Goal: Transaction & Acquisition: Purchase product/service

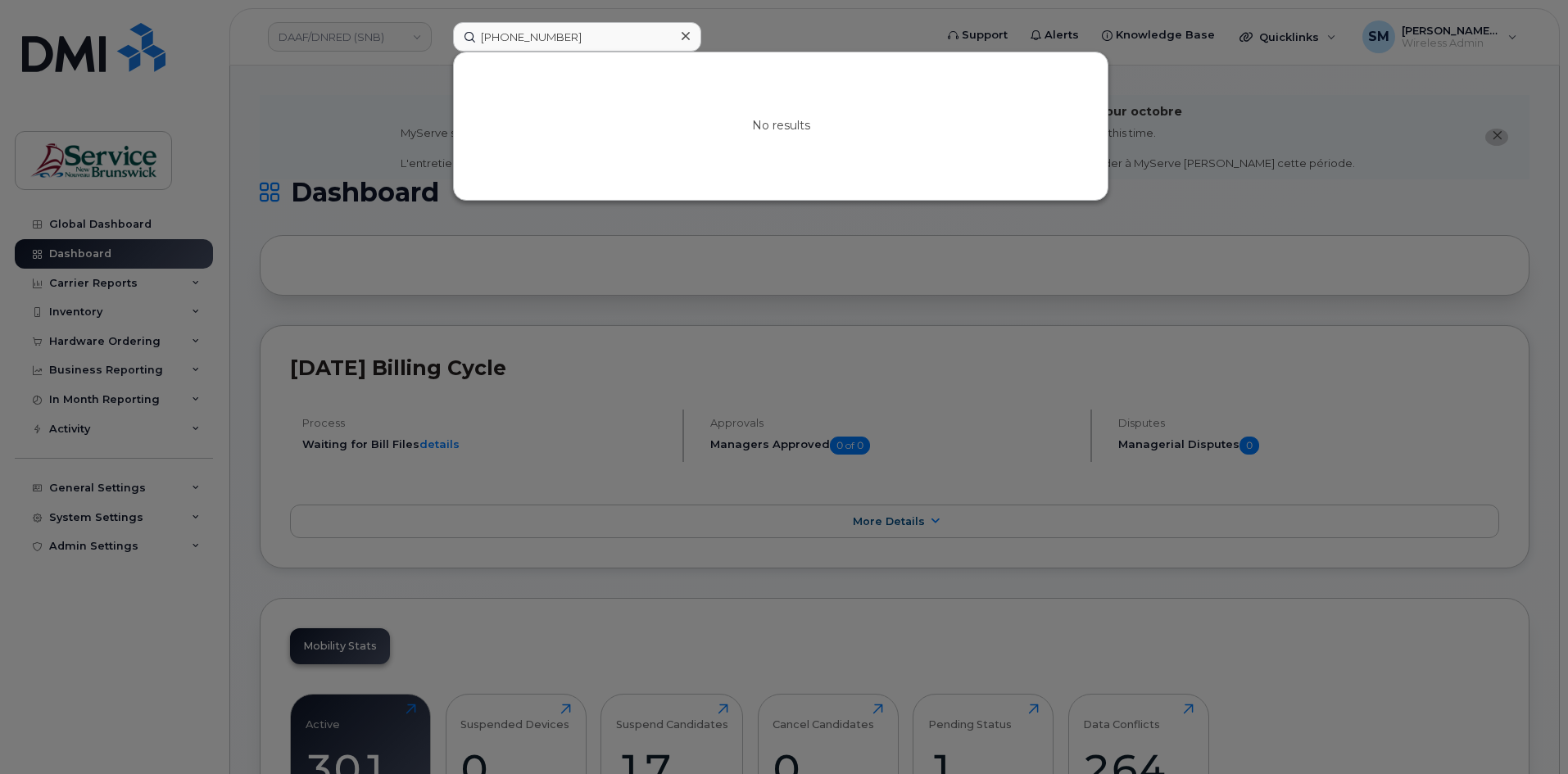
click at [114, 321] on div at bounding box center [784, 387] width 1568 height 774
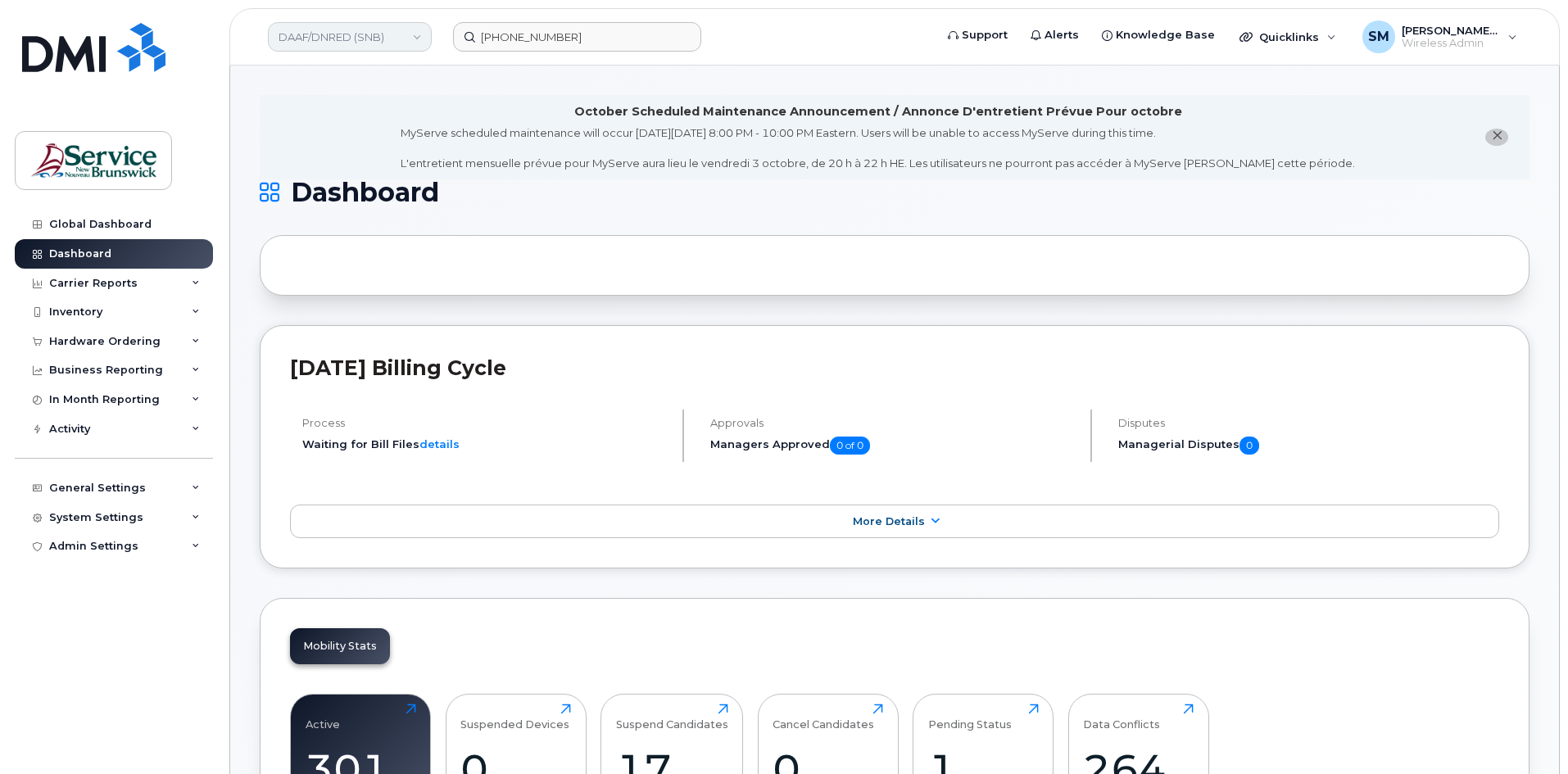
click at [389, 32] on link "DAAF/DNRED (SNB)" at bounding box center [350, 37] width 164 height 29
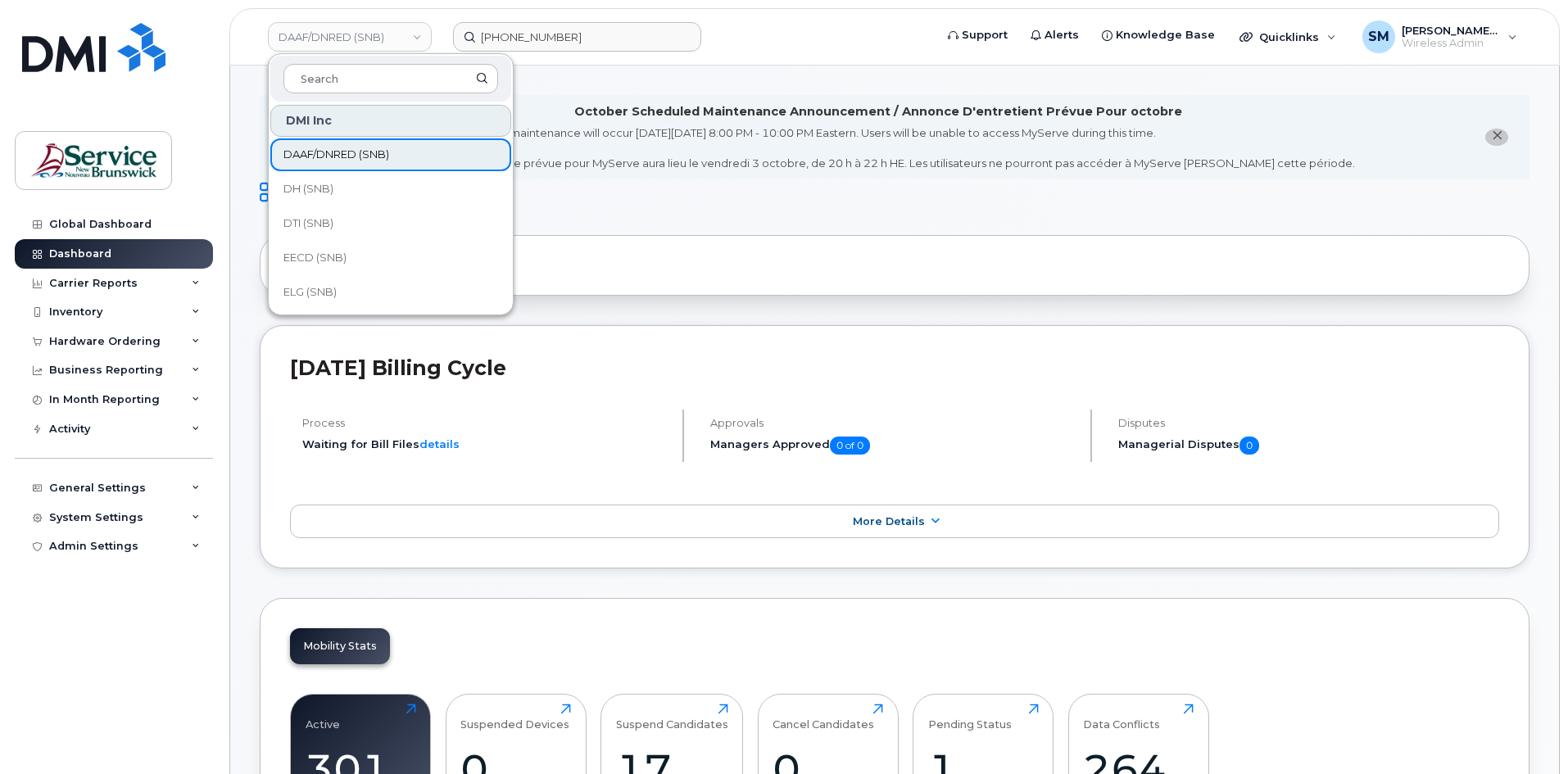
click at [384, 160] on span "DAAF/DNRED (SNB)" at bounding box center [336, 155] width 106 height 17
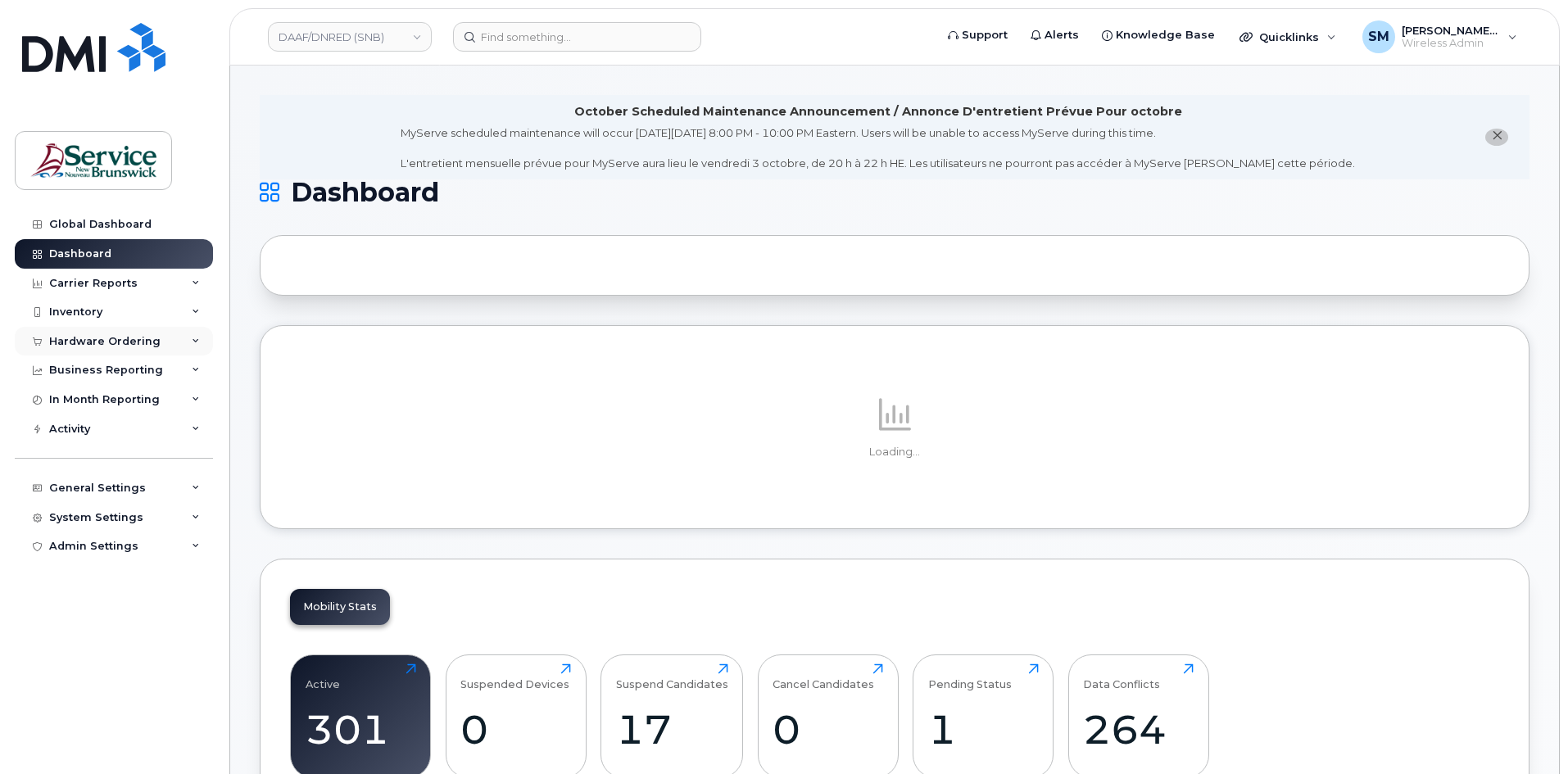
click at [125, 346] on div "Hardware Ordering" at bounding box center [104, 341] width 111 height 13
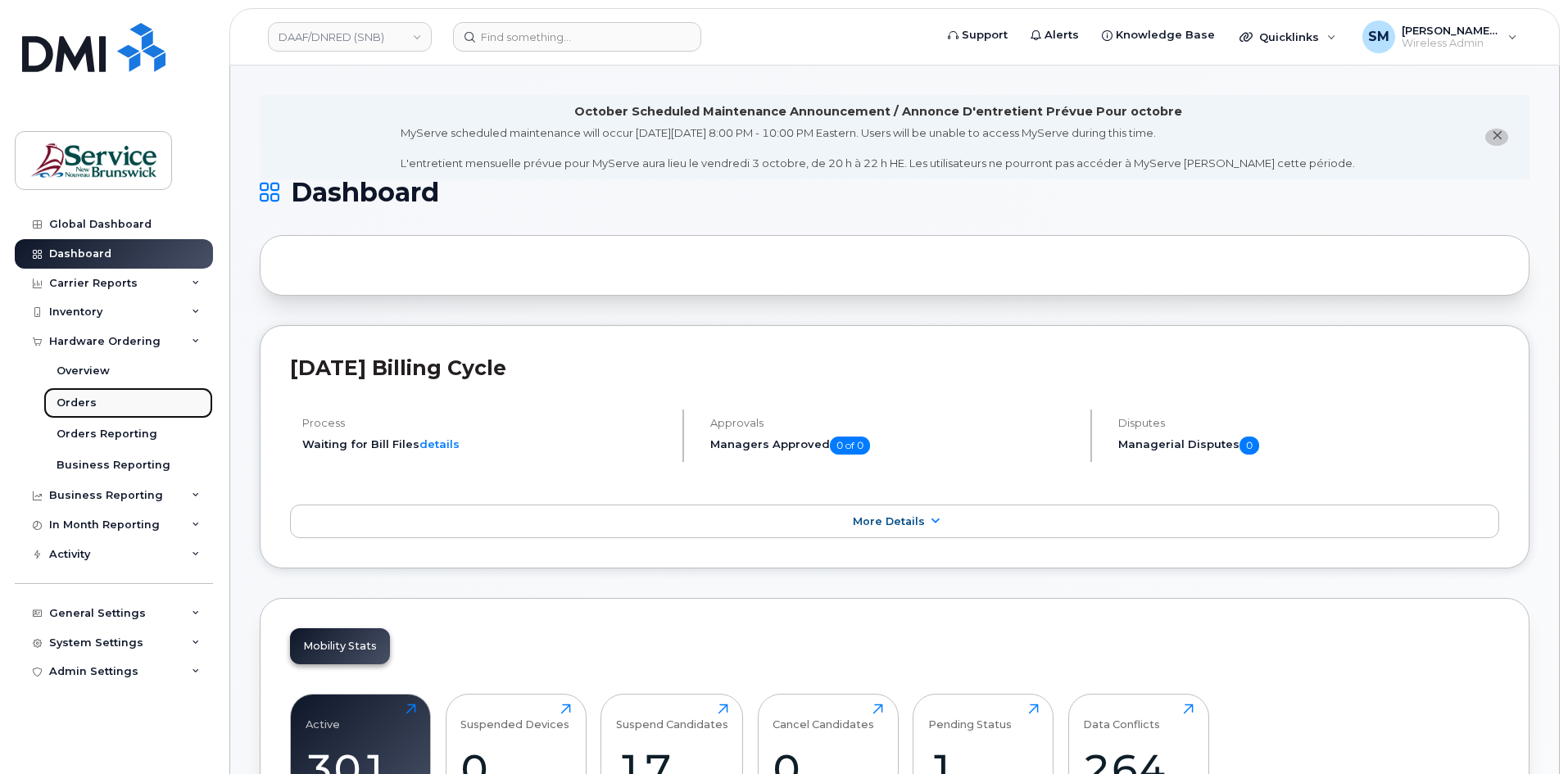
click at [110, 403] on link "Orders" at bounding box center [128, 403] width 169 height 31
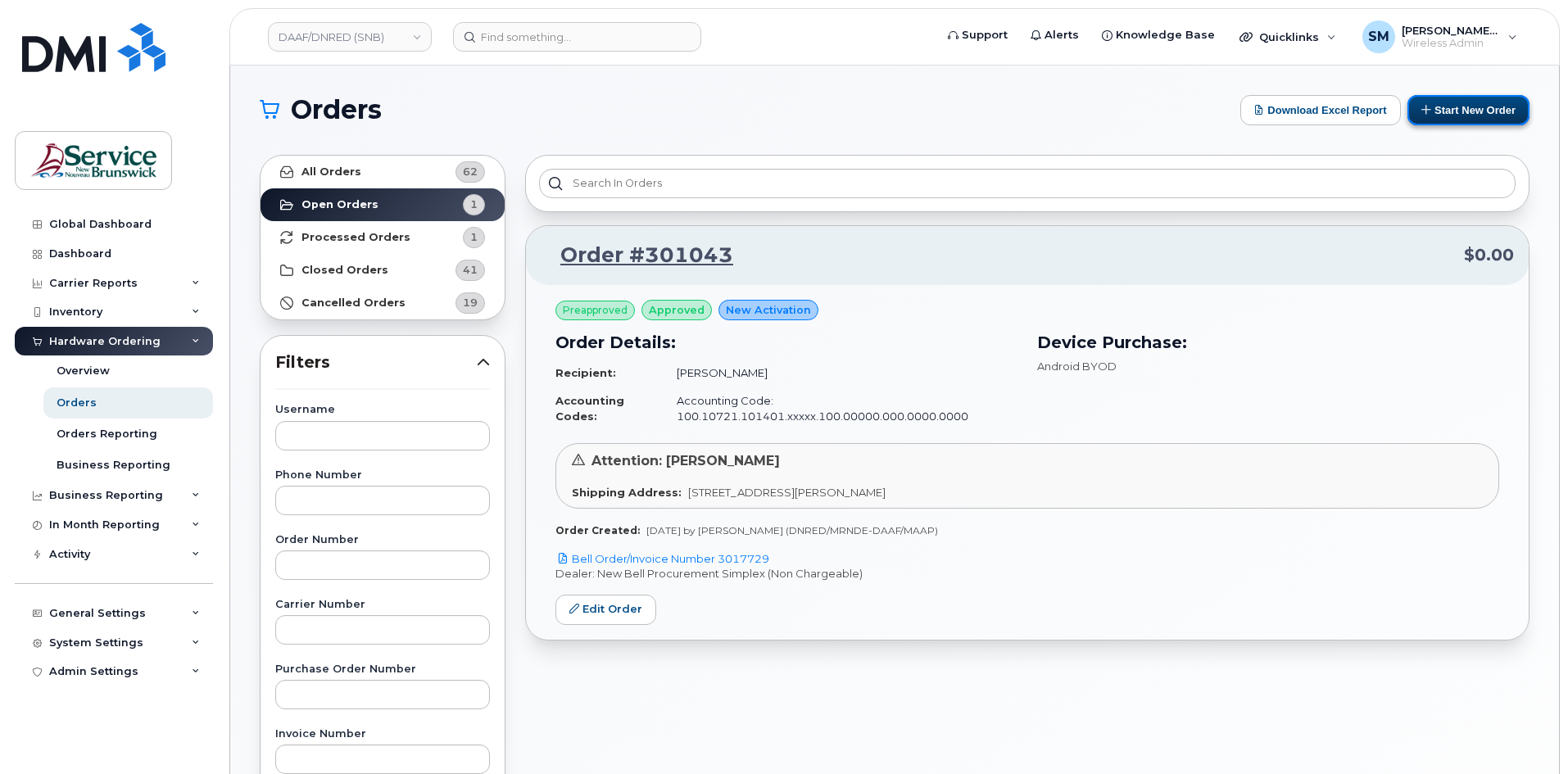
click at [1441, 115] on button "Start New Order" at bounding box center [1469, 110] width 122 height 30
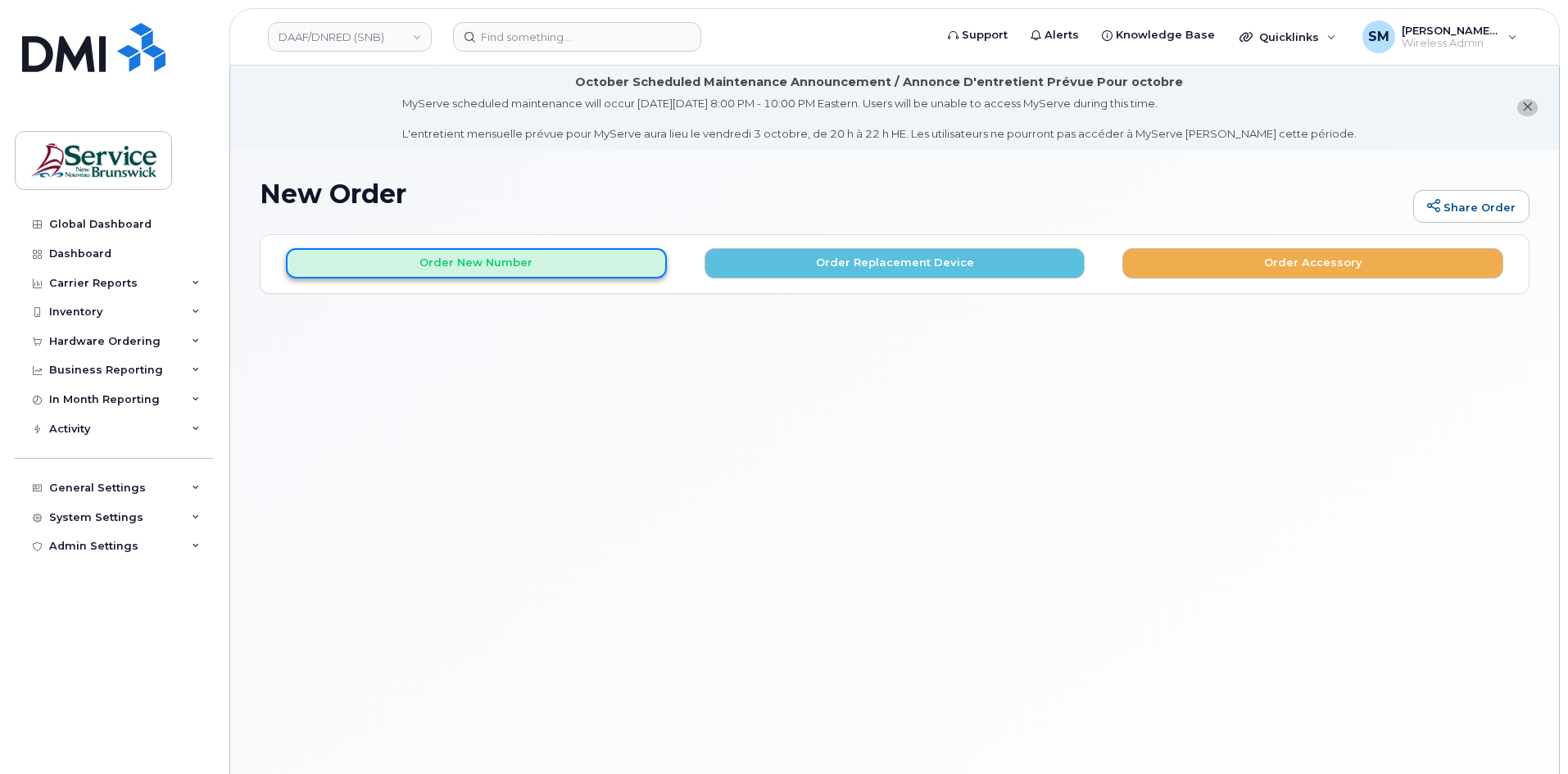
click at [590, 268] on button "Order New Number" at bounding box center [477, 263] width 381 height 30
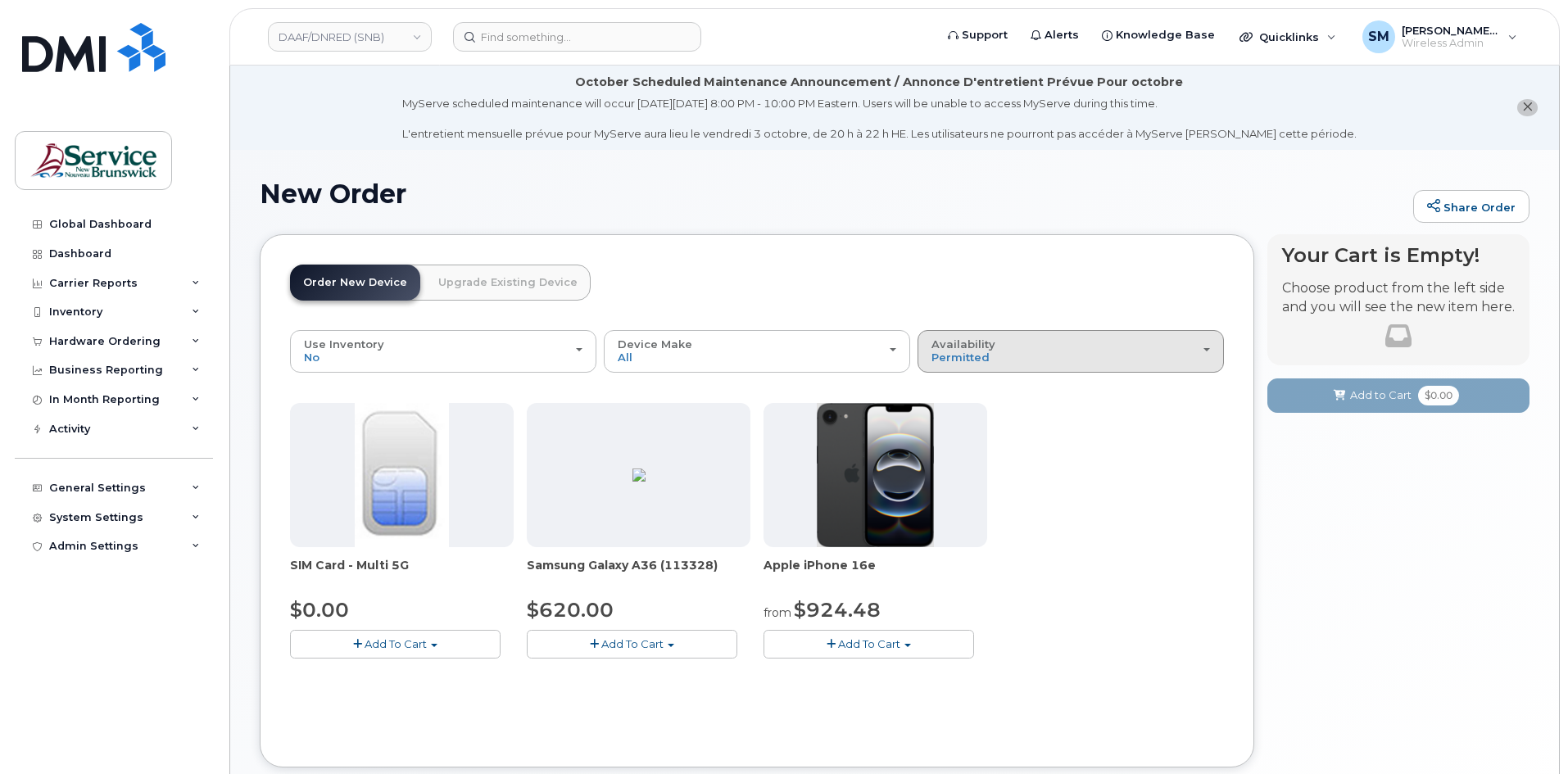
click at [1167, 340] on div "Availability Permitted All" at bounding box center [1071, 351] width 279 height 26
click at [1028, 414] on div "All" at bounding box center [1071, 415] width 298 height 19
click at [1043, 359] on div "Availability Permitted All" at bounding box center [1071, 351] width 279 height 26
click at [951, 413] on label "All" at bounding box center [938, 415] width 34 height 19
click at [0, 0] on input "All" at bounding box center [0, 0] width 0 height 0
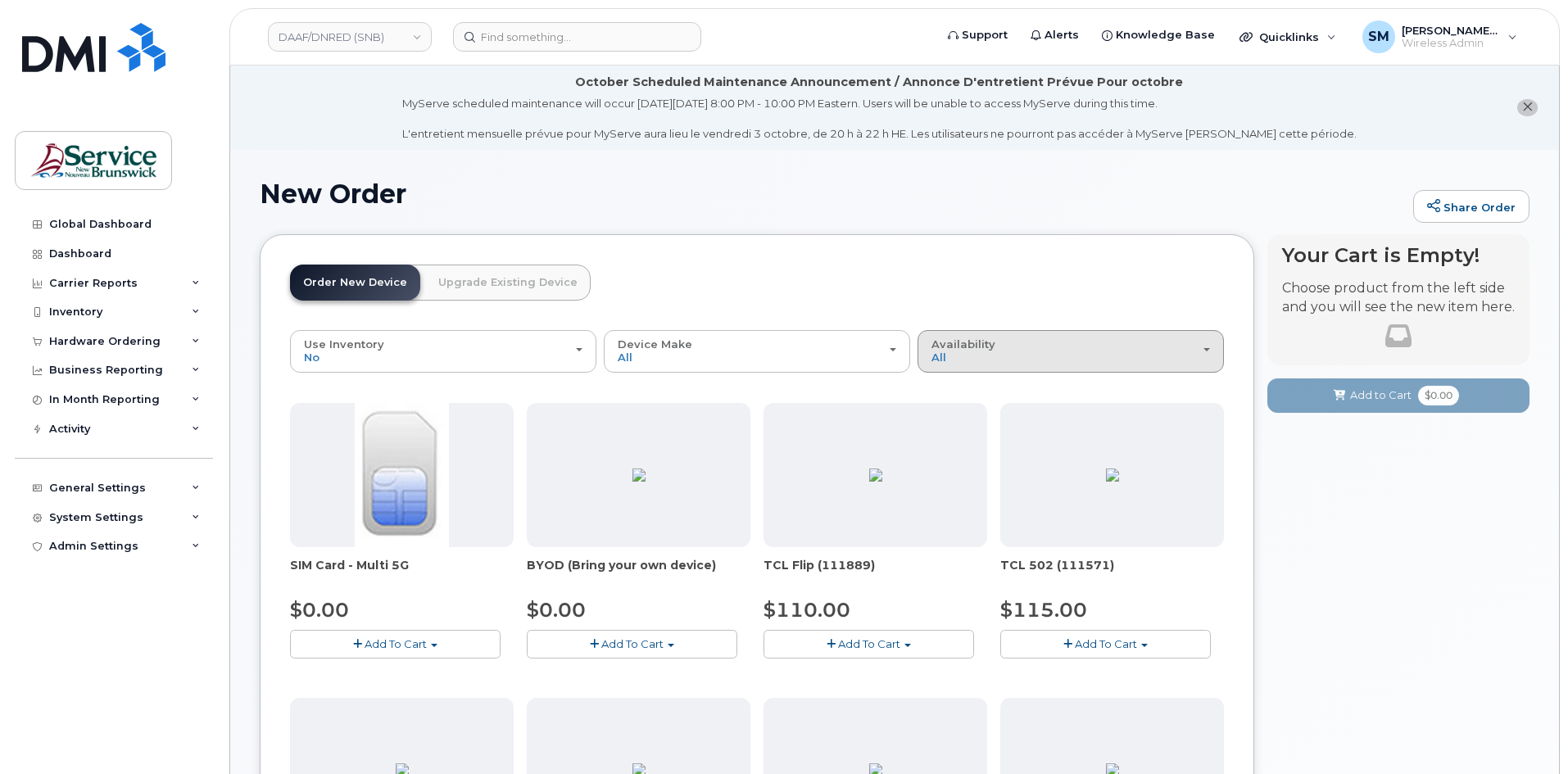
click at [968, 341] on span "Availability" at bounding box center [963, 344] width 64 height 13
click at [978, 381] on label "Permitted" at bounding box center [960, 387] width 77 height 19
click at [0, 0] on input "Permitted" at bounding box center [0, 0] width 0 height 0
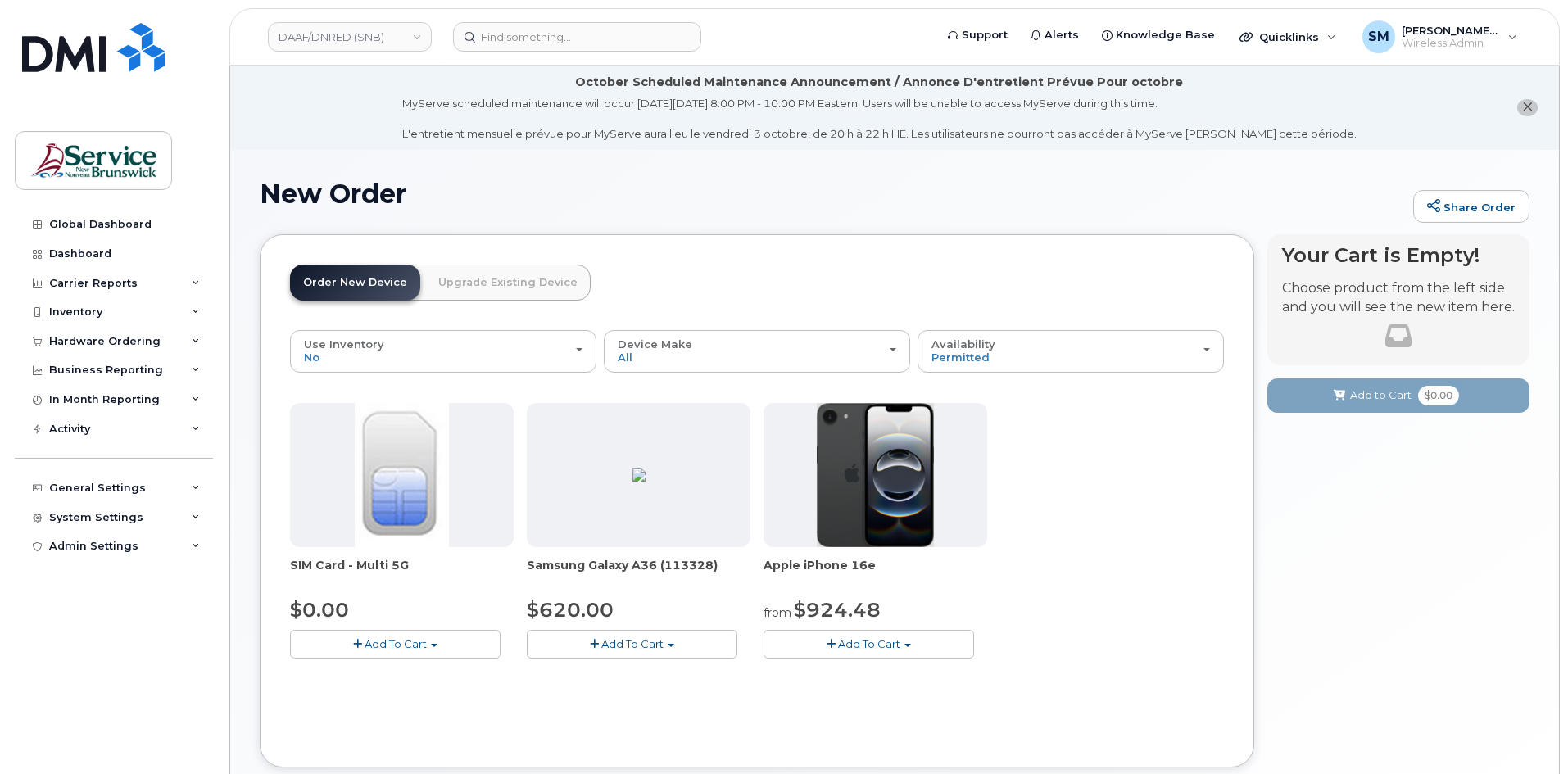
click at [885, 630] on button "Add To Cart" at bounding box center [868, 643] width 211 height 29
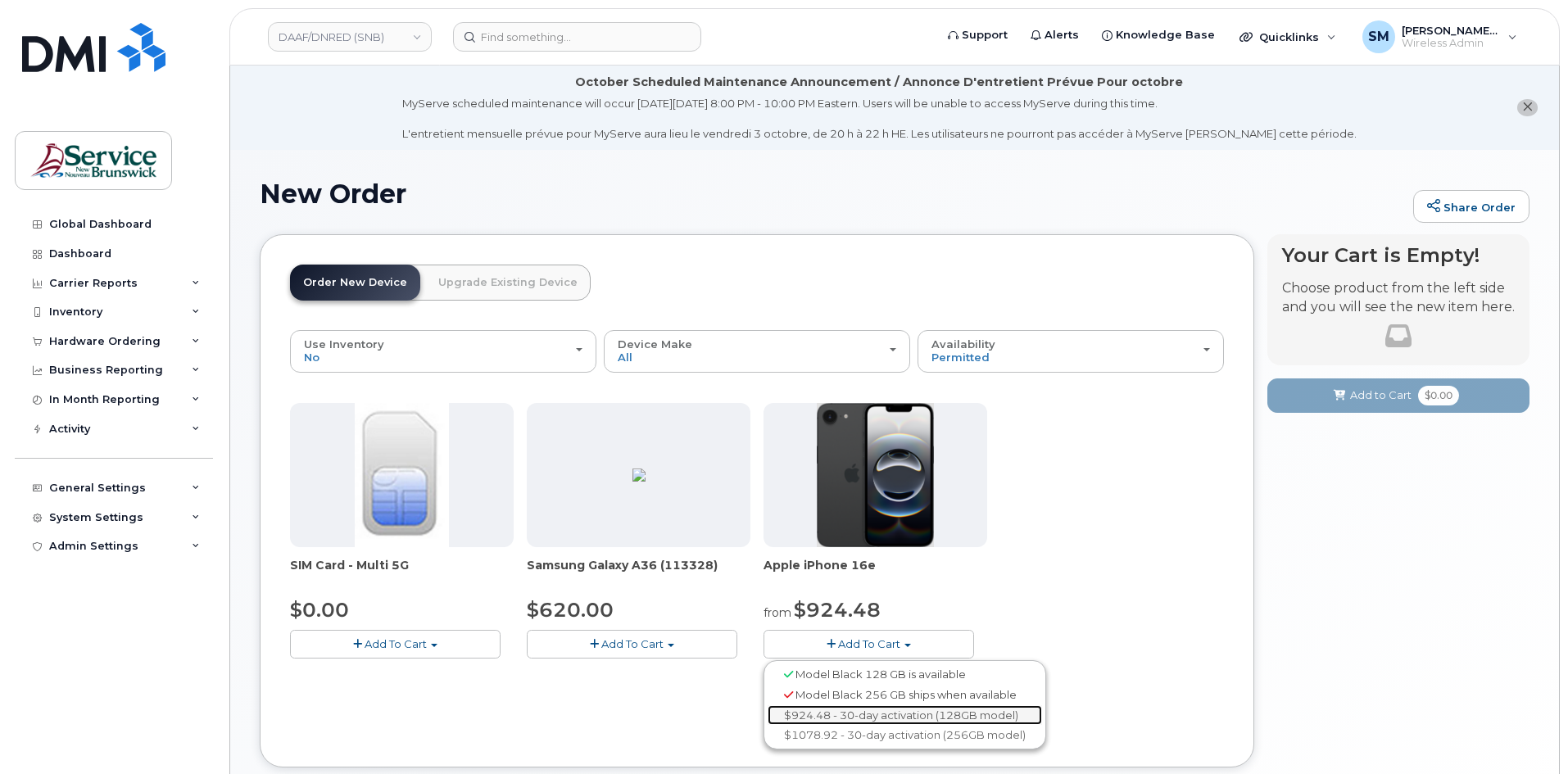
click at [942, 717] on link "$924.48 - 30-day activation (128GB model)" at bounding box center [905, 715] width 274 height 20
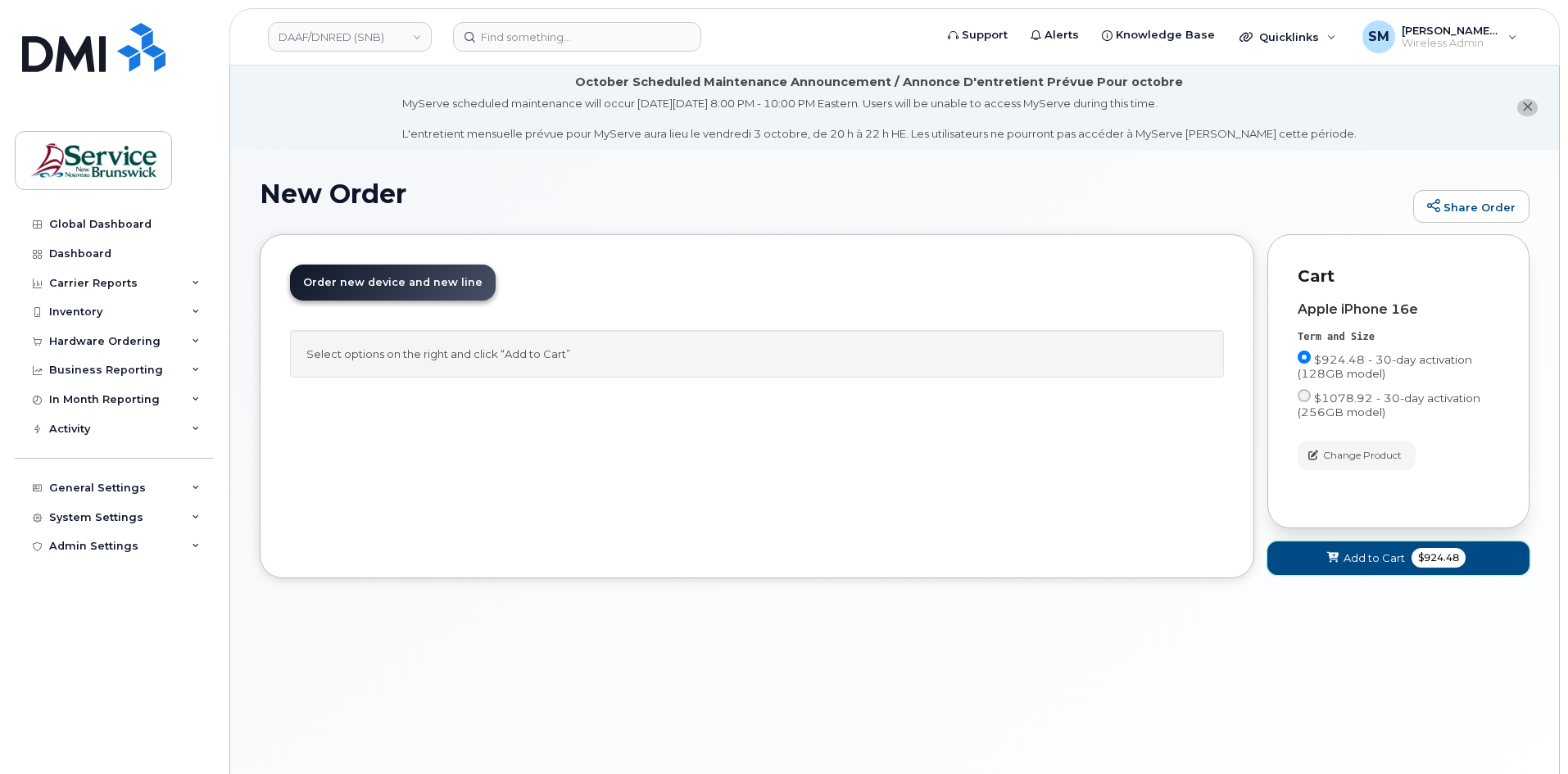
click at [1355, 560] on span "Add to Cart" at bounding box center [1374, 558] width 62 height 16
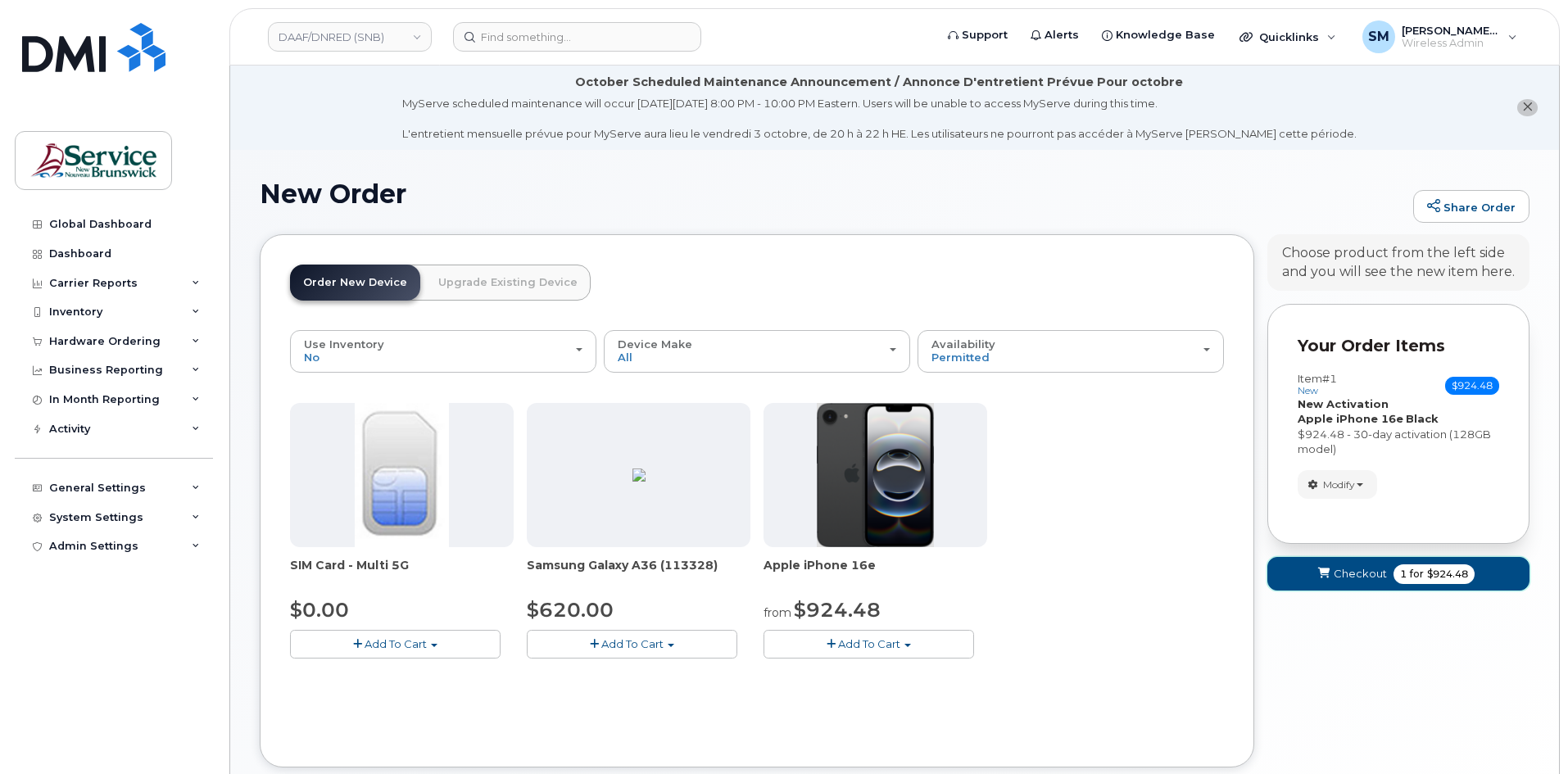
click at [1330, 581] on span "submit" at bounding box center [1323, 573] width 16 height 16
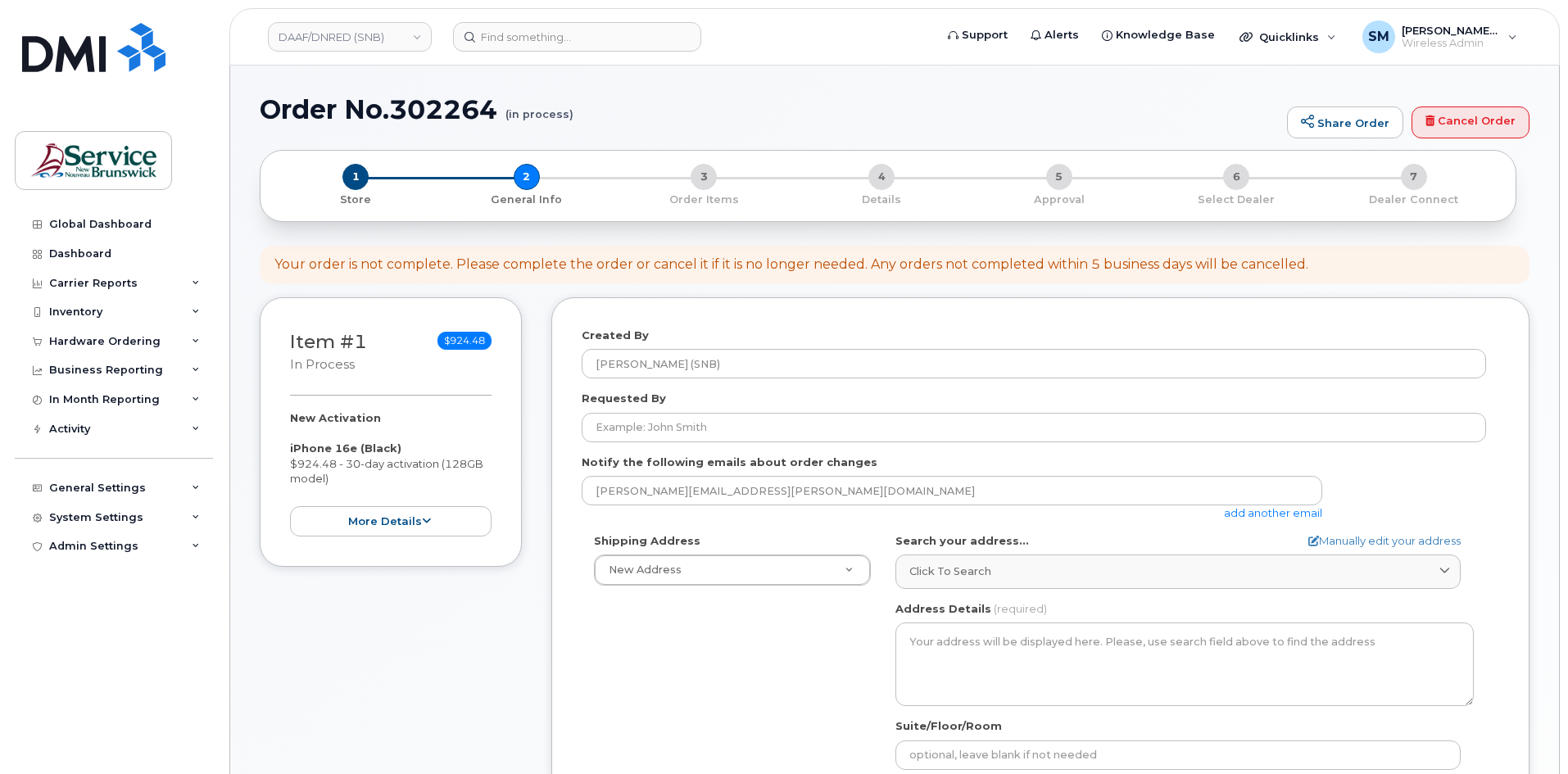
select select
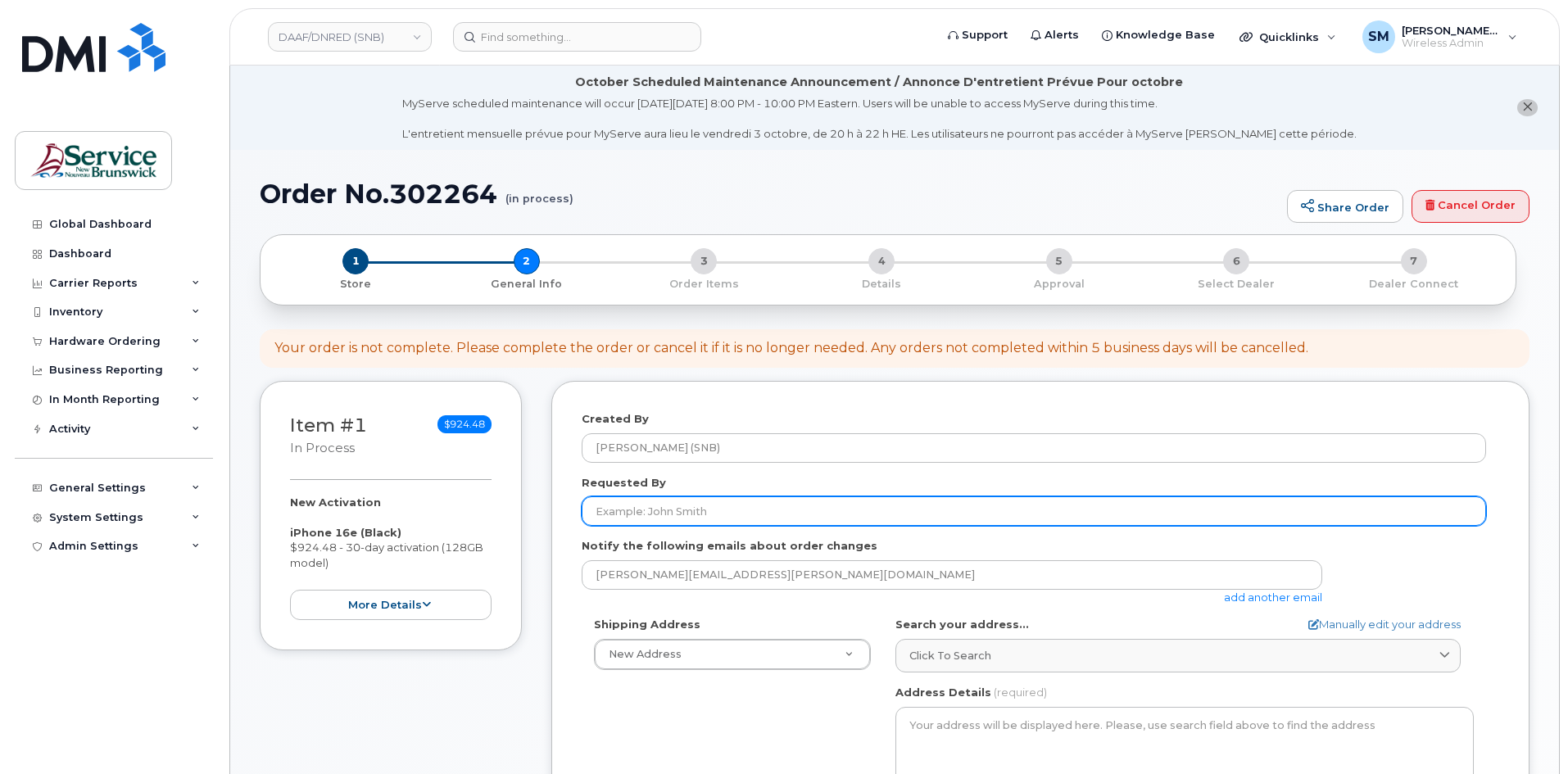
click at [673, 509] on input "Requested By" at bounding box center [1034, 511] width 904 height 29
paste input "[PERSON_NAME][EMAIL_ADDRESS][DOMAIN_NAME]"
type input "[PERSON_NAME][EMAIL_ADDRESS][DOMAIN_NAME]"
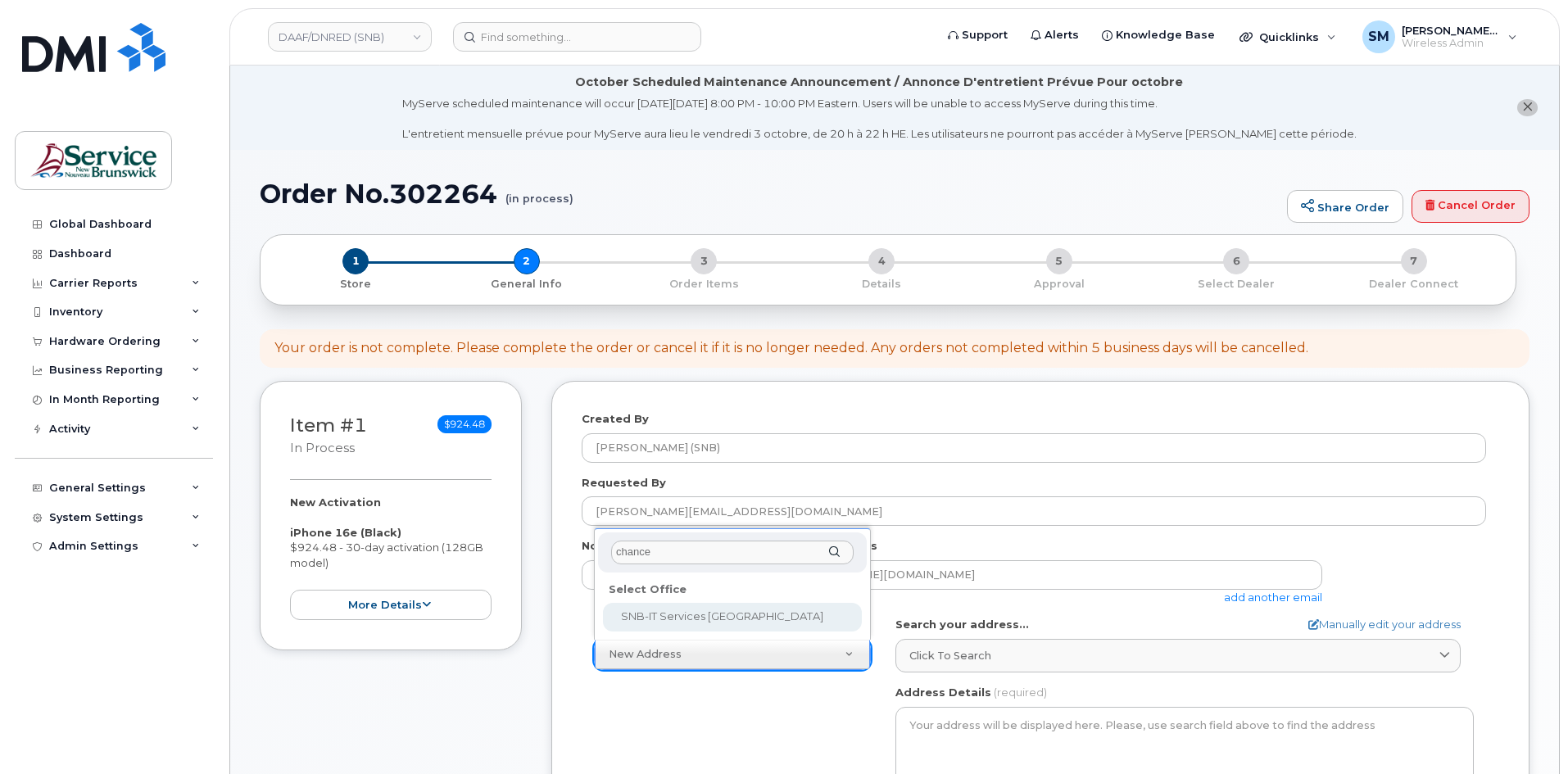
type input "chancer"
select select
type textarea "675 King Street, Rm 1072 Fredericton New Brunswick E3B 1E9"
type input "Mukesh Yadav/Rick Frenette"
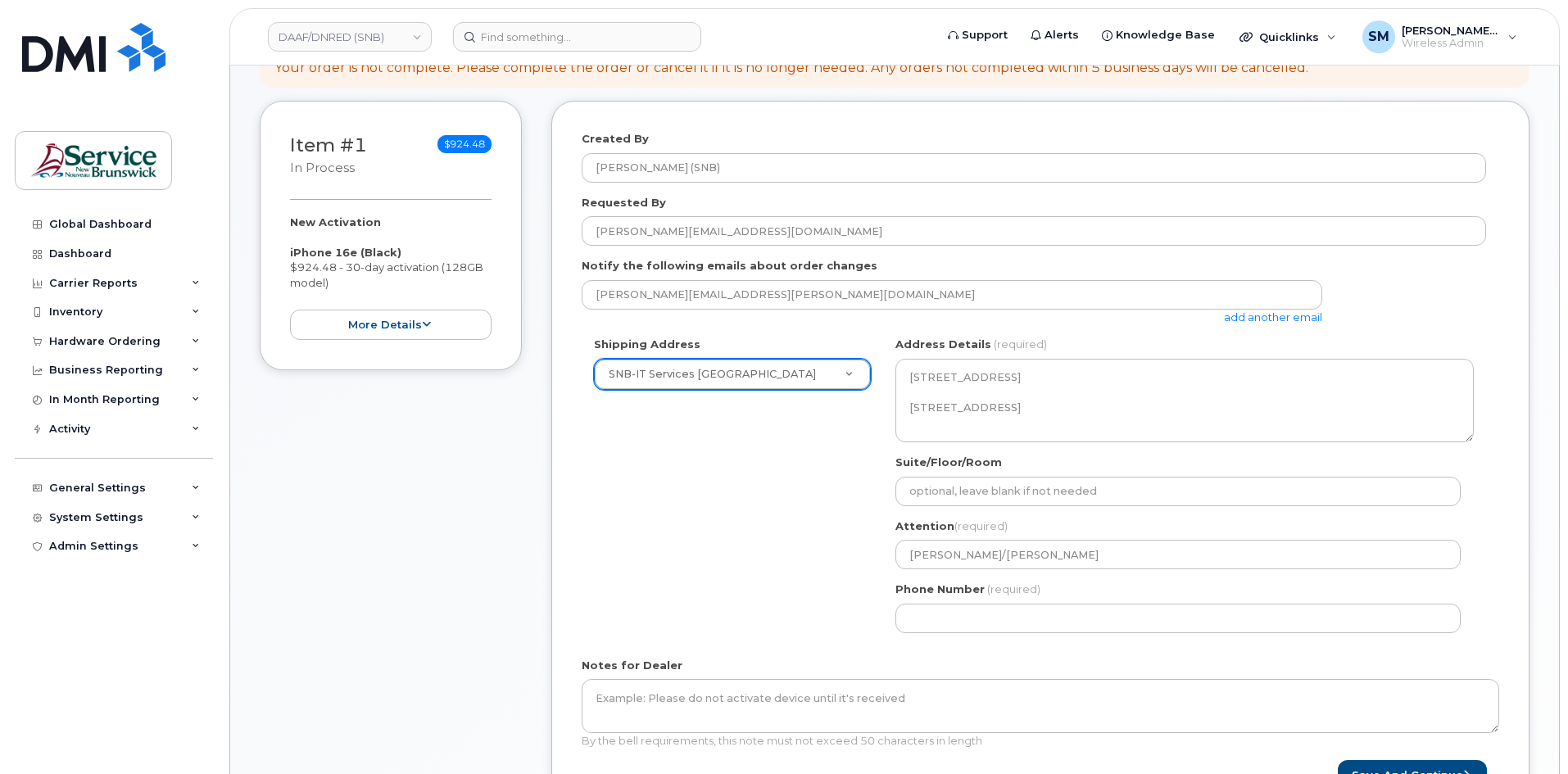
scroll to position [410, 0]
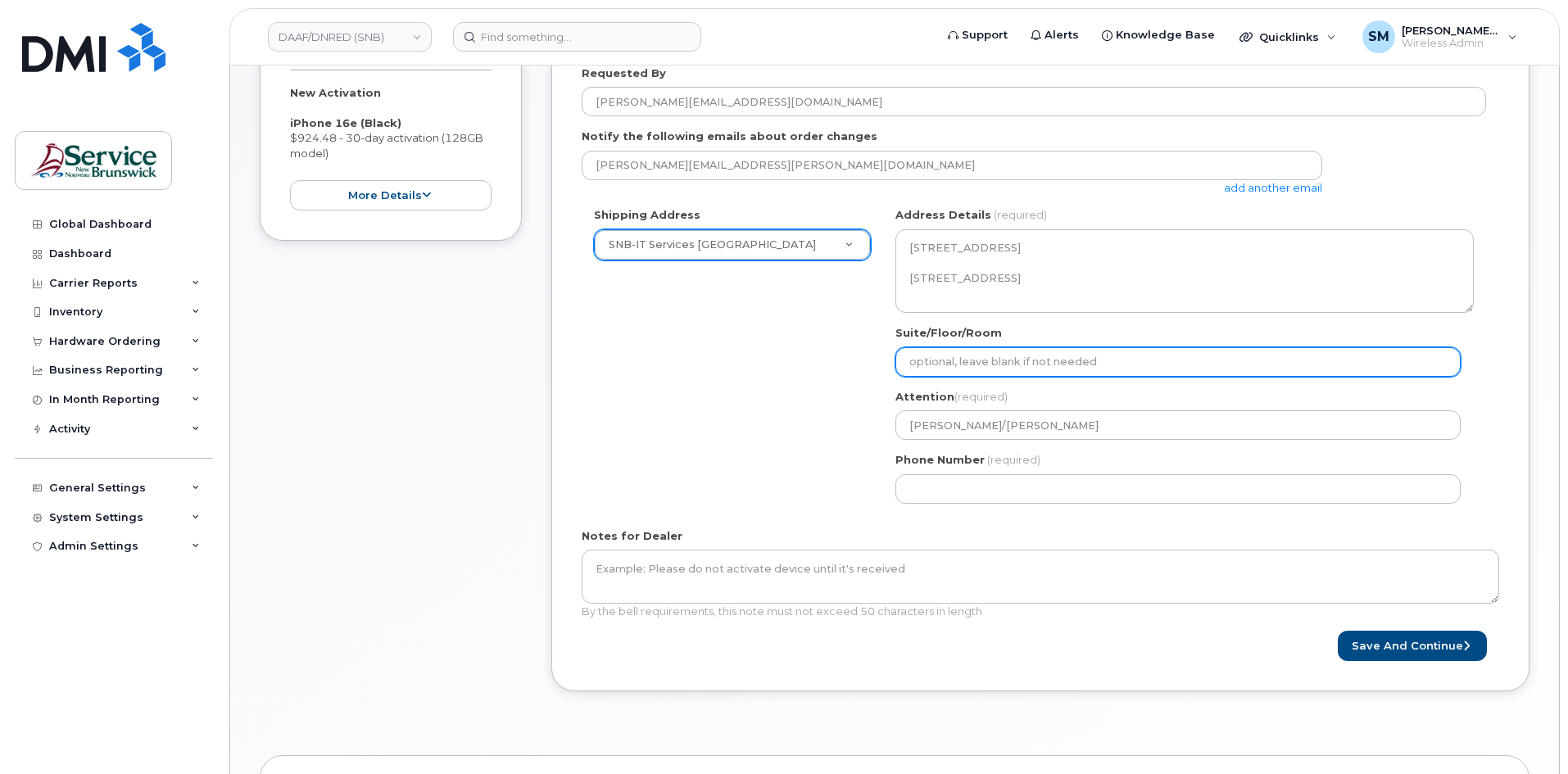
click at [1050, 375] on input "Suite/Floor/Room" at bounding box center [1178, 362] width 565 height 29
paste input "WO0000000494268"
select select
type input "WO0000000494268"
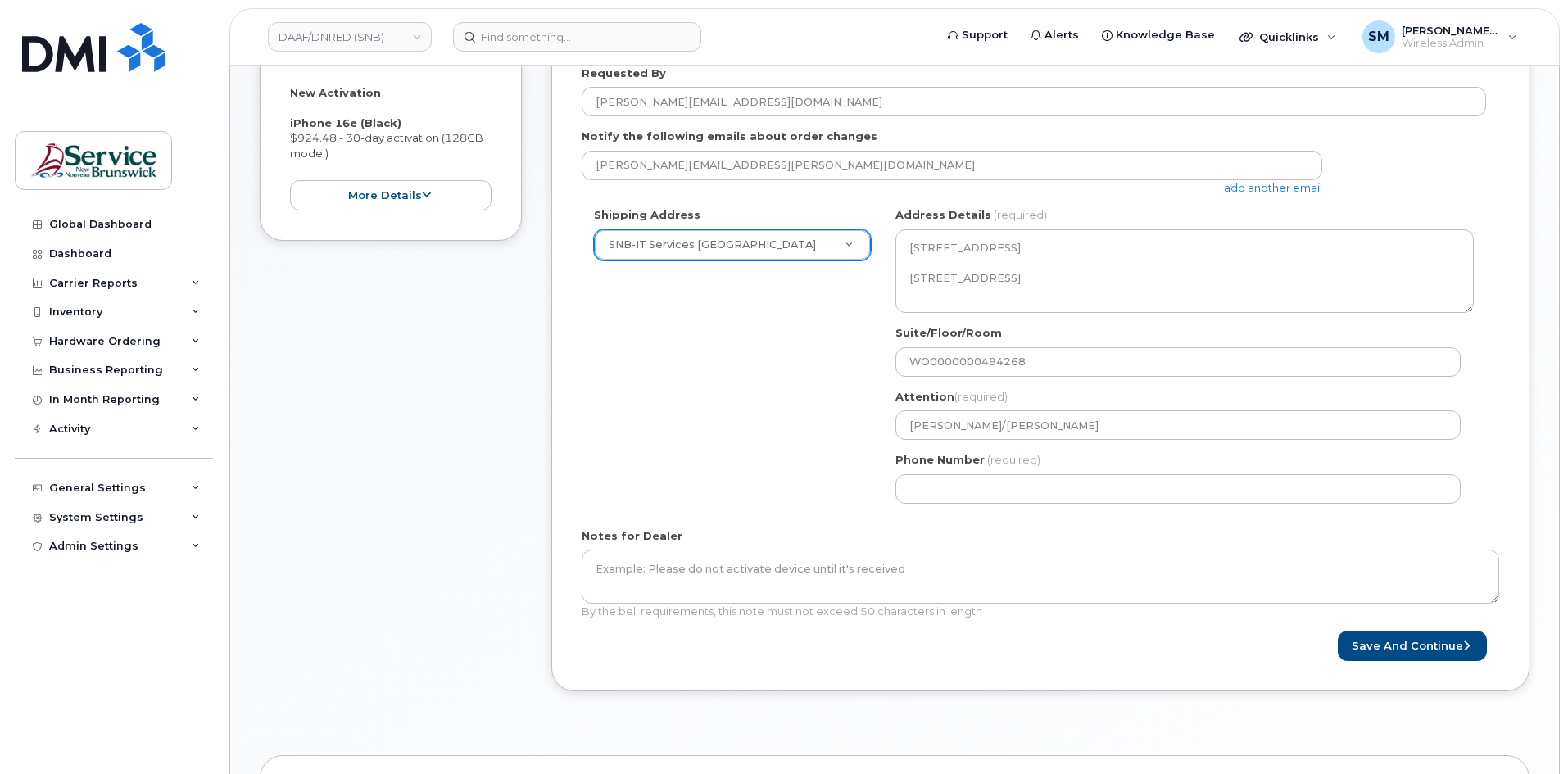
drag, startPoint x: 864, startPoint y: 612, endPoint x: 865, endPoint y: 543, distance: 69.0
click at [864, 612] on span "By the bell requirements, this note must not exceed 50 characters in length" at bounding box center [782, 611] width 401 height 13
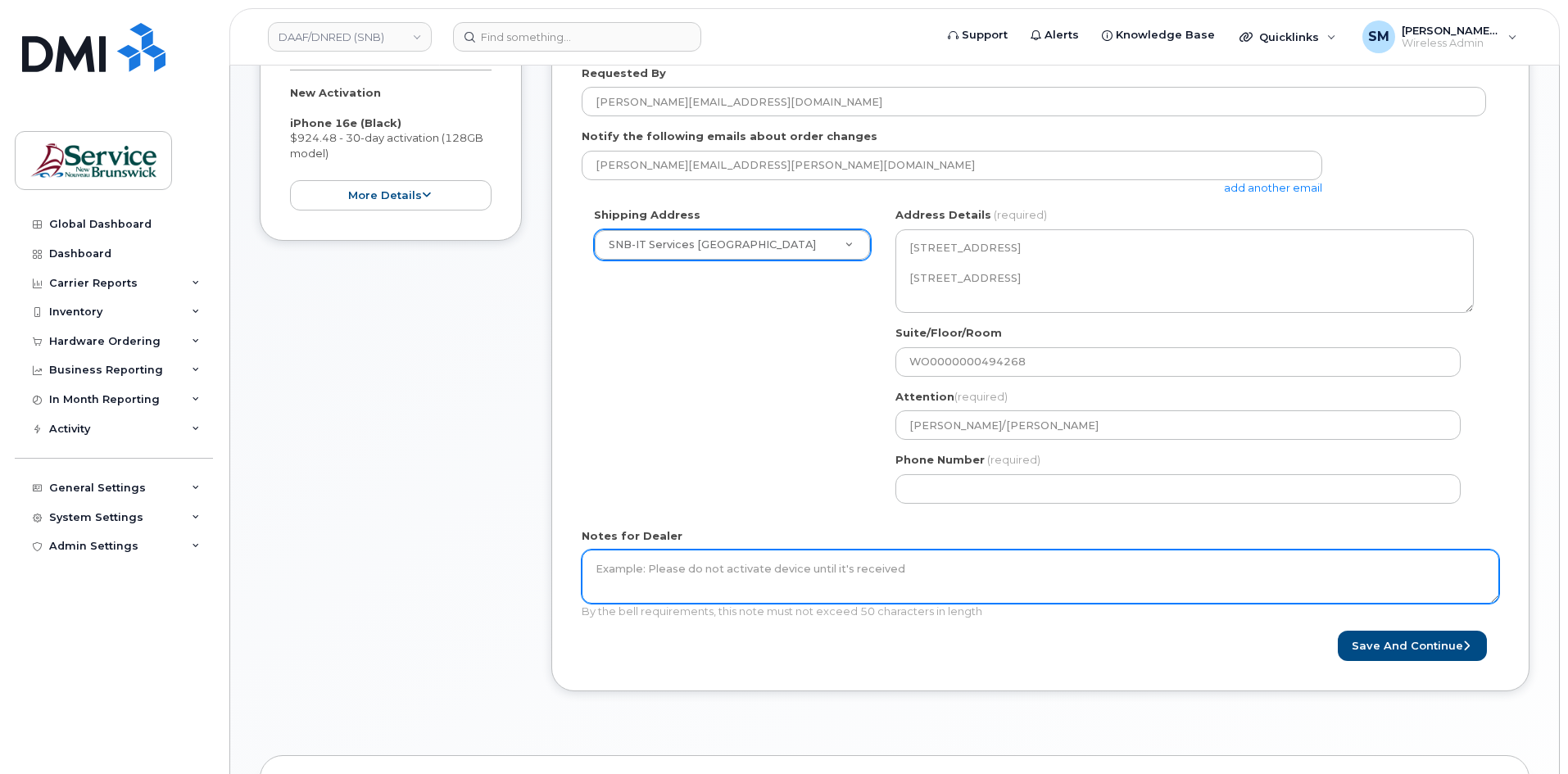
drag, startPoint x: 850, startPoint y: 562, endPoint x: 870, endPoint y: 551, distance: 22.8
click at [851, 560] on textarea "Notes for Dealer" at bounding box center [1040, 576] width 917 height 54
paste textarea "WO0000000494268"
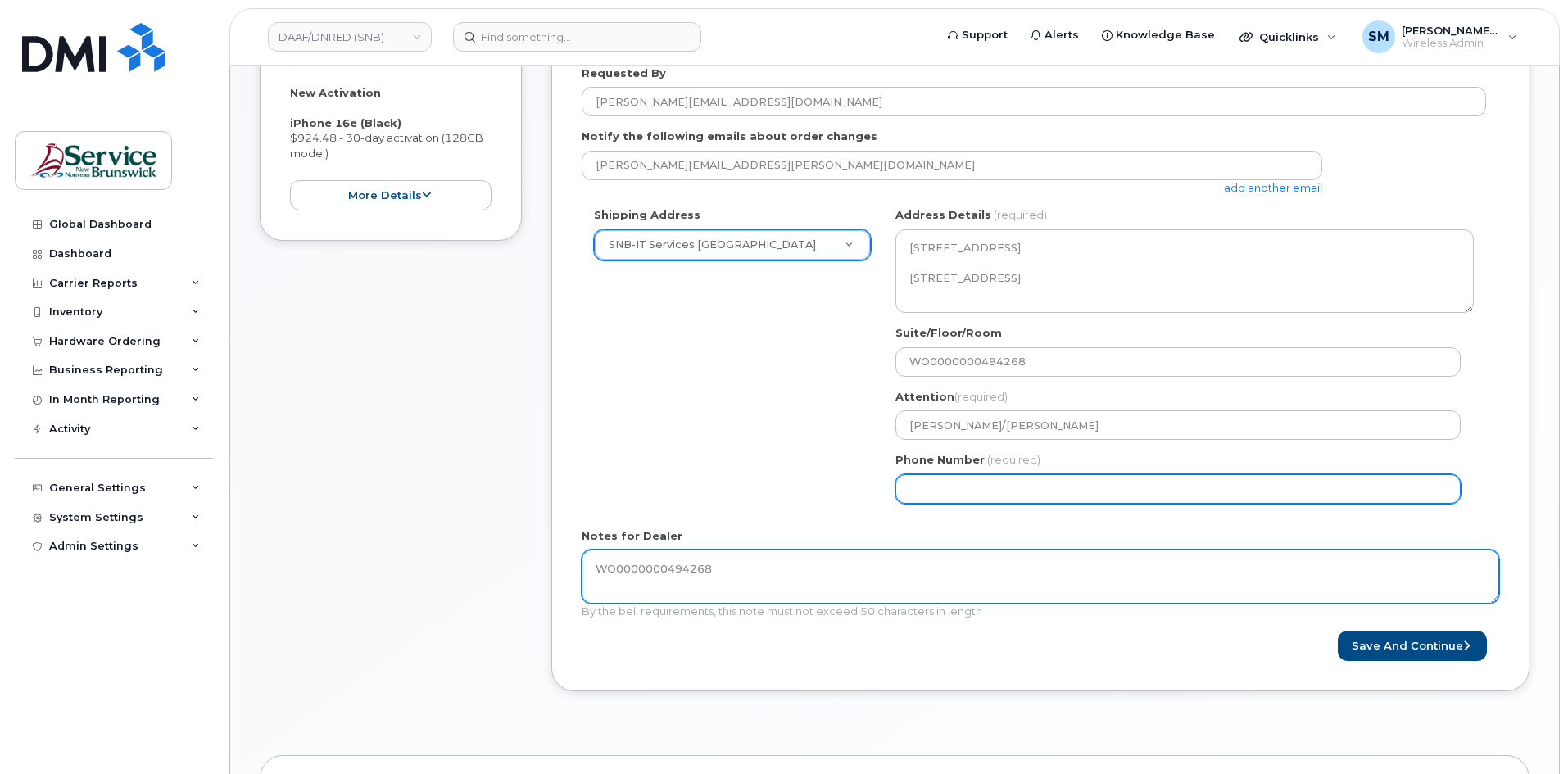
type textarea "WO0000000494268"
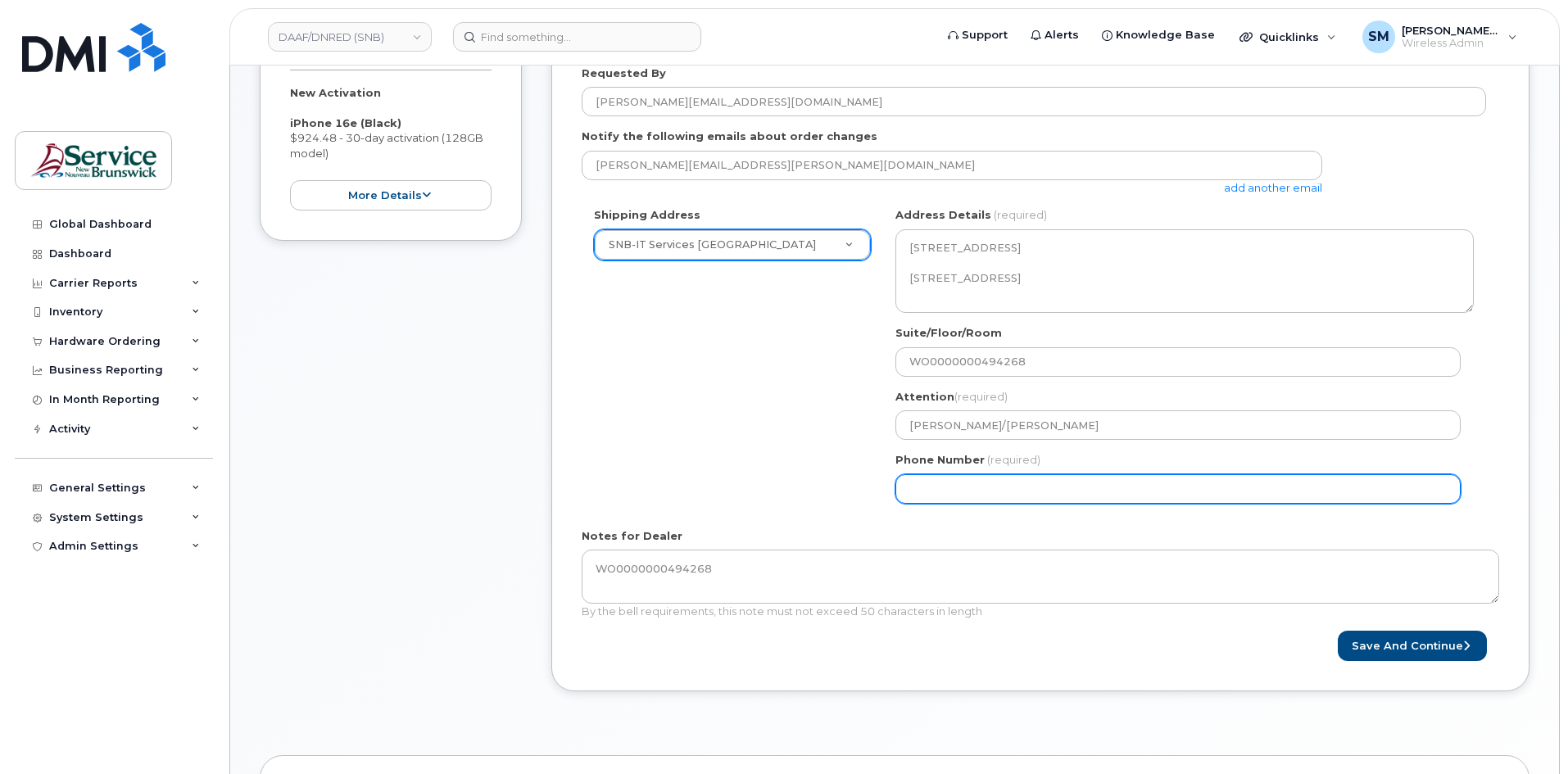
click at [1006, 485] on input "Phone Number" at bounding box center [1178, 489] width 565 height 29
select select
type input "506639633"
select select
type input "5066396338"
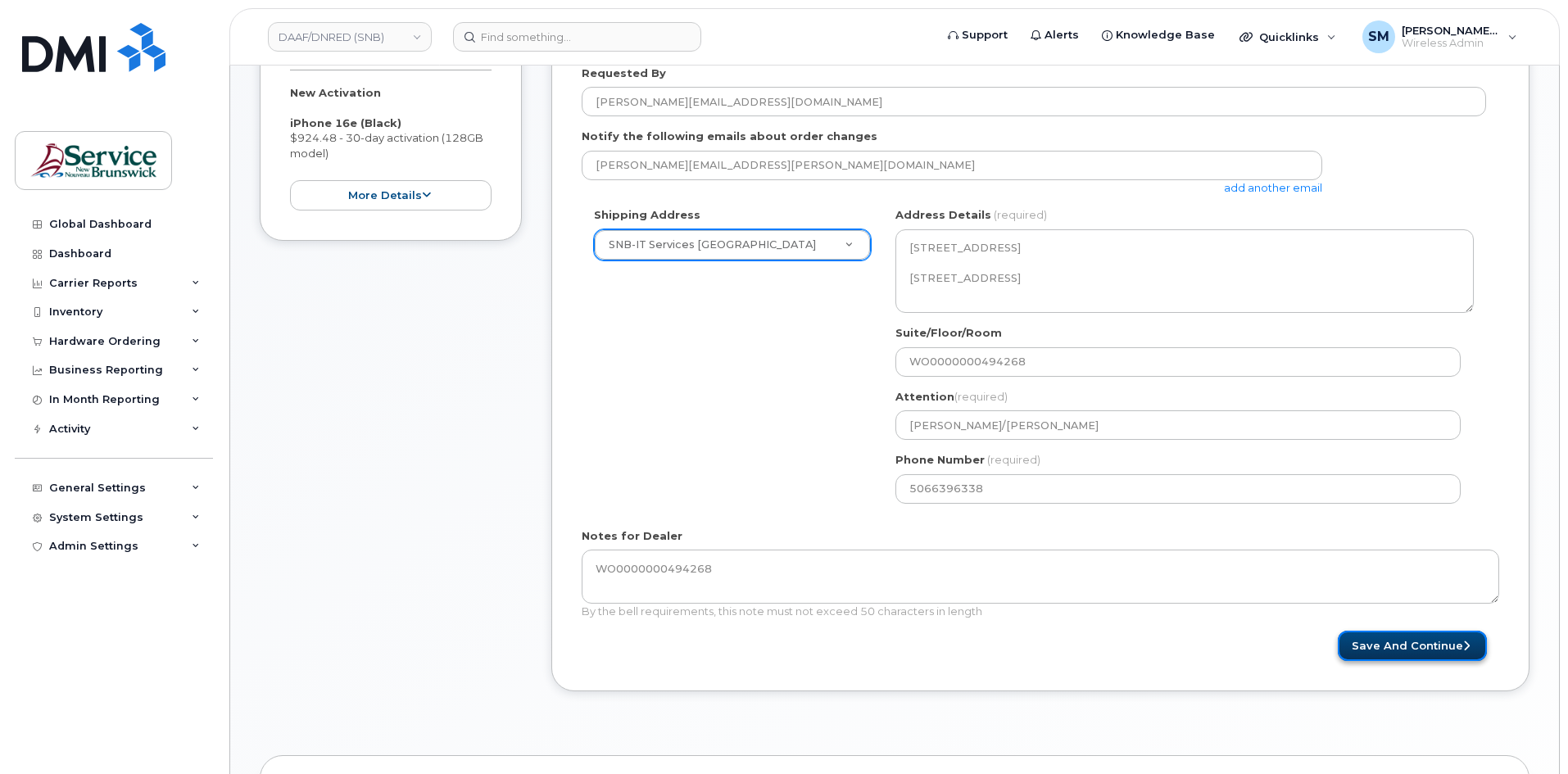
click at [1389, 657] on button "Save and Continue" at bounding box center [1412, 645] width 149 height 30
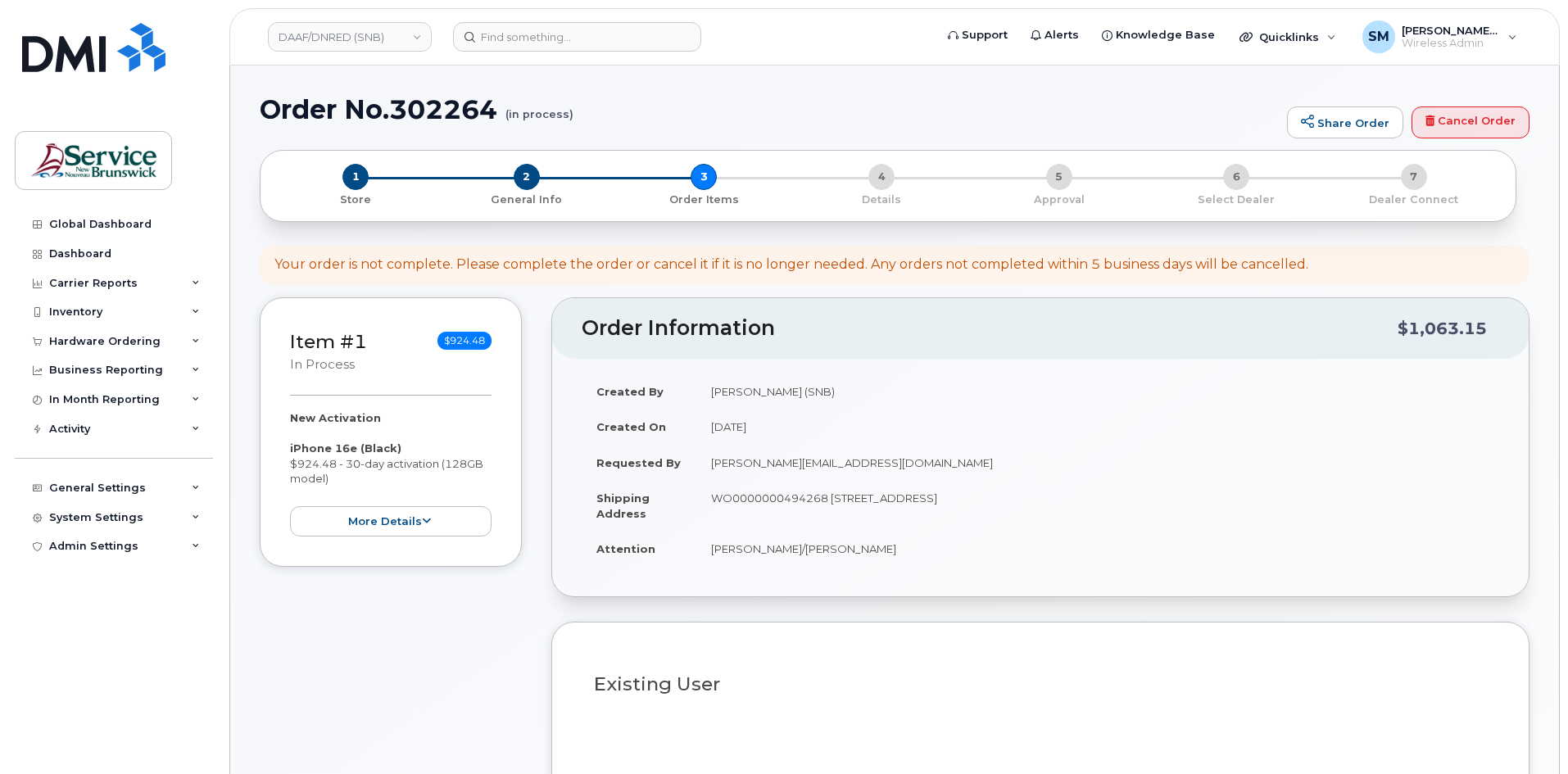
select select
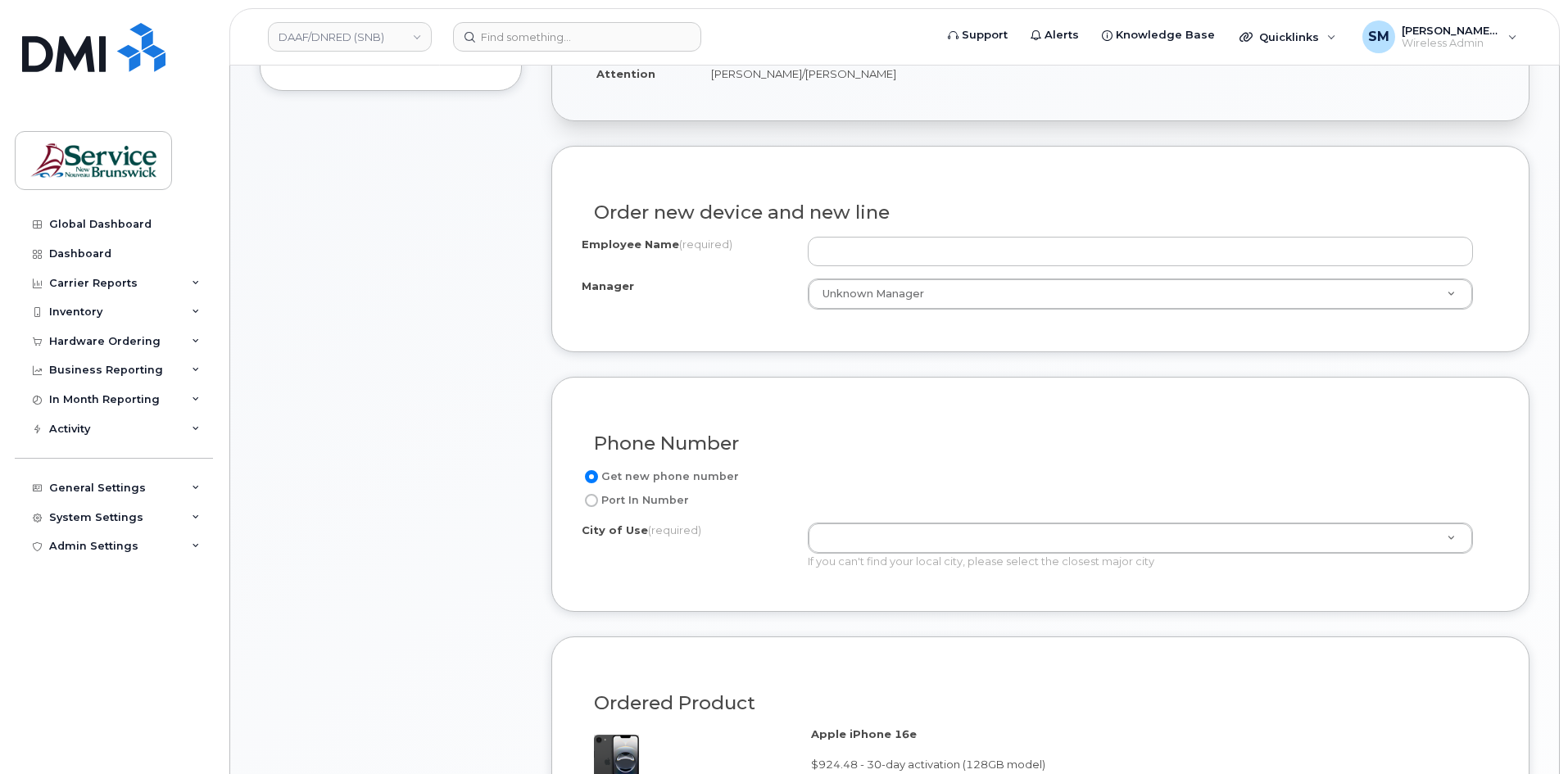
scroll to position [573, 0]
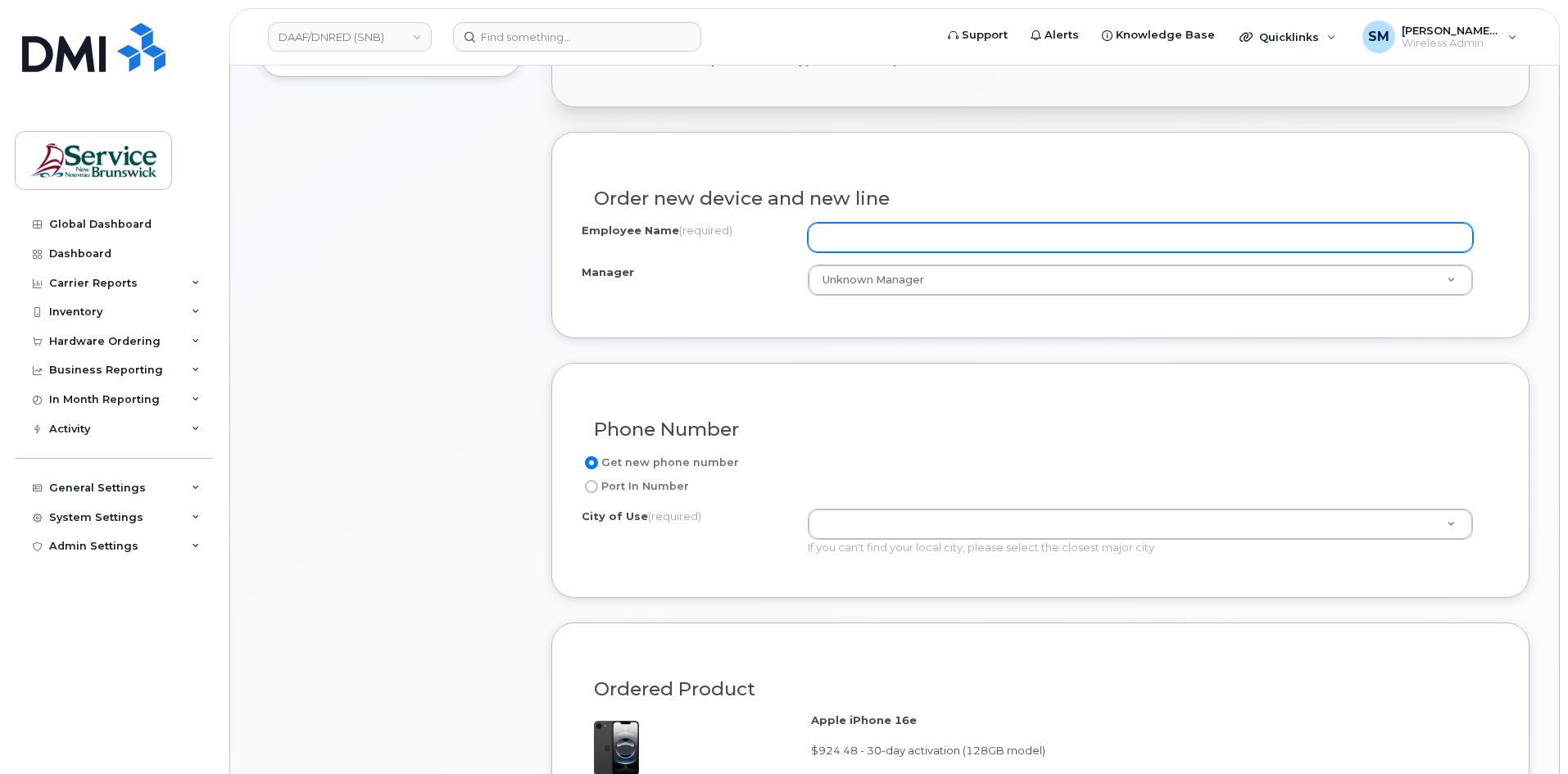
click at [877, 224] on input "Employee Name (required)" at bounding box center [1140, 237] width 665 height 29
paste input "[PERSON_NAME]"
type input "[PERSON_NAME]"
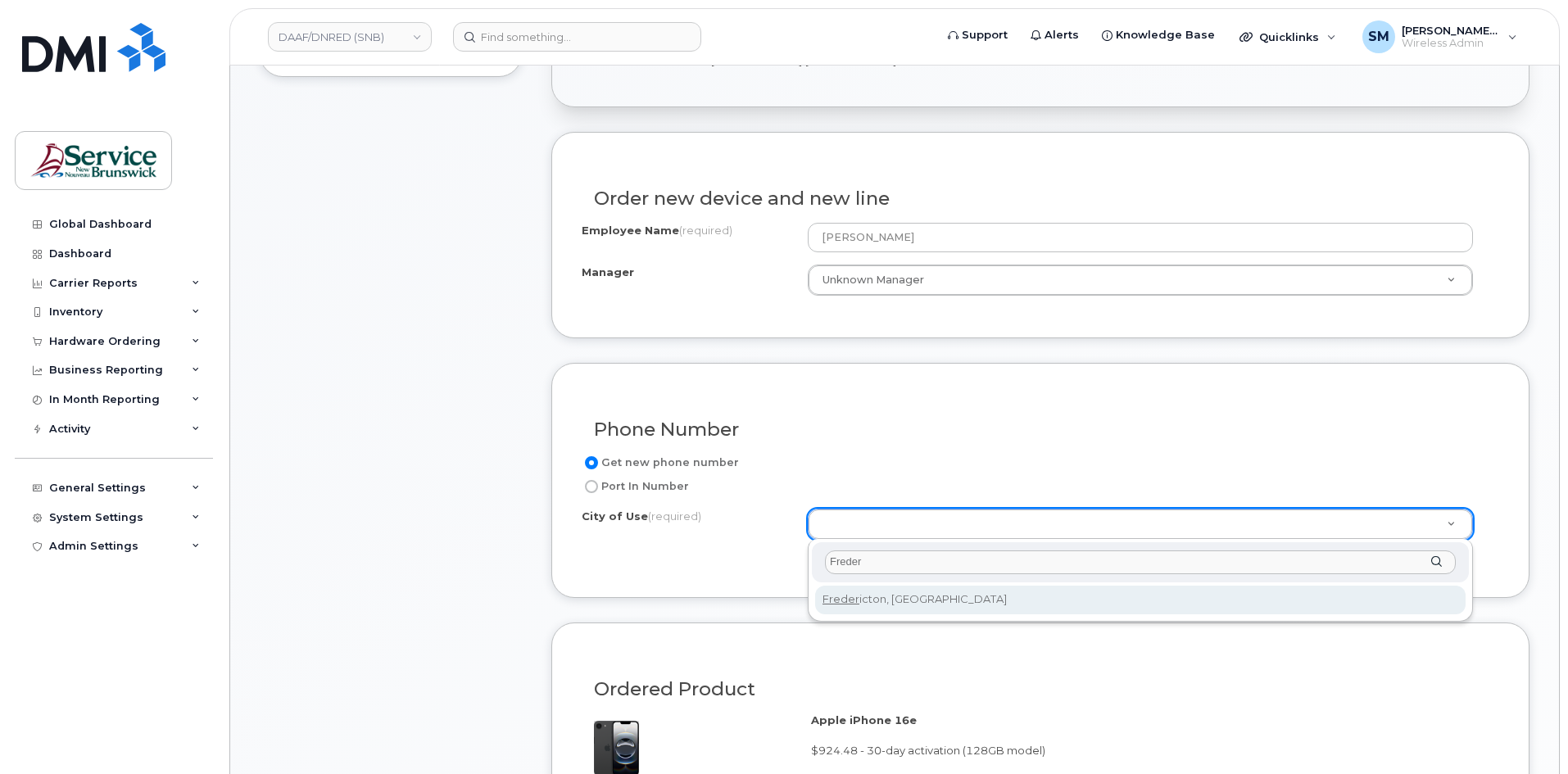
type input "Freder"
type input "1578"
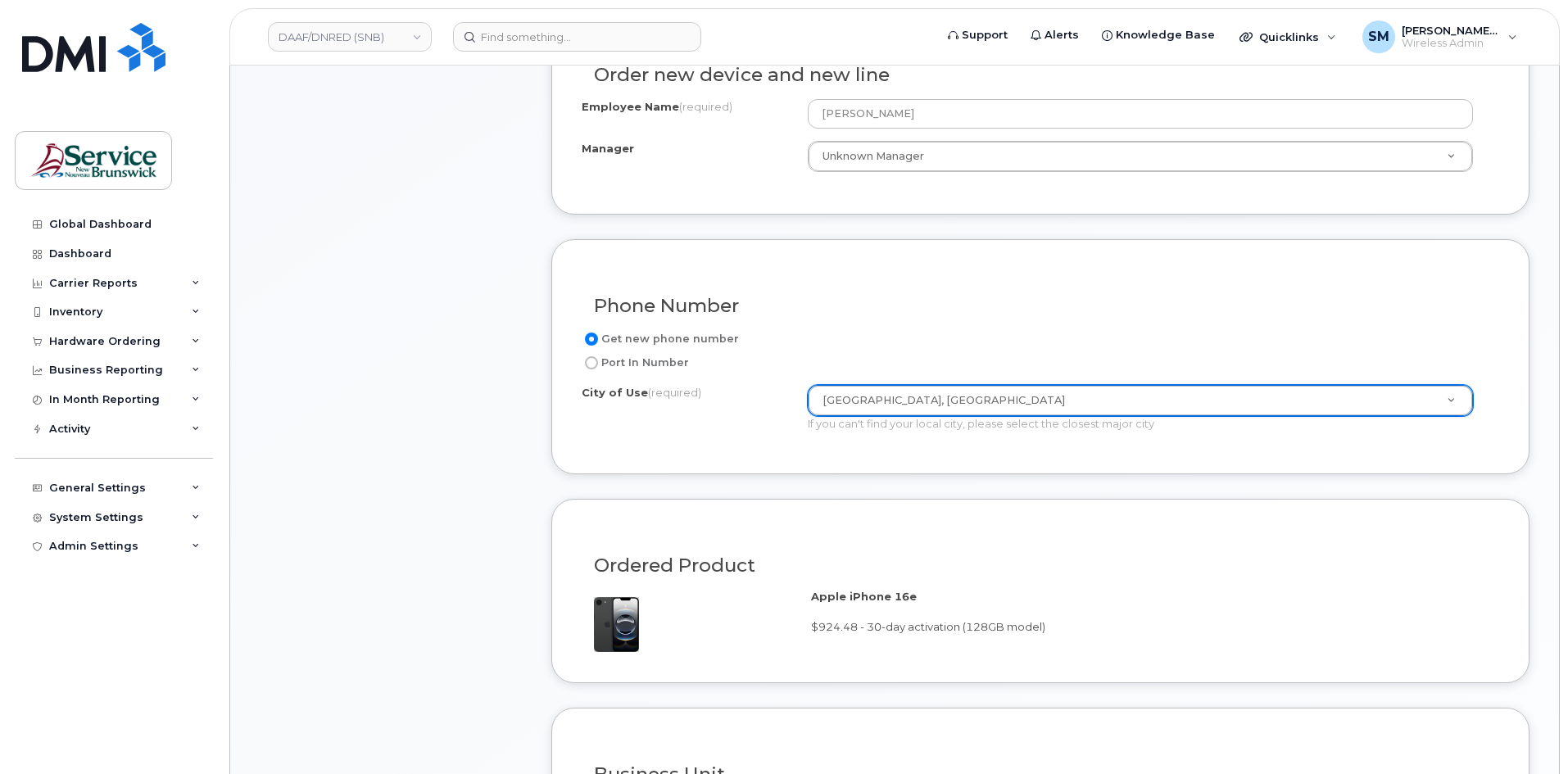
scroll to position [983, 0]
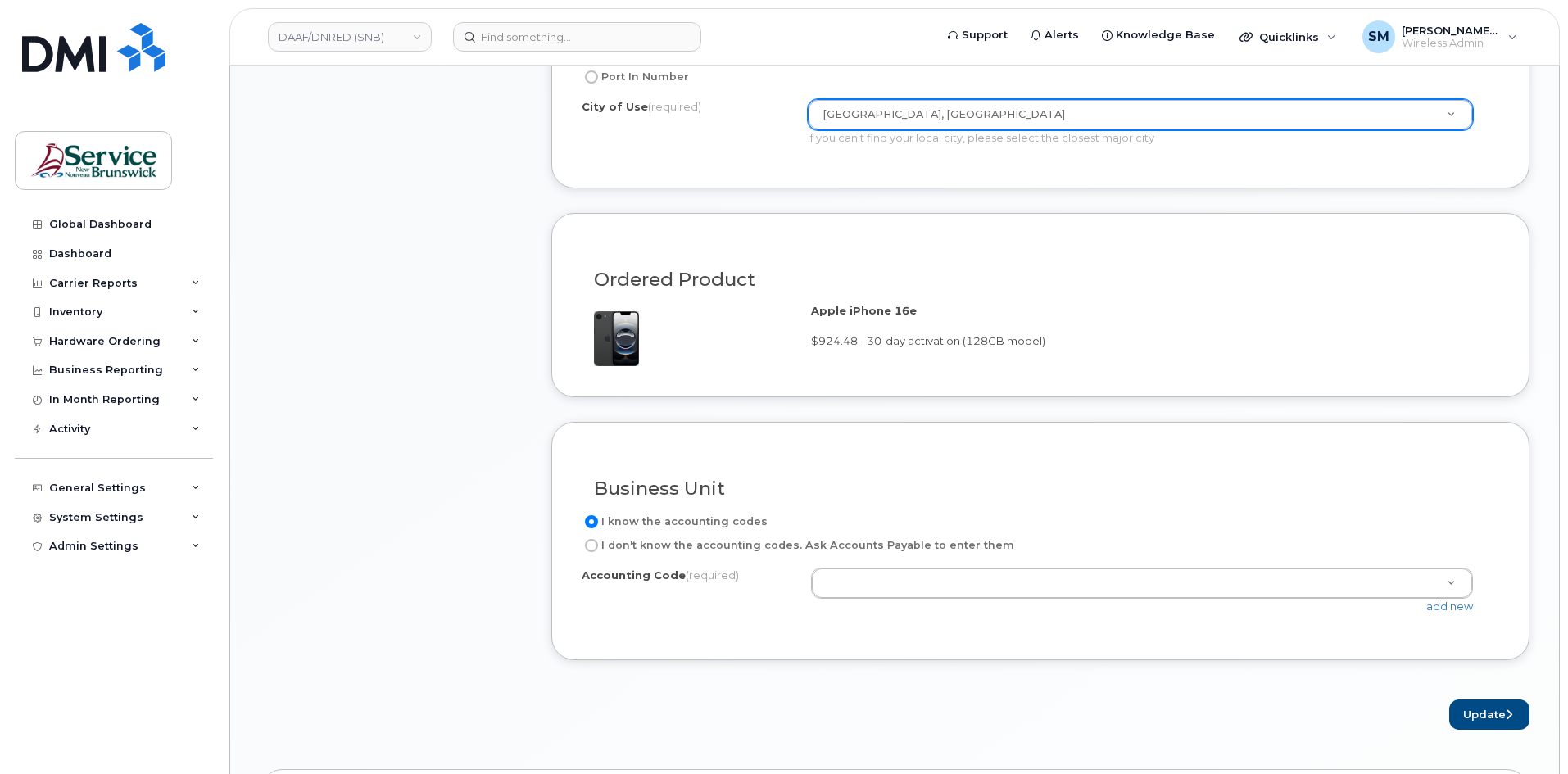
click at [915, 563] on div "I know the accounting codes I don't know the accounting codes. Ask Accounts Pay…" at bounding box center [1040, 570] width 917 height 117
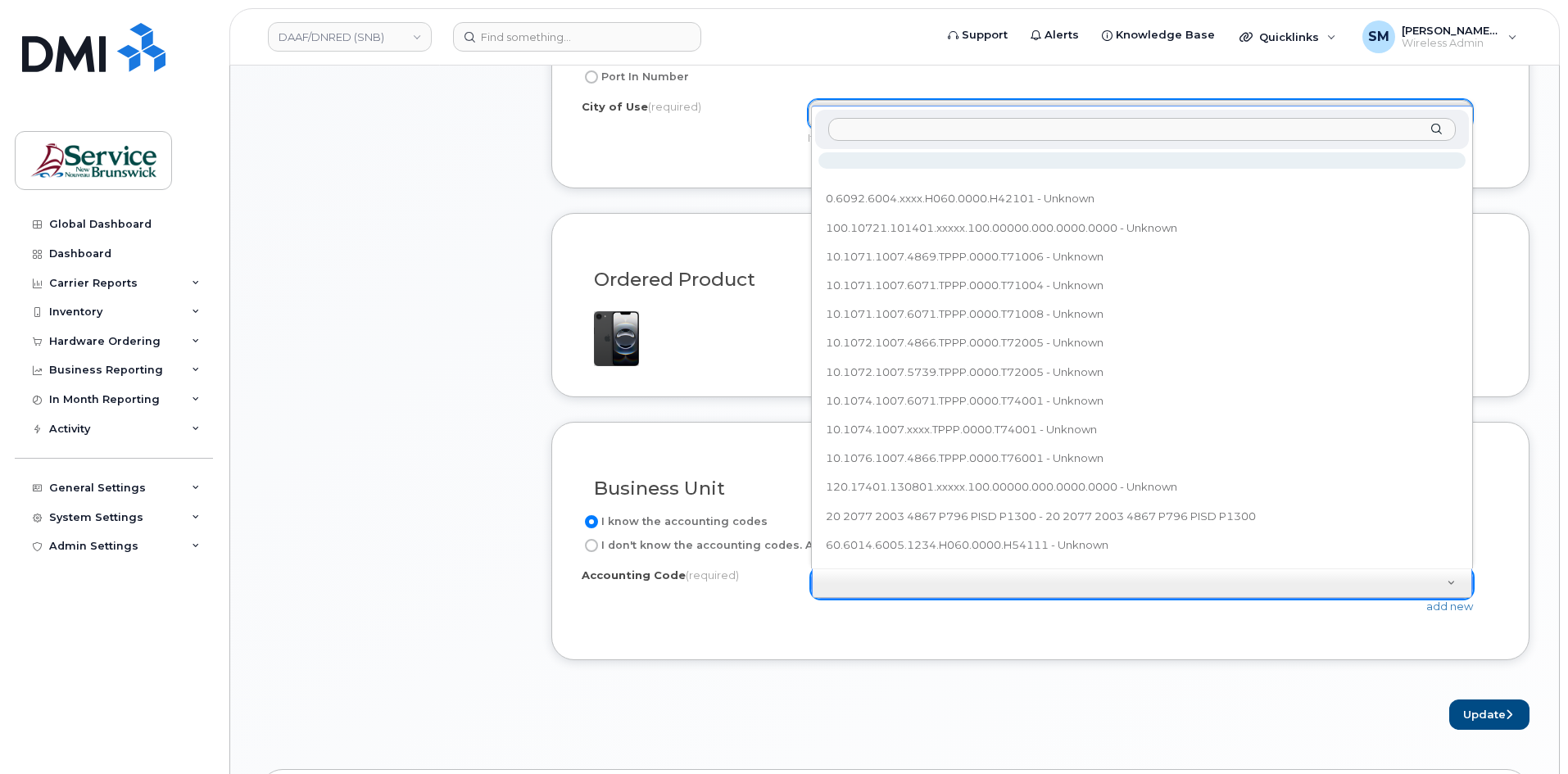
type input "32.3234.3204.6071.6PPP.0000.602414"
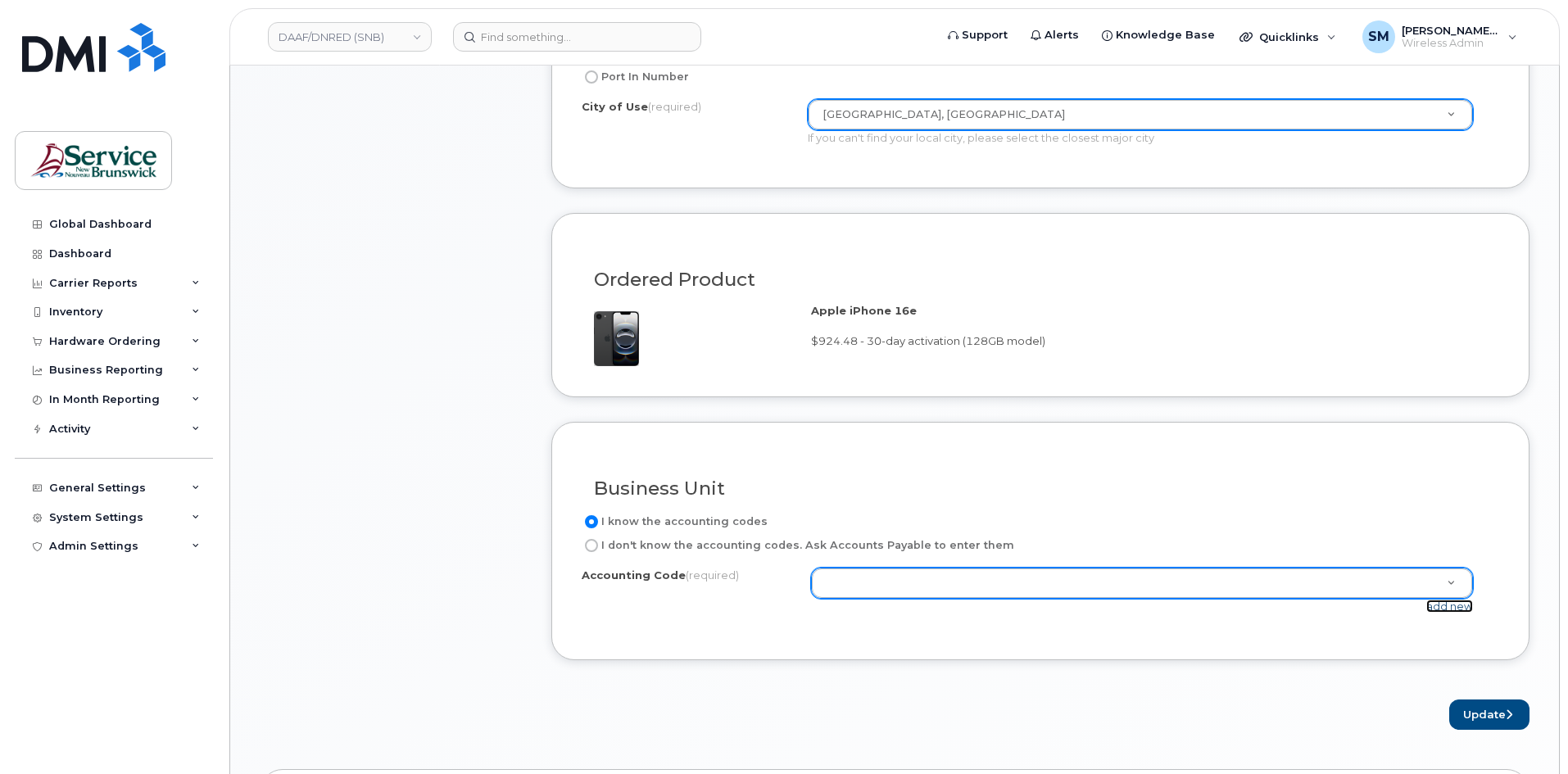
click at [1438, 606] on link "add new" at bounding box center [1449, 606] width 47 height 13
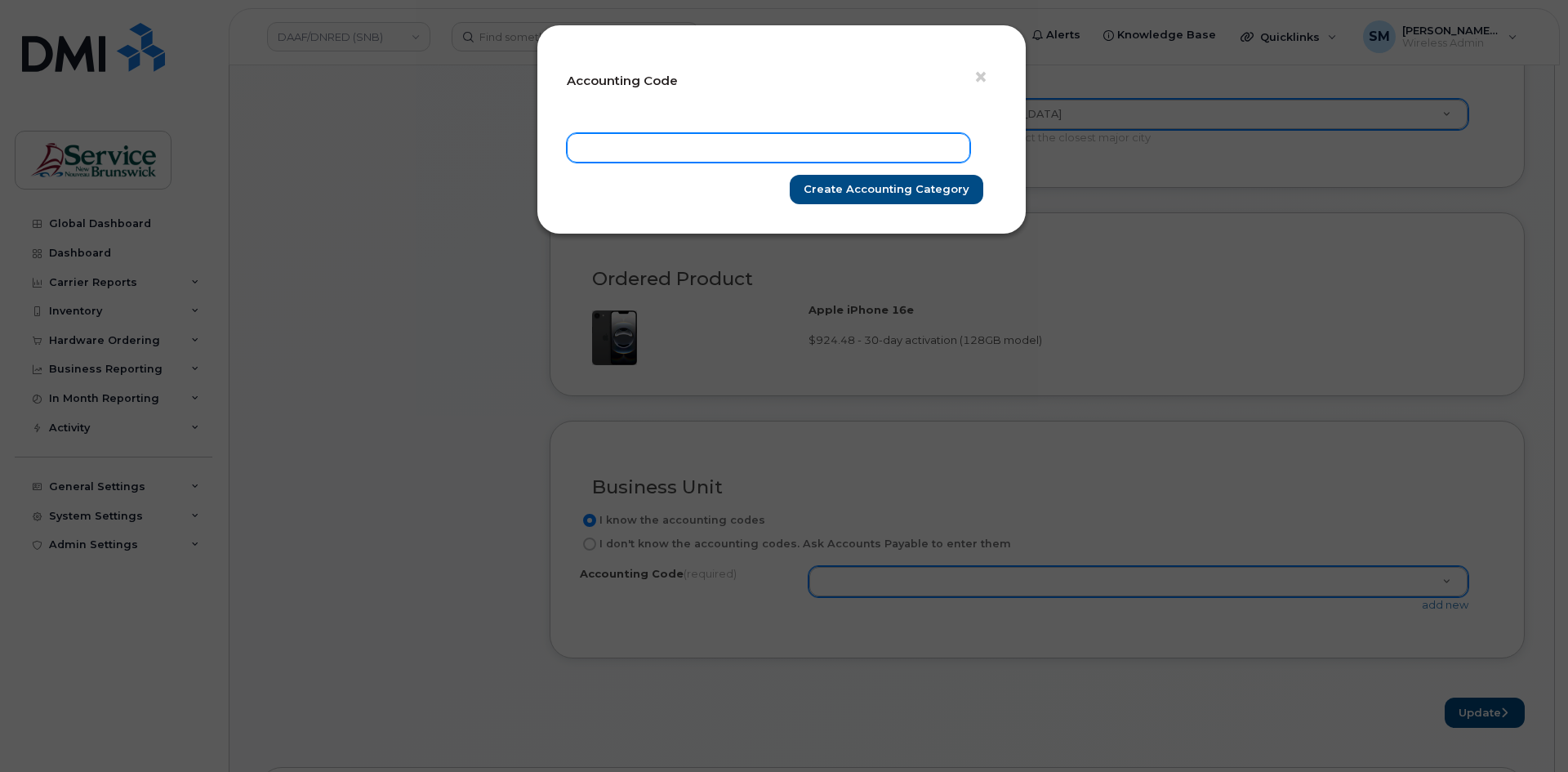
click at [687, 140] on input "text" at bounding box center [768, 148] width 404 height 29
paste input "32.3234.3204.6071.6PPP.0000.602414"
type input "32.3234.3204.6071.6PPP.0000.602414"
click at [933, 190] on input "Create Accounting category" at bounding box center [886, 189] width 194 height 30
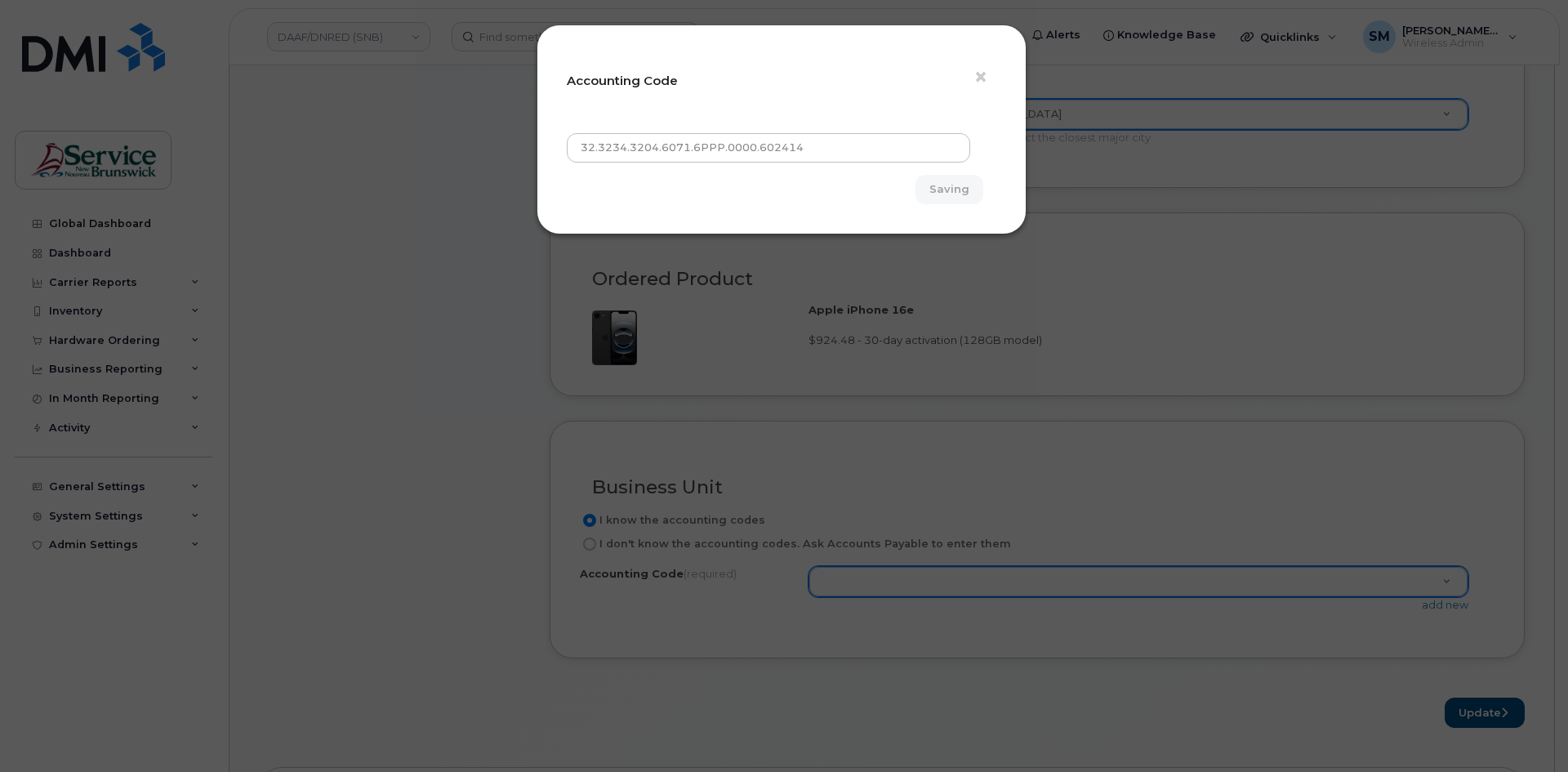
type input "Create Accounting category"
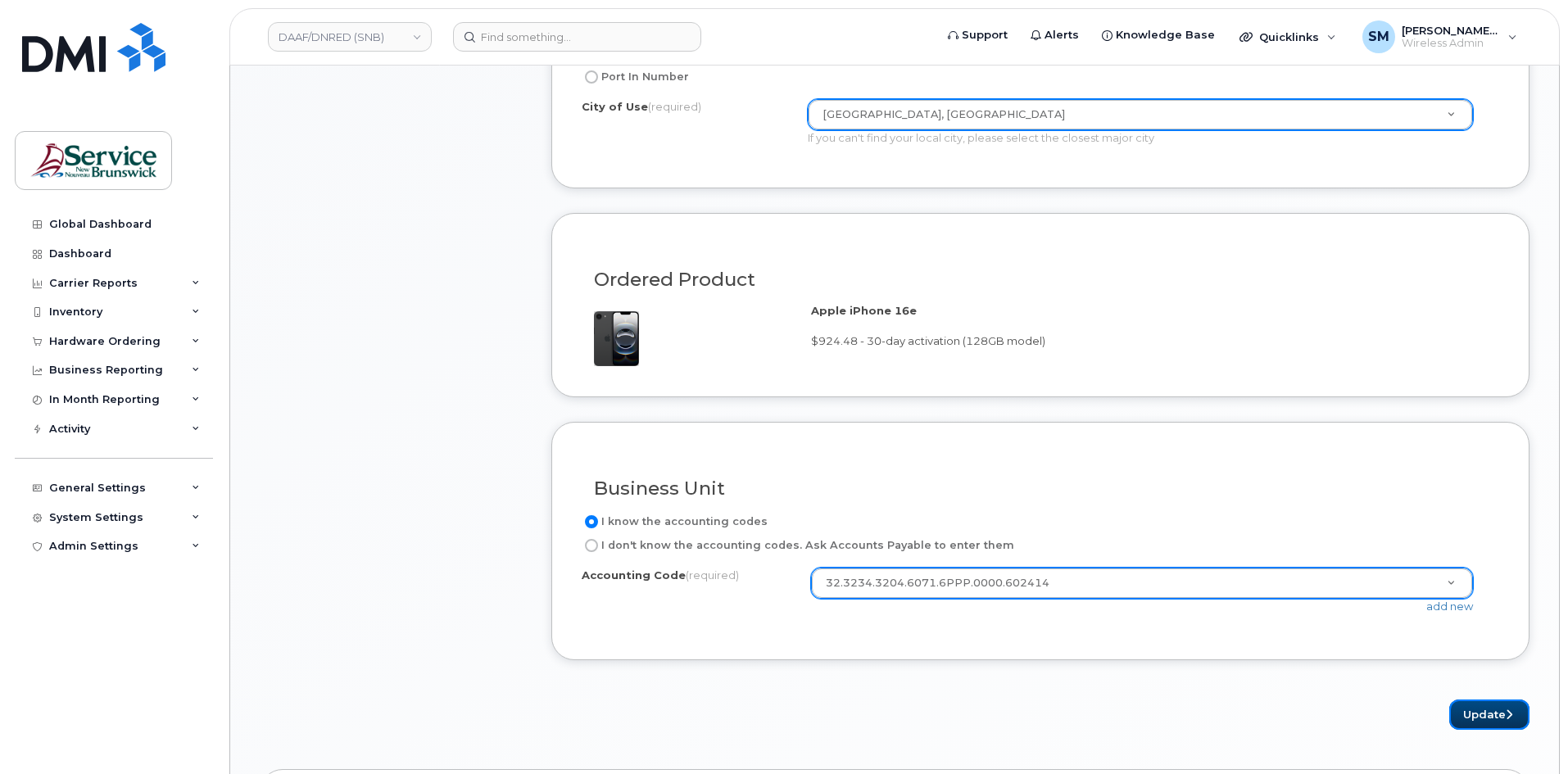
drag, startPoint x: 1504, startPoint y: 710, endPoint x: 1572, endPoint y: 710, distance: 68.0
click at [1504, 710] on button "Update" at bounding box center [1489, 714] width 80 height 30
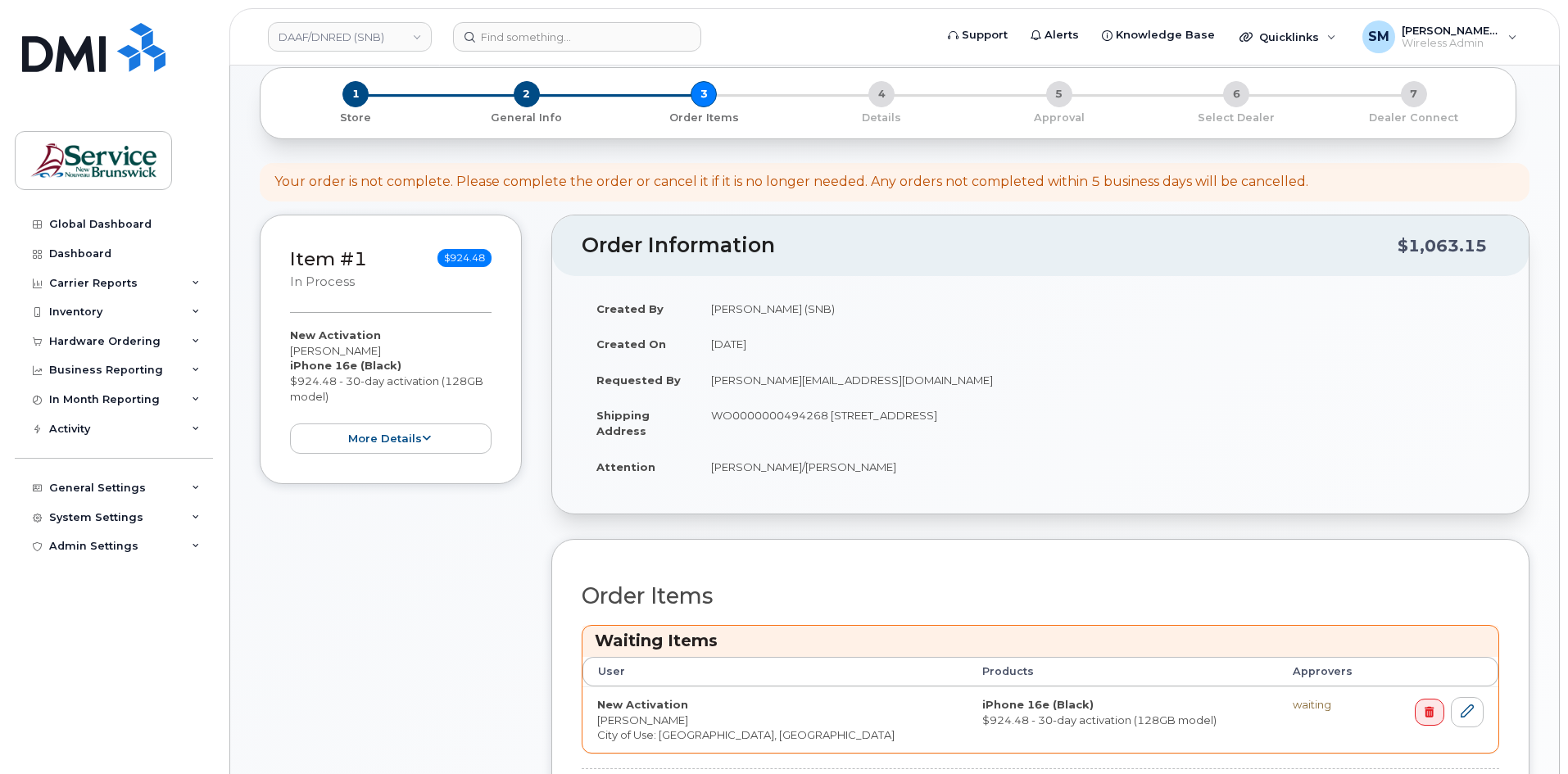
scroll to position [491, 0]
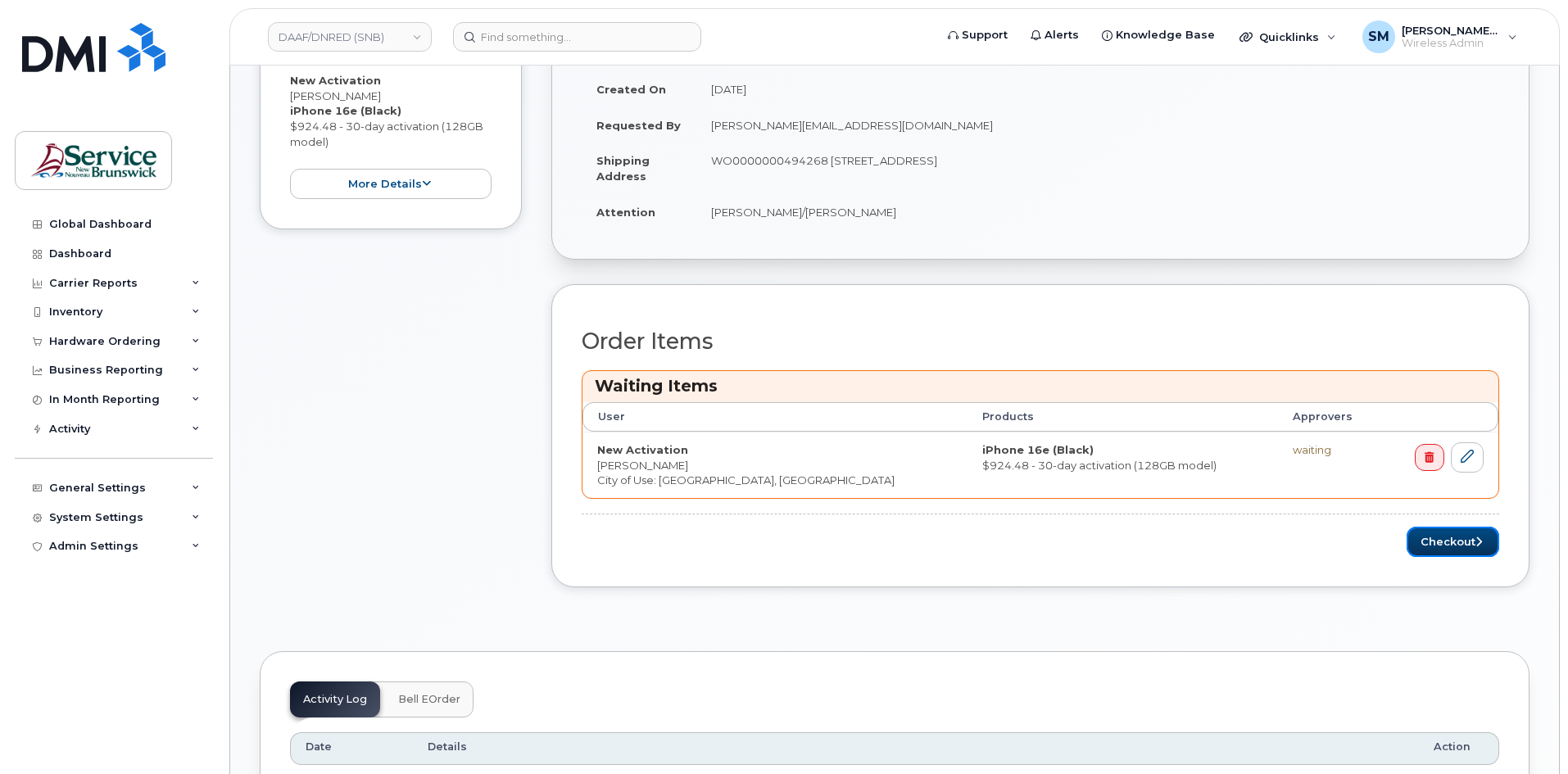
drag, startPoint x: 1468, startPoint y: 545, endPoint x: 1510, endPoint y: 528, distance: 45.3
click at [1469, 545] on button "Checkout" at bounding box center [1453, 541] width 93 height 30
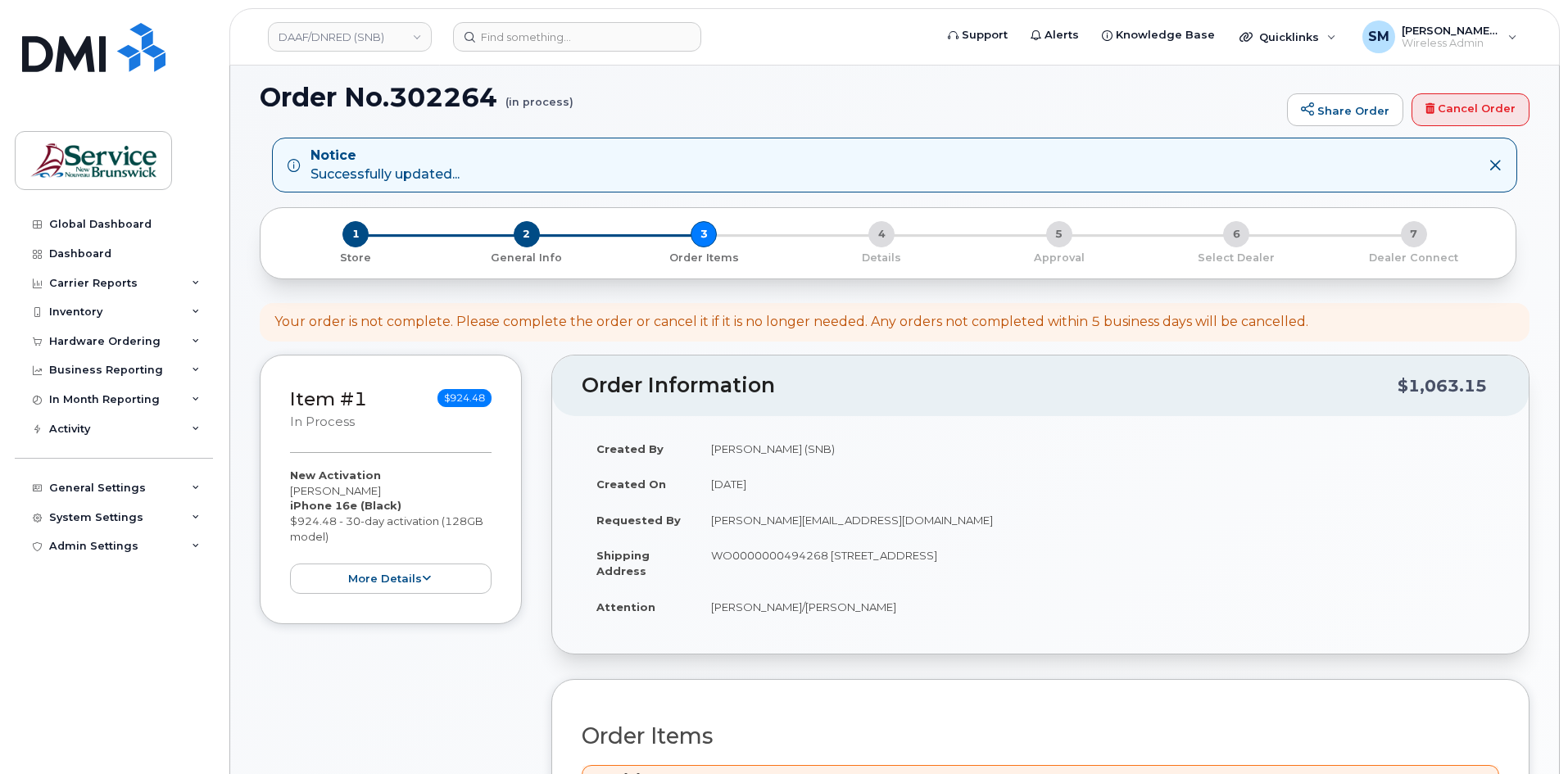
scroll to position [0, 0]
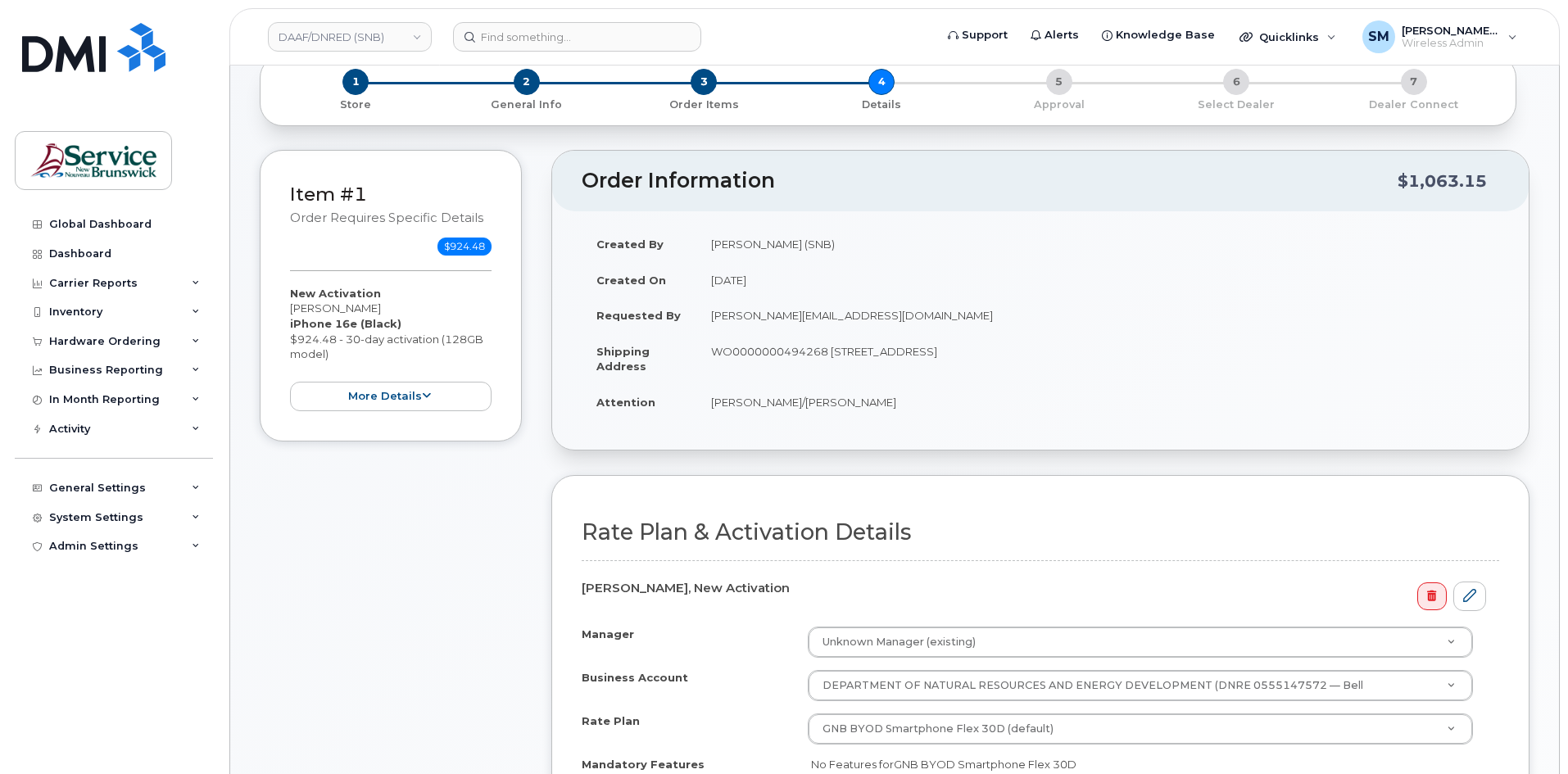
scroll to position [328, 0]
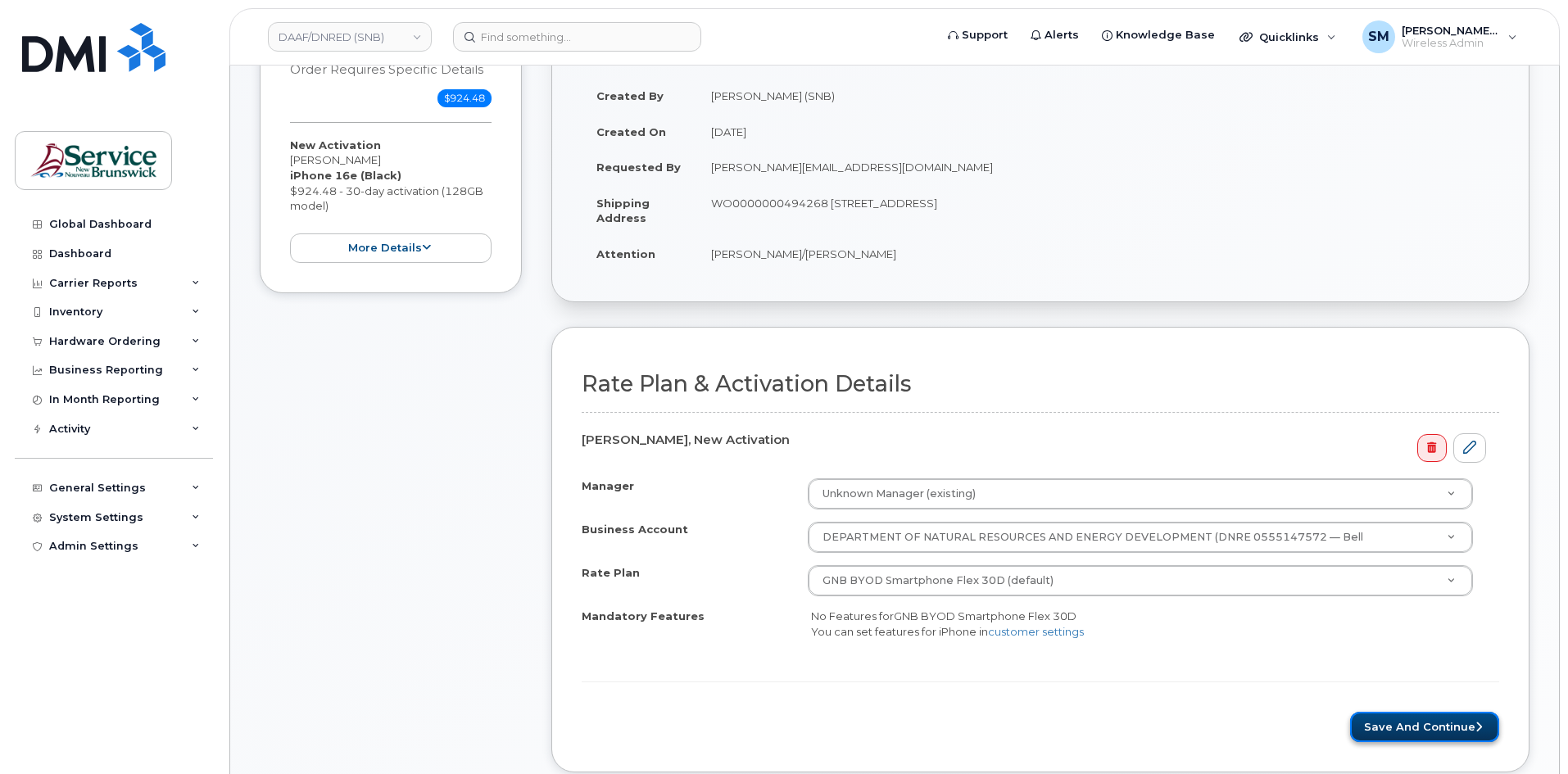
click at [1437, 722] on button "Save and Continue" at bounding box center [1424, 726] width 149 height 30
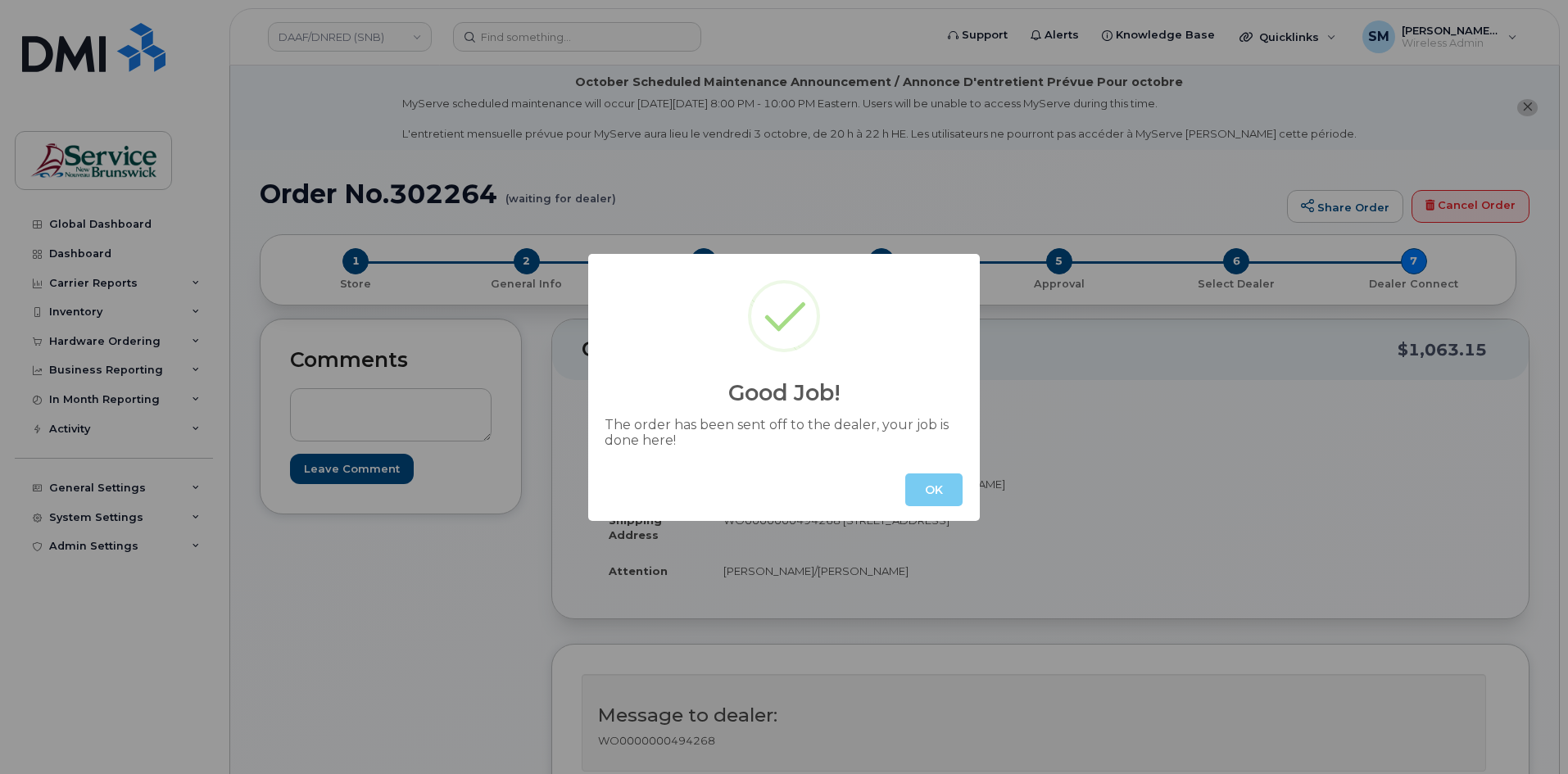
click at [928, 477] on button "OK" at bounding box center [934, 490] width 57 height 33
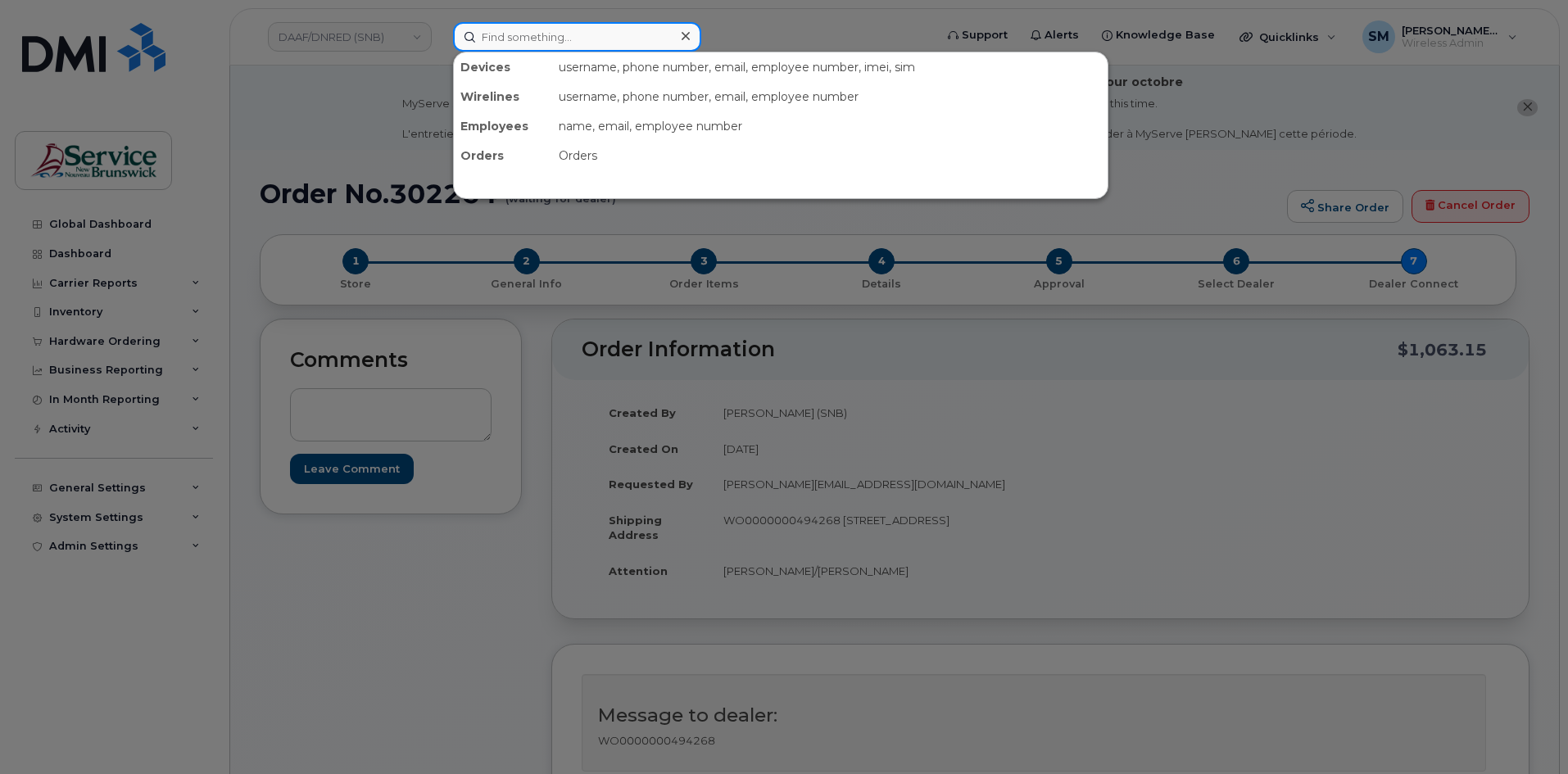
click at [572, 26] on input at bounding box center [577, 37] width 249 height 29
paste input "301286"
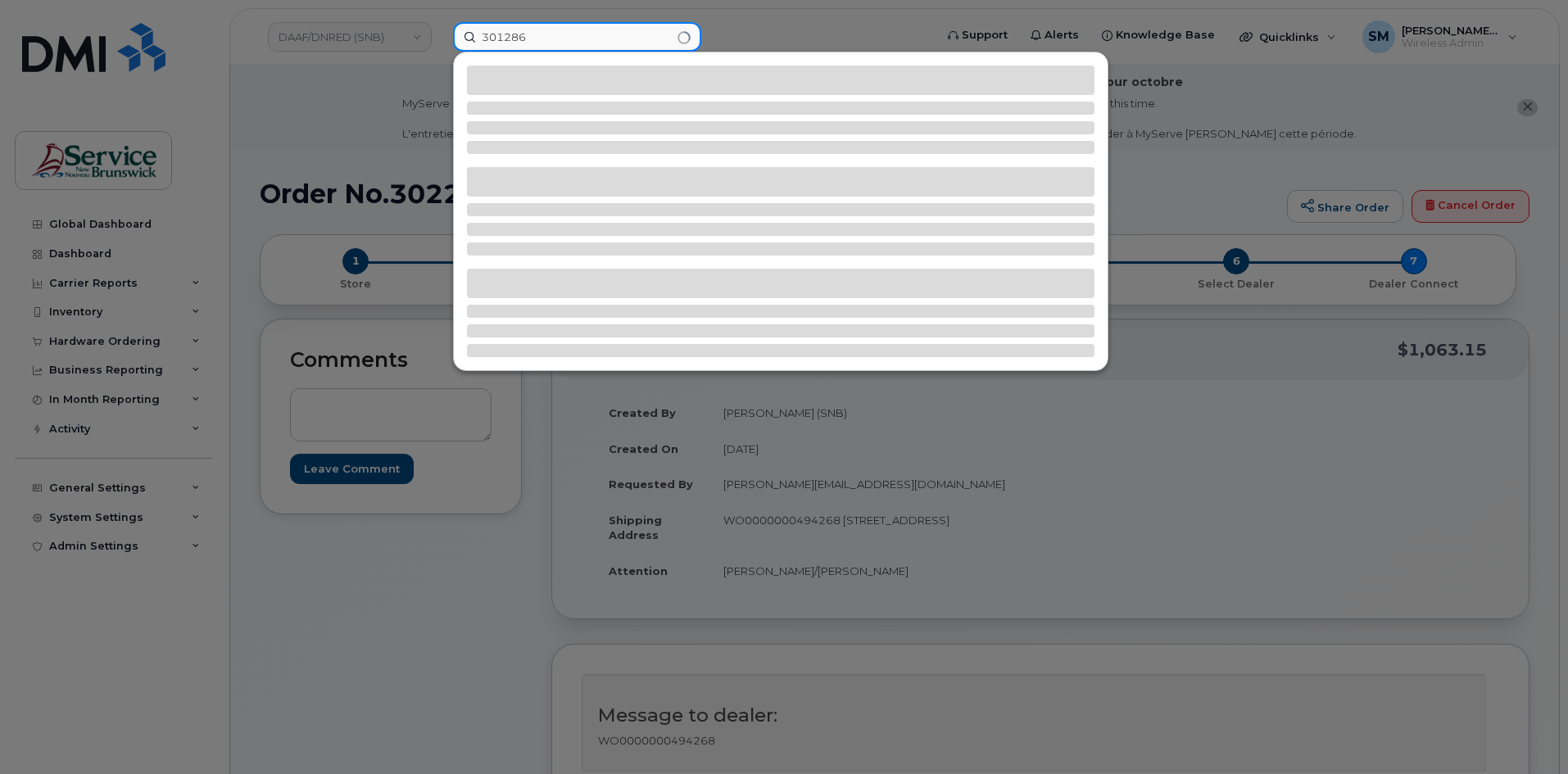
type input "301286"
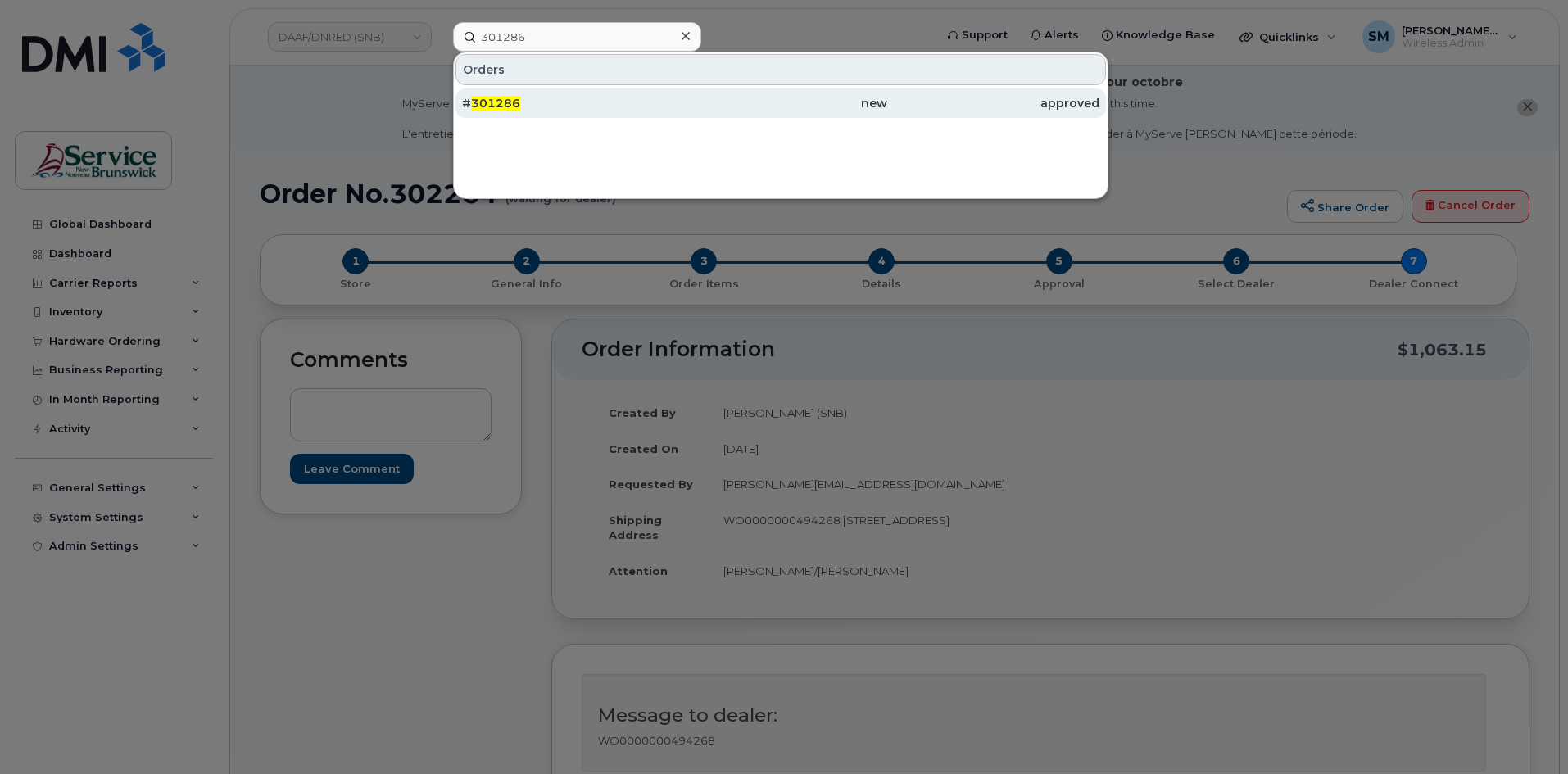
click at [532, 100] on div "# 301286" at bounding box center [568, 103] width 212 height 17
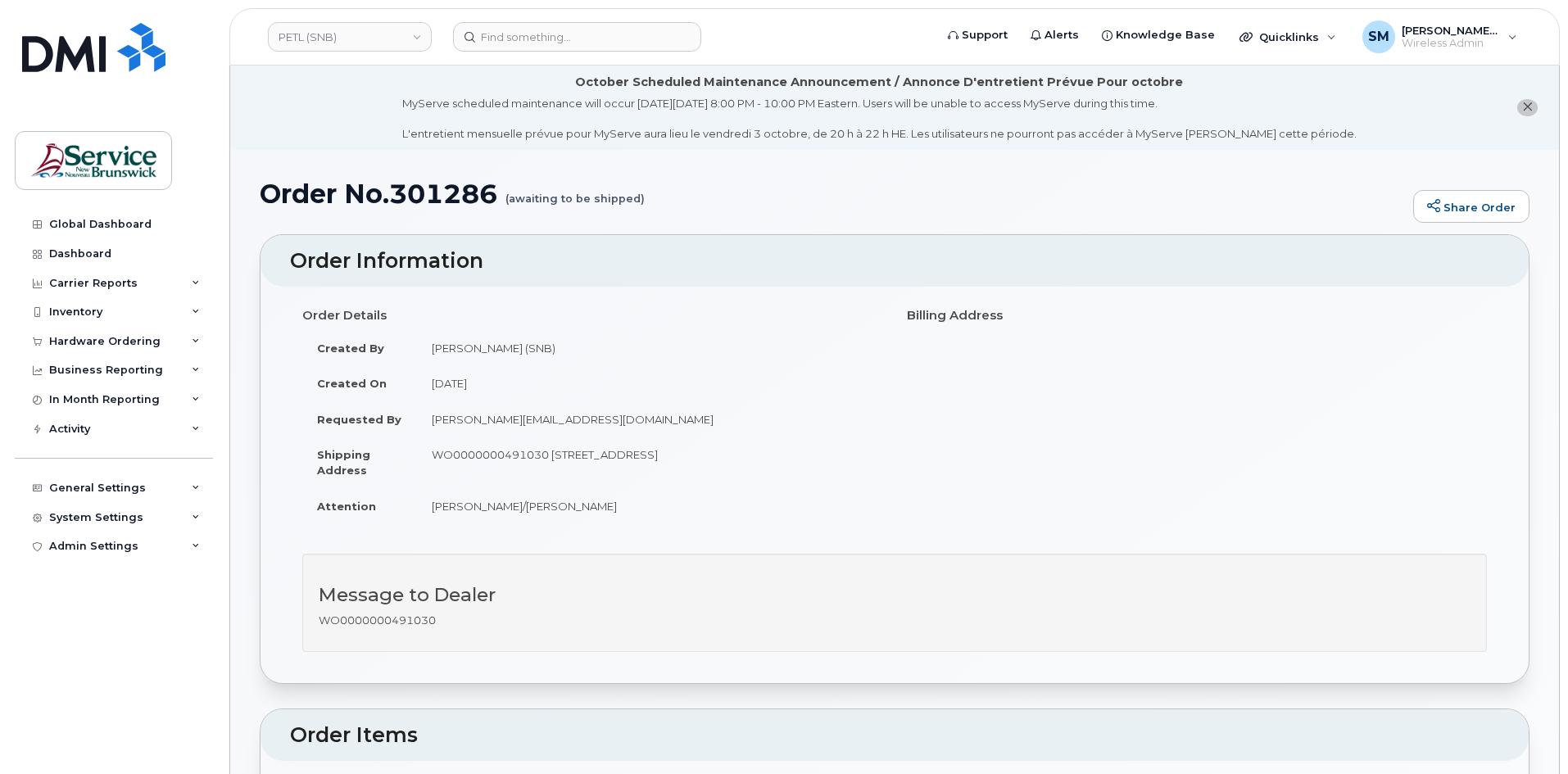
click at [457, 202] on h1 "Order No.301286 (awaiting to be shipped)" at bounding box center [832, 193] width 1145 height 29
copy h1 "301286"
click at [508, 33] on input at bounding box center [577, 37] width 249 height 29
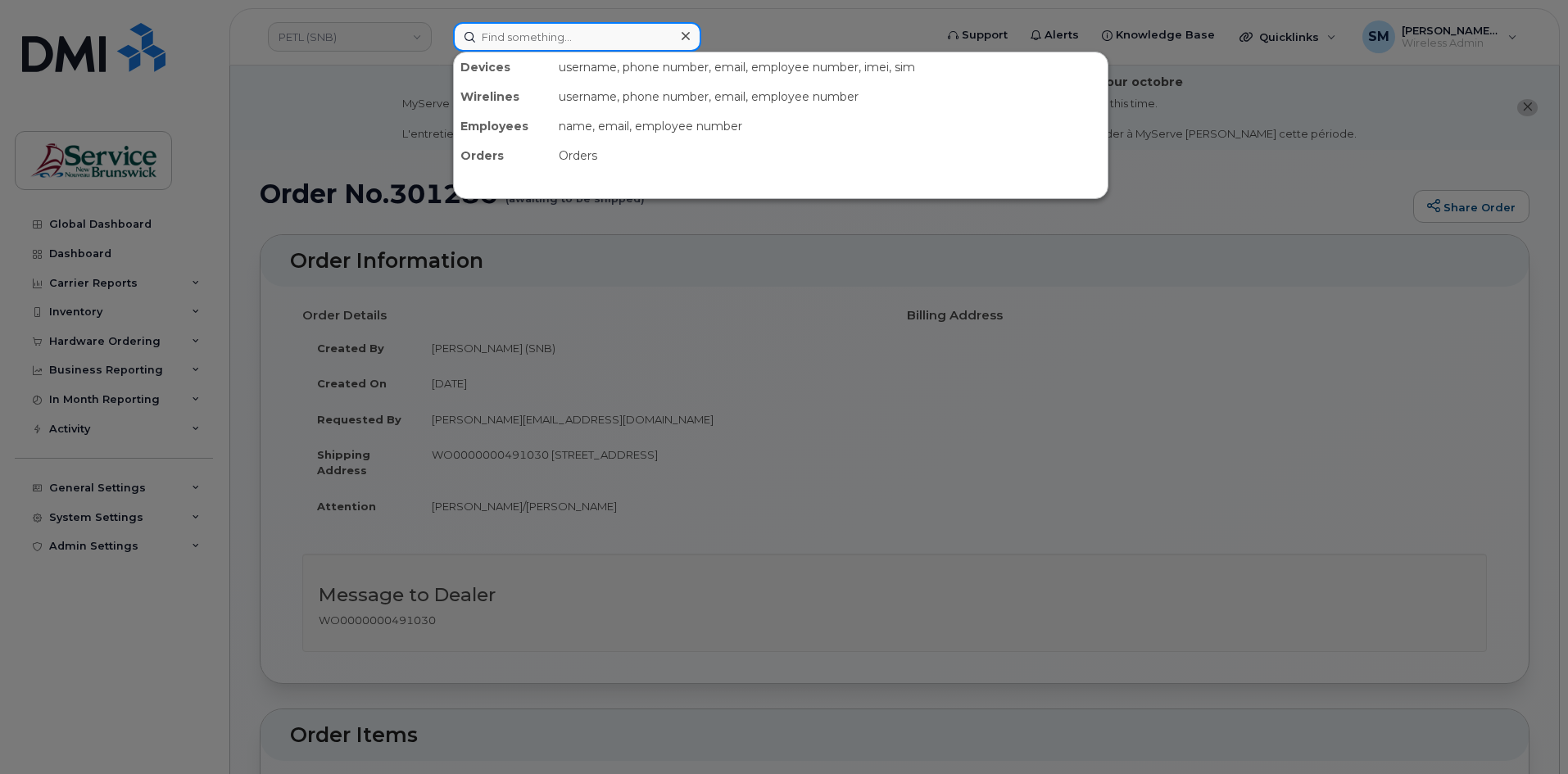
paste input "506-461-9148"
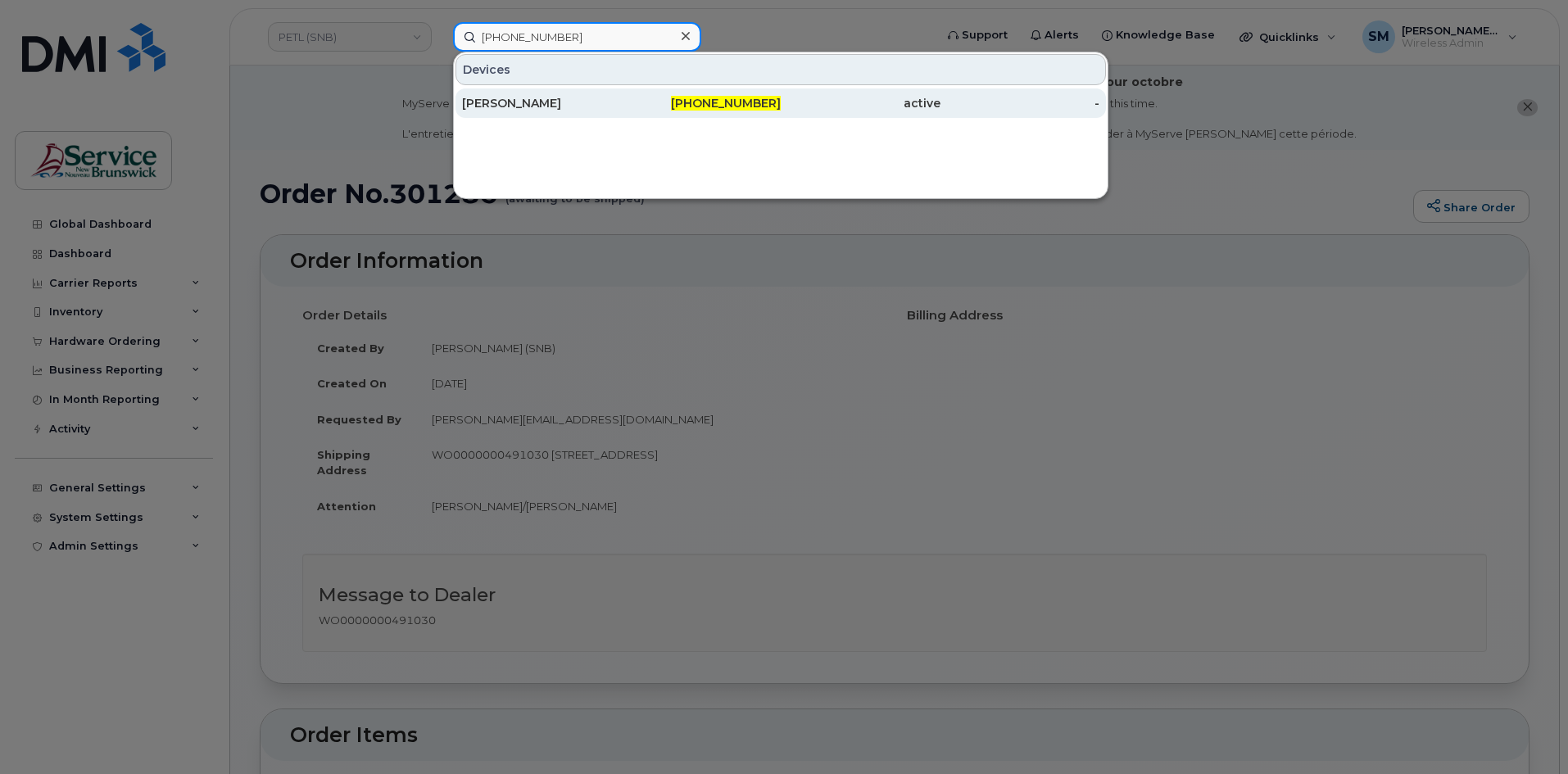
type input "506-461-9148"
click at [567, 106] on div "[PERSON_NAME]" at bounding box center [541, 103] width 159 height 17
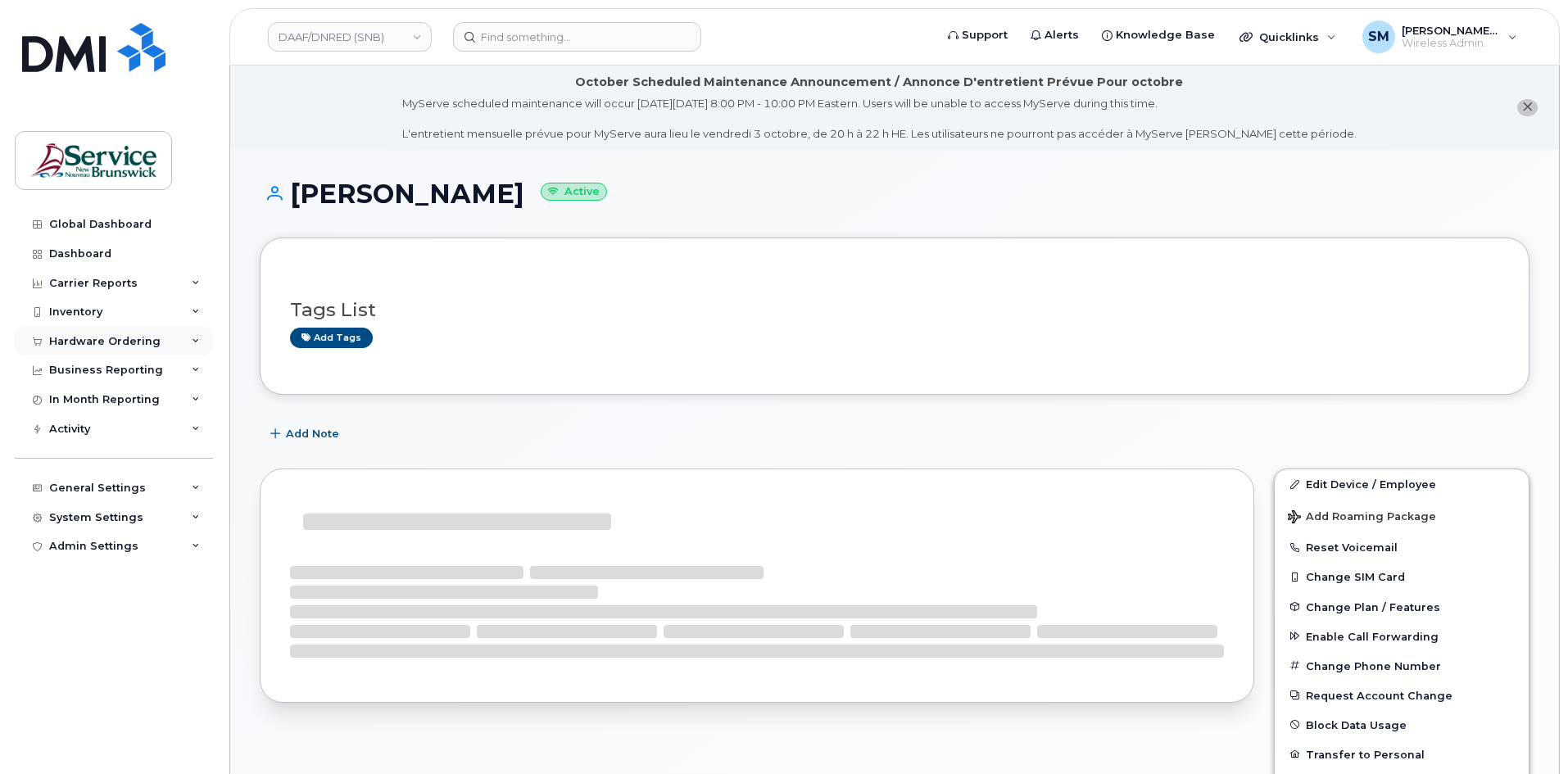
click at [118, 332] on div "Hardware Ordering" at bounding box center [113, 341] width 198 height 29
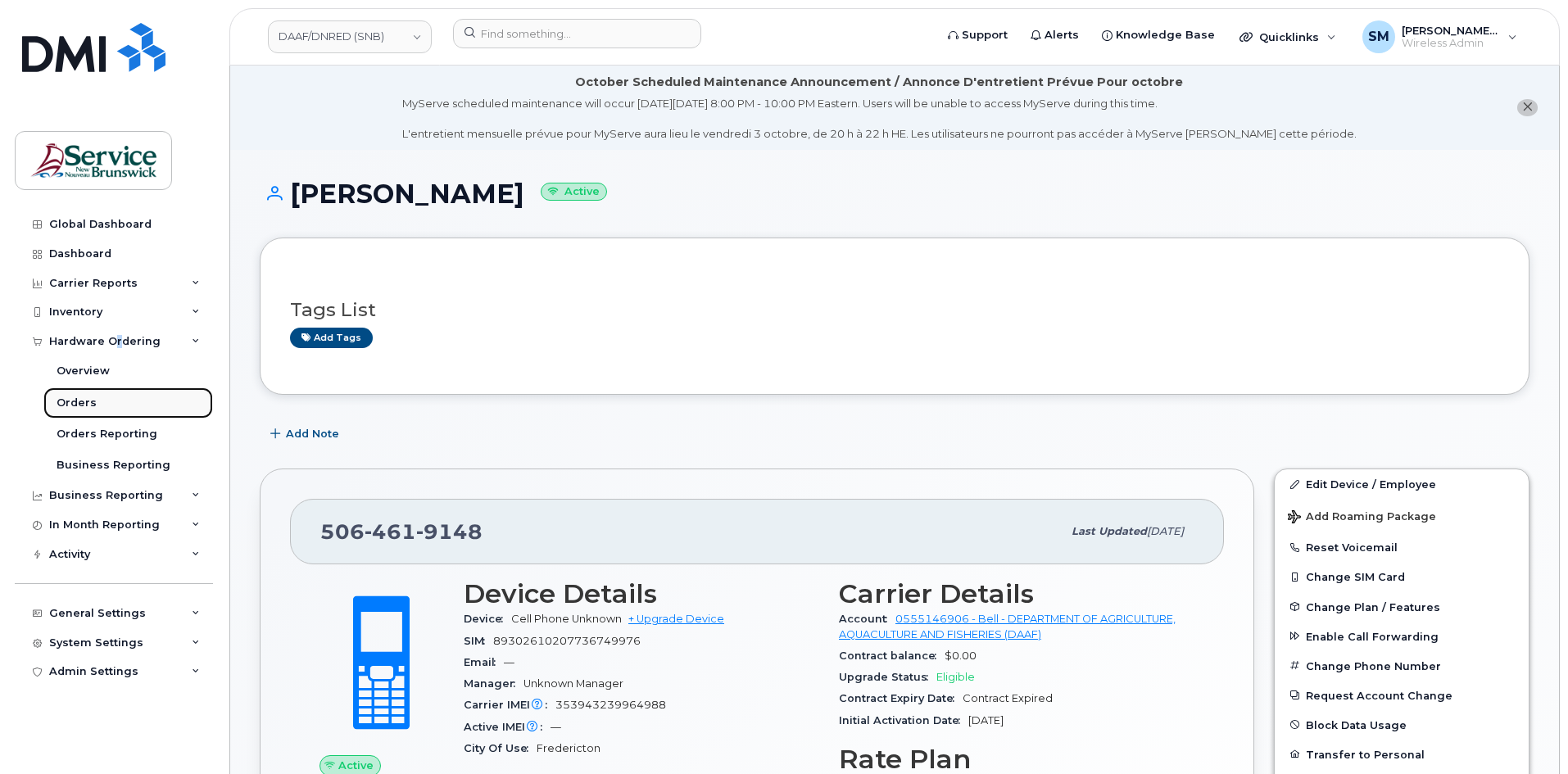
click at [89, 403] on div "Orders" at bounding box center [76, 403] width 41 height 15
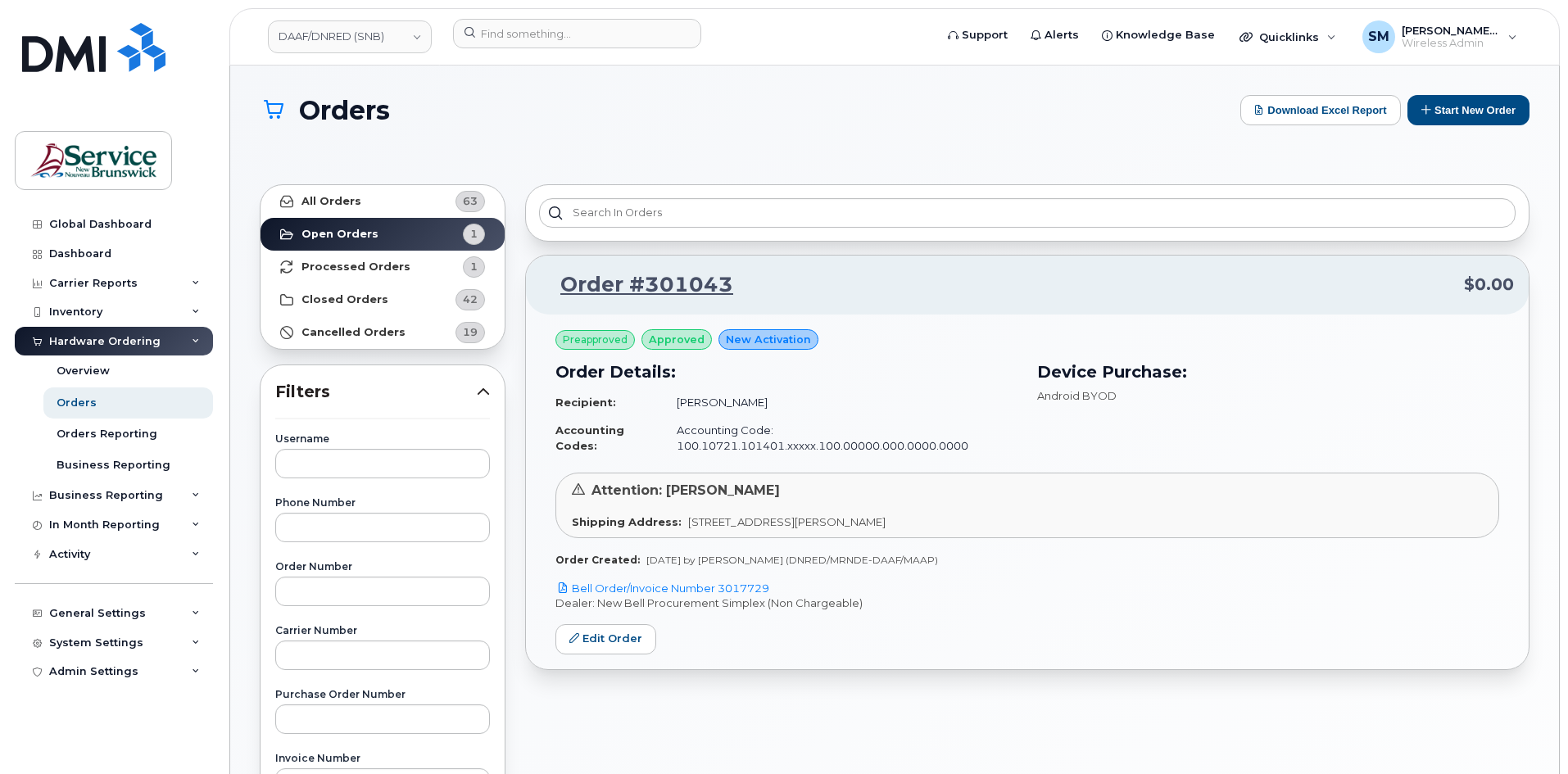
click at [1538, 110] on div "Orders Download Excel Report Start New Order All Orders 63 Open Orders 1 Proces…" at bounding box center [894, 699] width 1329 height 1266
click at [1510, 109] on button "Start New Order" at bounding box center [1469, 110] width 122 height 30
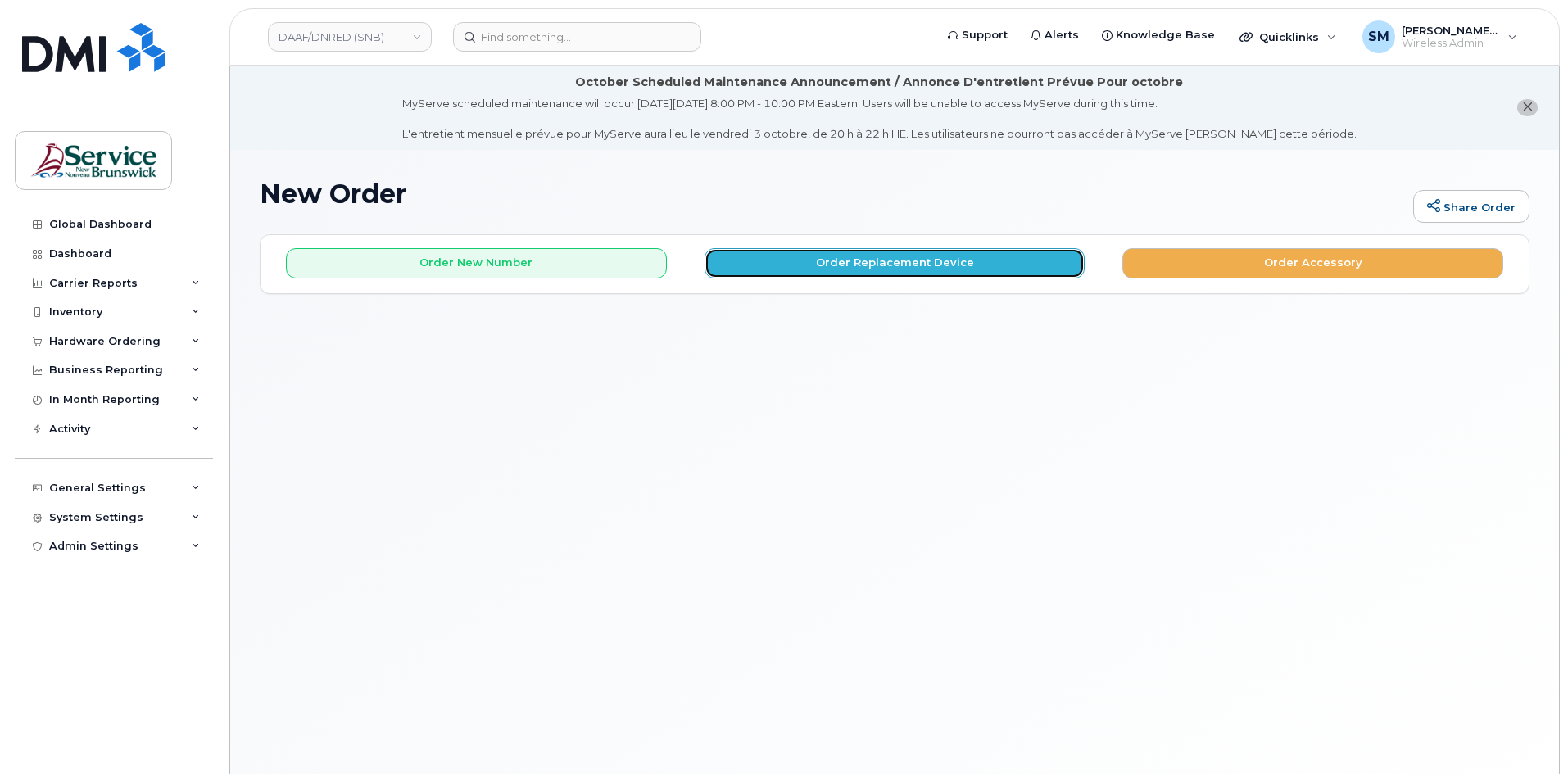
click at [762, 272] on button "Order Replacement Device" at bounding box center [895, 263] width 381 height 30
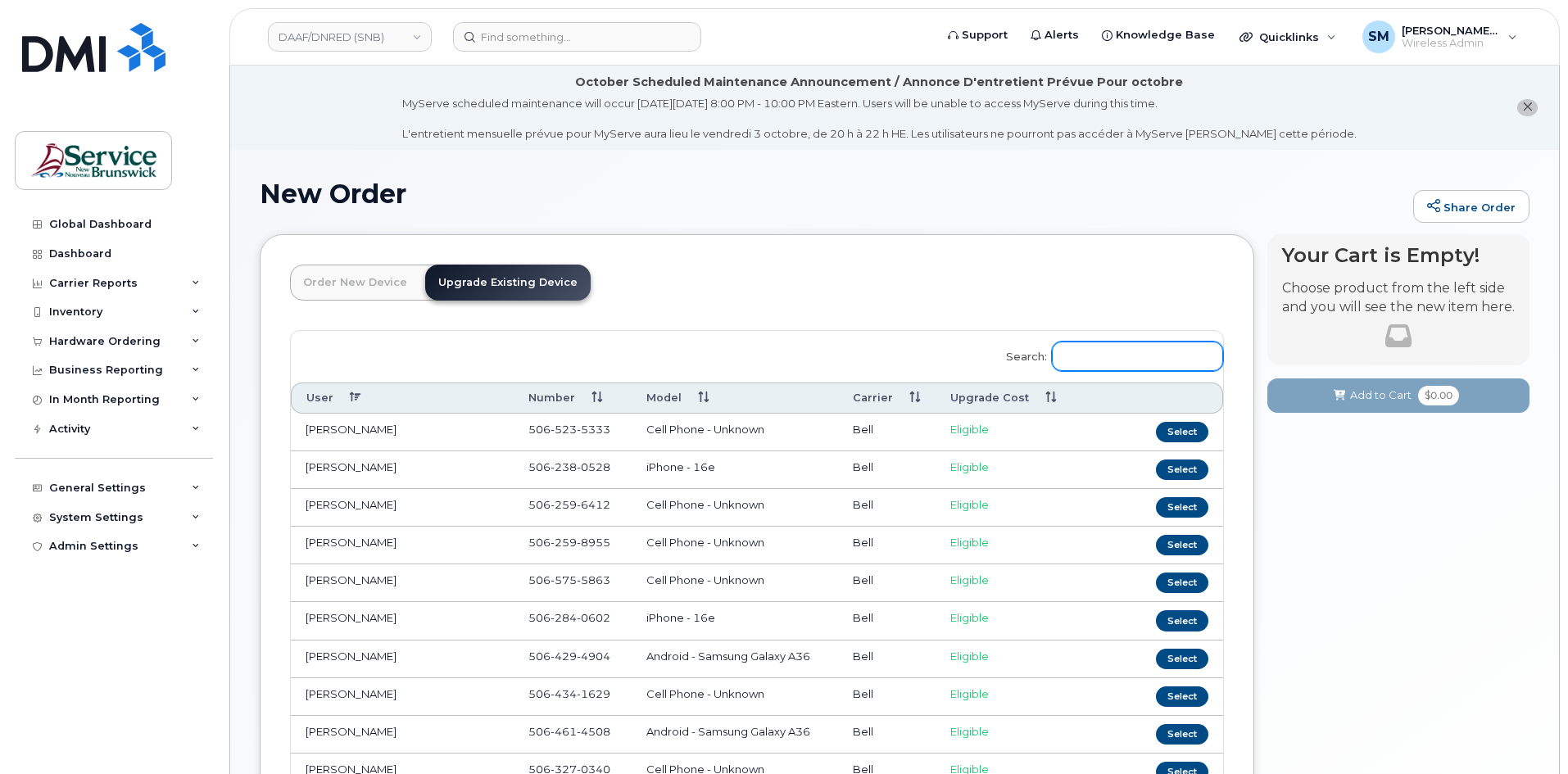
paste input "506-461-9148"
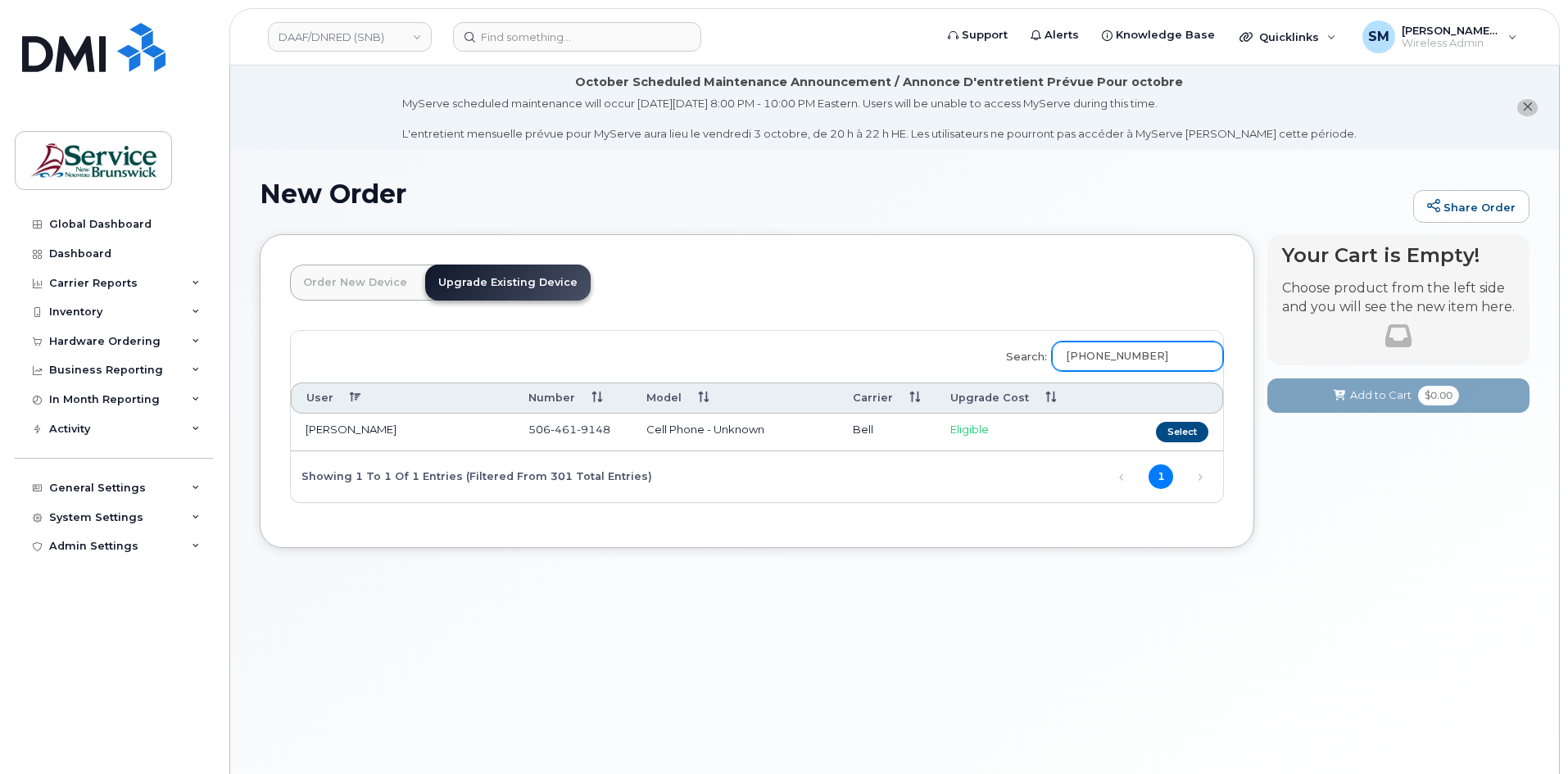
type input "506-461-9148"
click at [1204, 430] on button "Select" at bounding box center [1181, 432] width 52 height 20
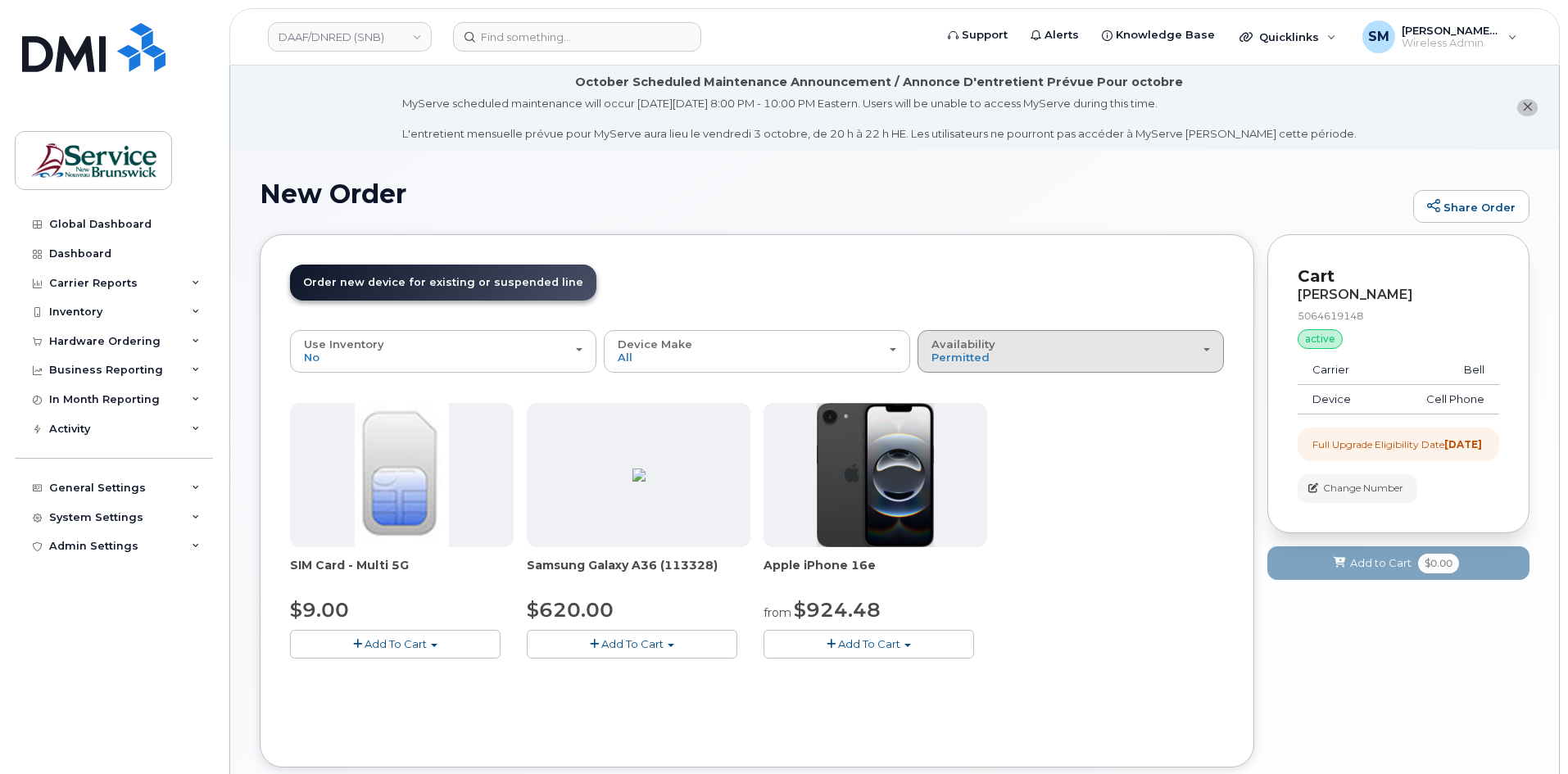
click at [1099, 358] on div "Availability Permitted All" at bounding box center [1071, 351] width 279 height 26
click at [1025, 420] on div "All" at bounding box center [1071, 415] width 298 height 19
click at [998, 357] on div "Availability Permitted All" at bounding box center [1071, 351] width 279 height 26
click at [947, 407] on label "All" at bounding box center [938, 415] width 34 height 19
click at [0, 0] on input "All" at bounding box center [0, 0] width 0 height 0
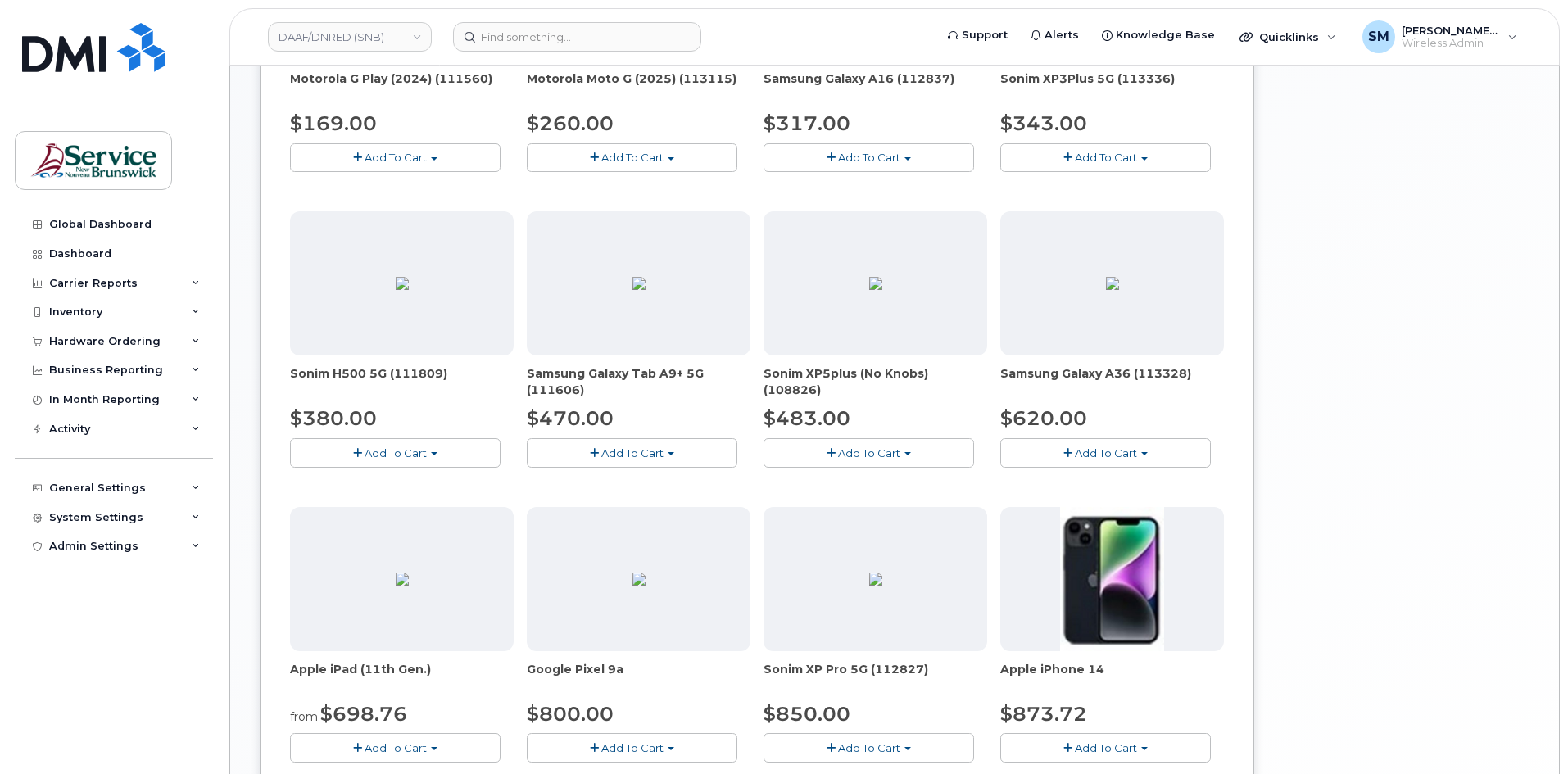
scroll to position [987, 0]
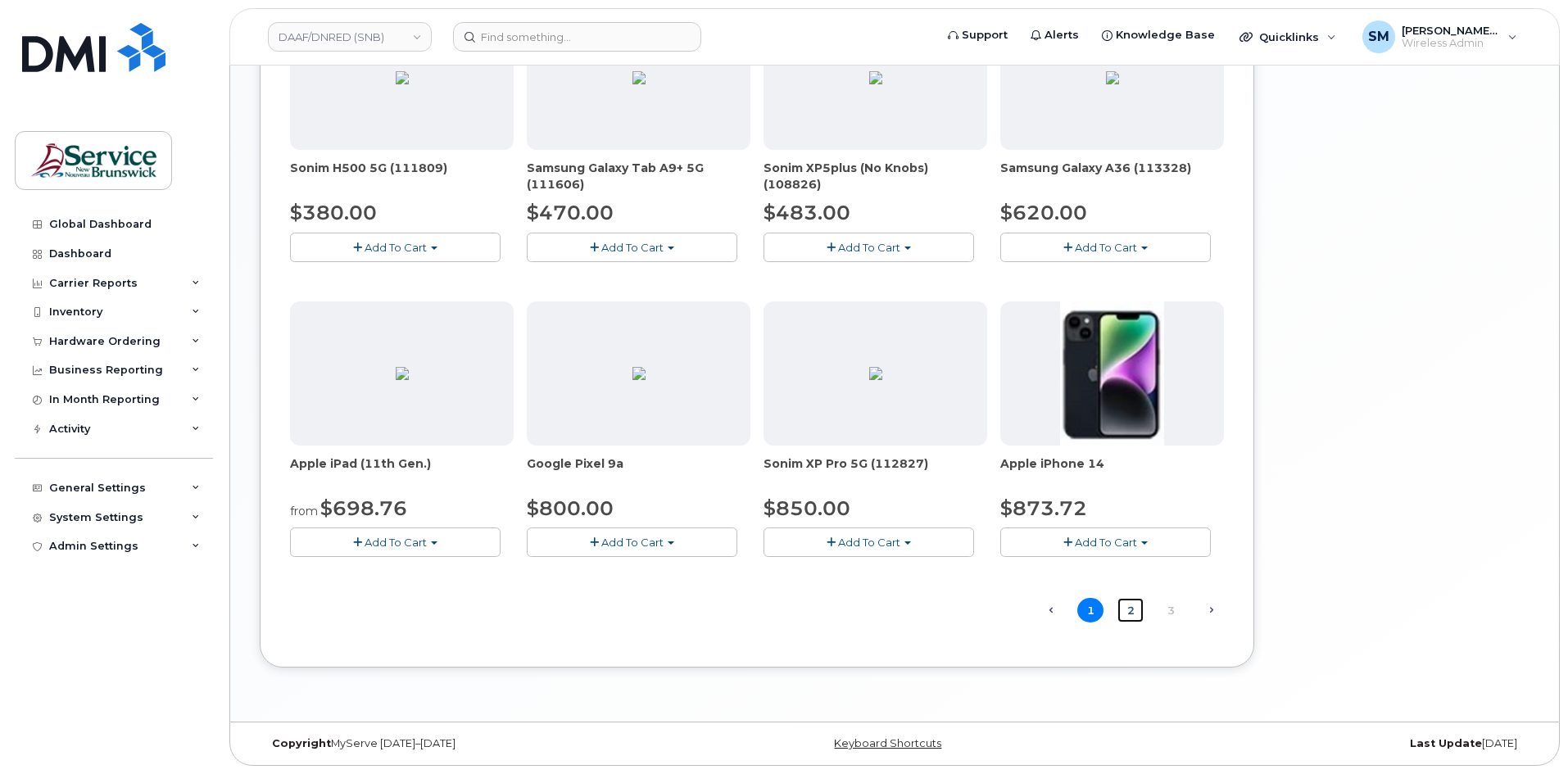
click at [1135, 611] on link "2" at bounding box center [1131, 610] width 26 height 26
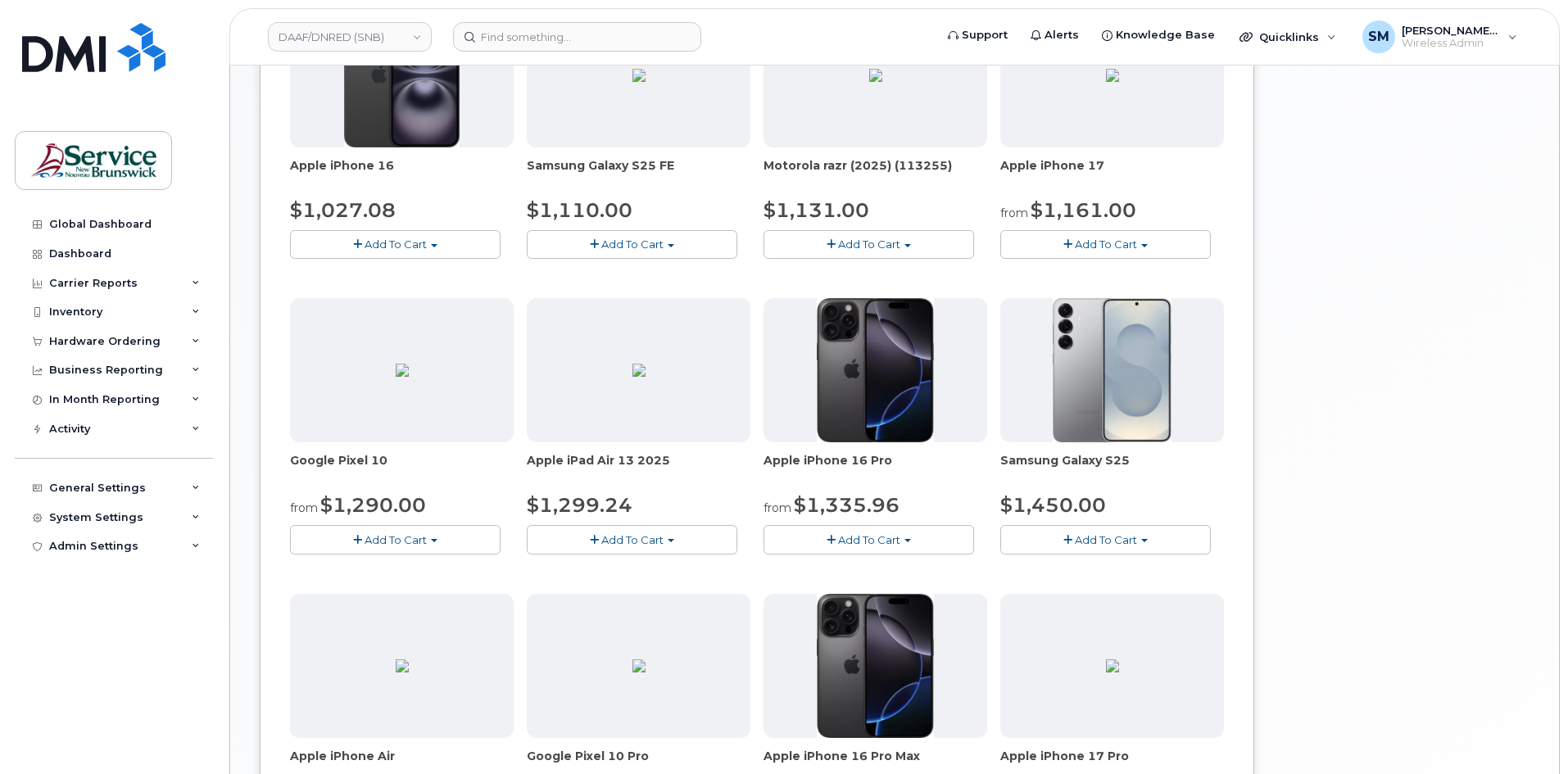
scroll to position [747, 0]
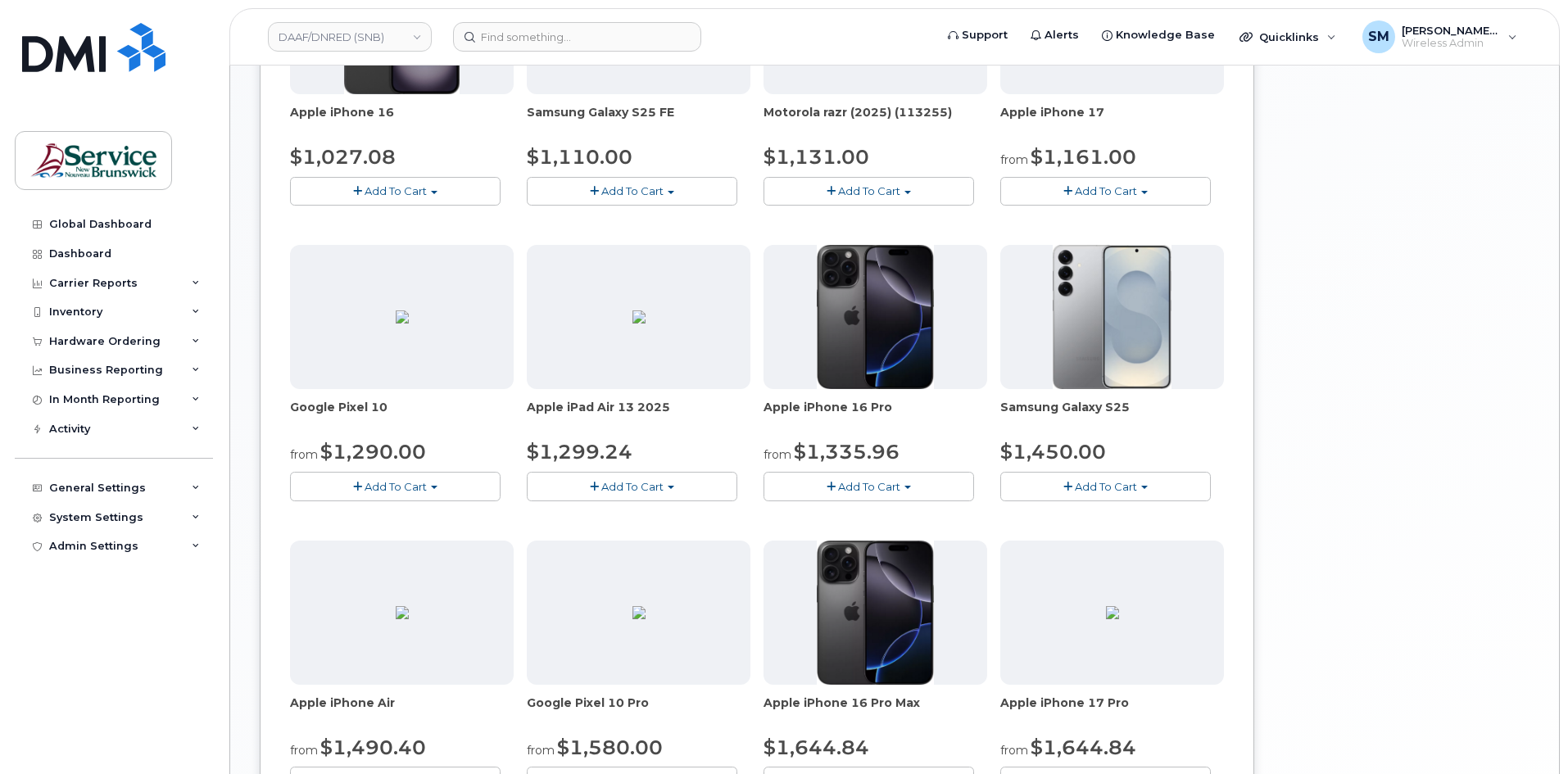
click at [900, 488] on span "Add To Cart" at bounding box center [869, 486] width 63 height 13
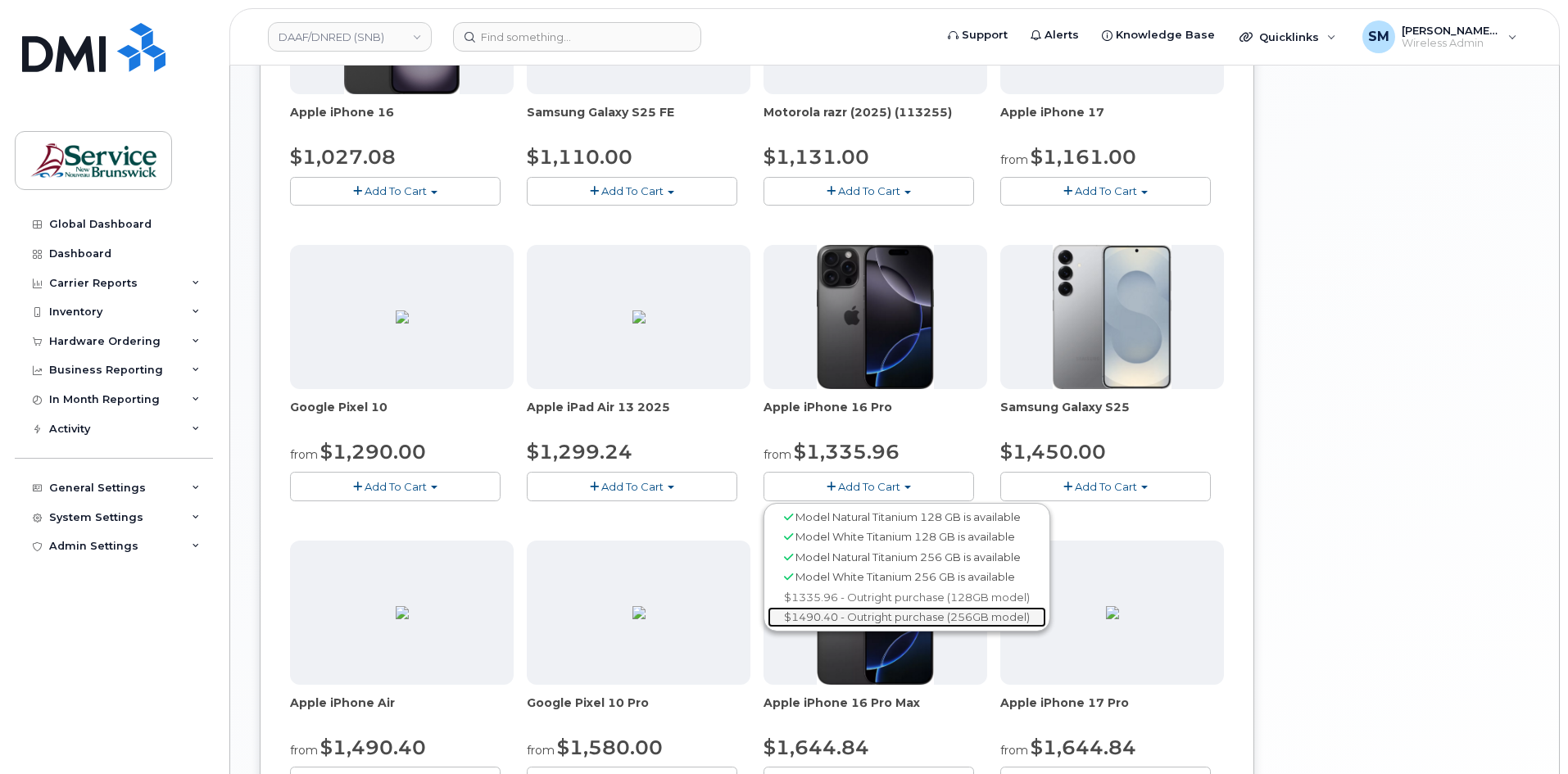
click at [882, 620] on link "$1490.40 - Outright purchase (256GB model)" at bounding box center [907, 617] width 279 height 20
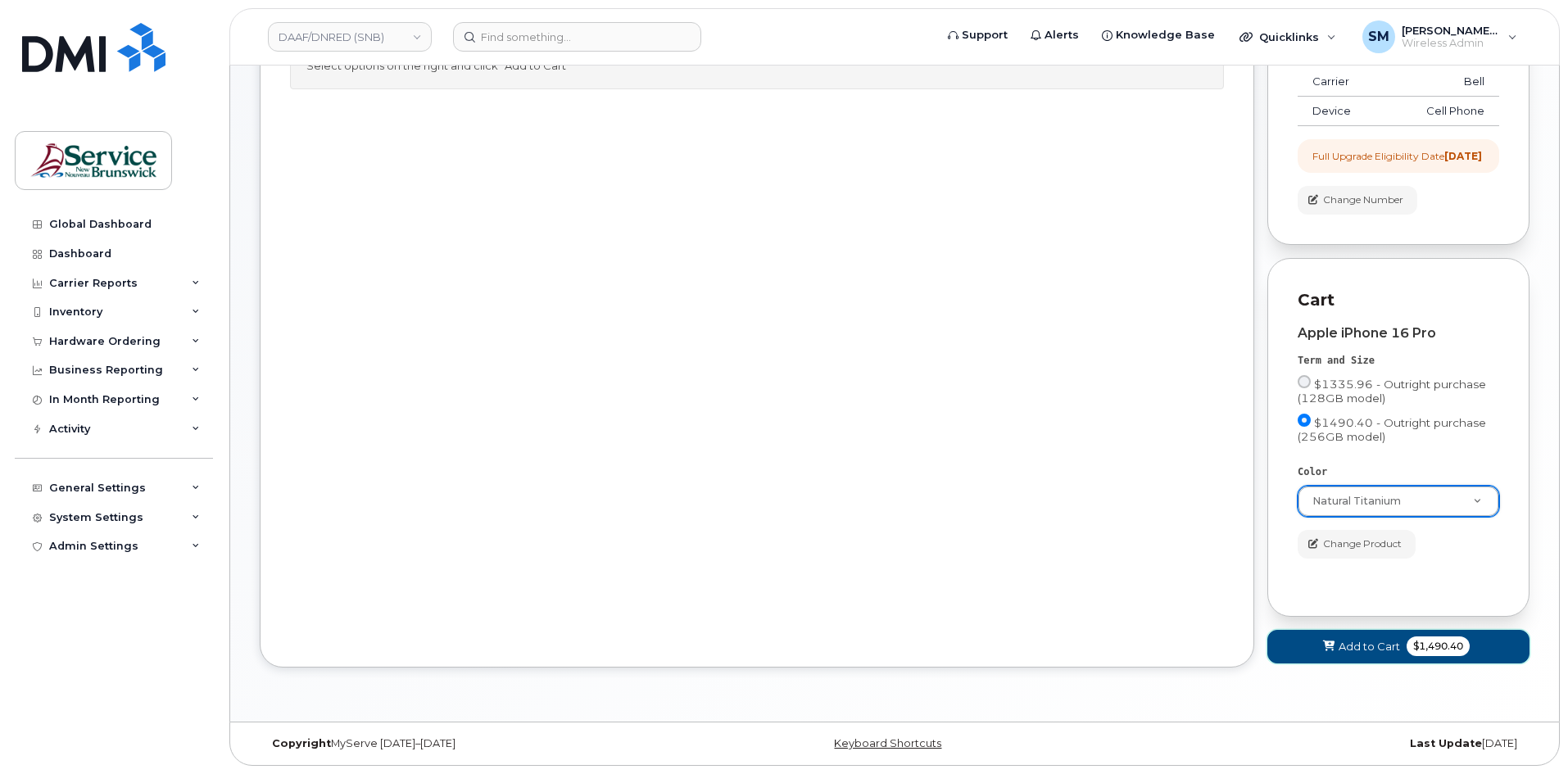
click at [1389, 651] on span "Add to Cart" at bounding box center [1369, 646] width 62 height 16
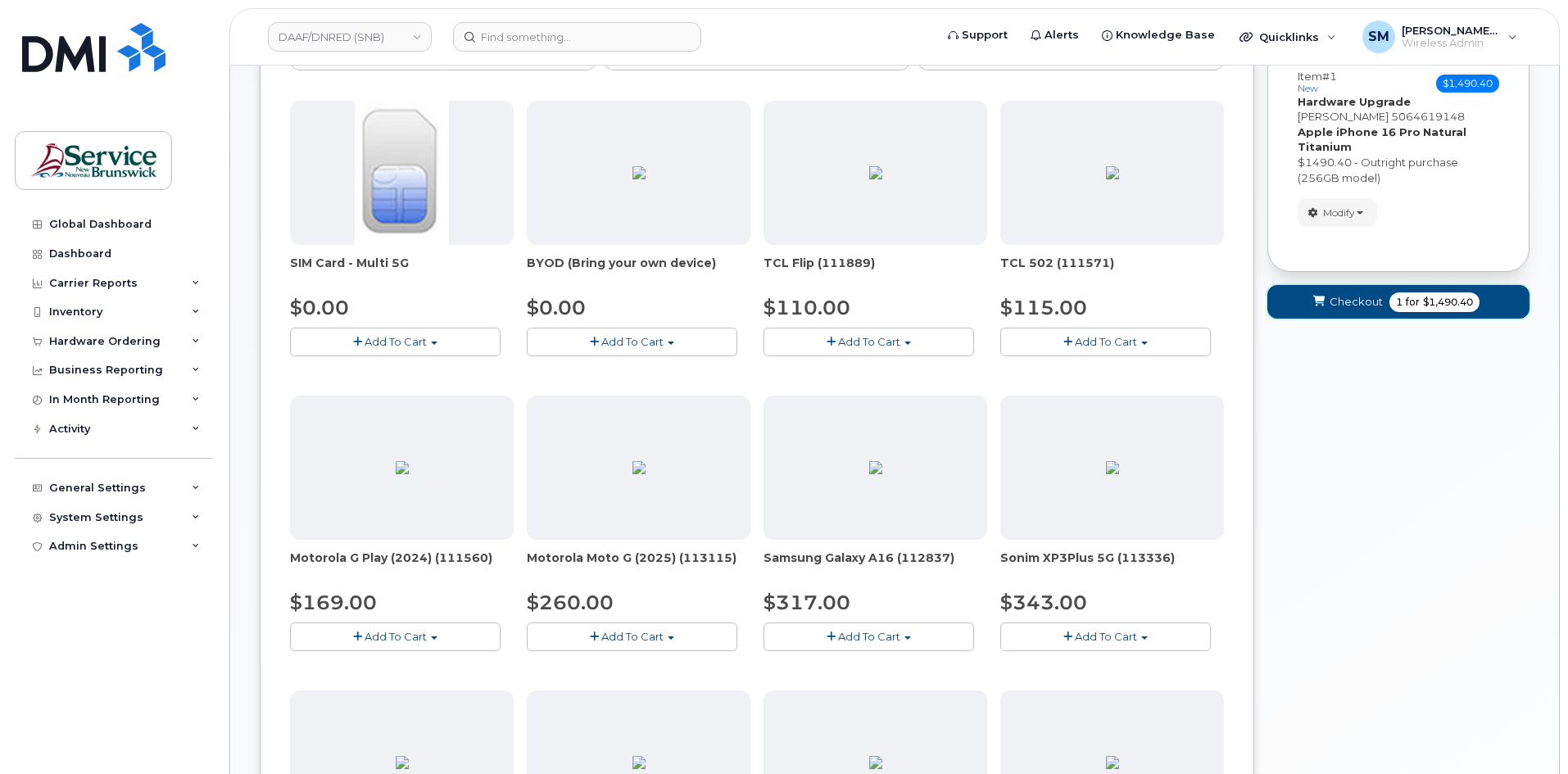
click at [1349, 295] on span "Checkout" at bounding box center [1356, 301] width 53 height 16
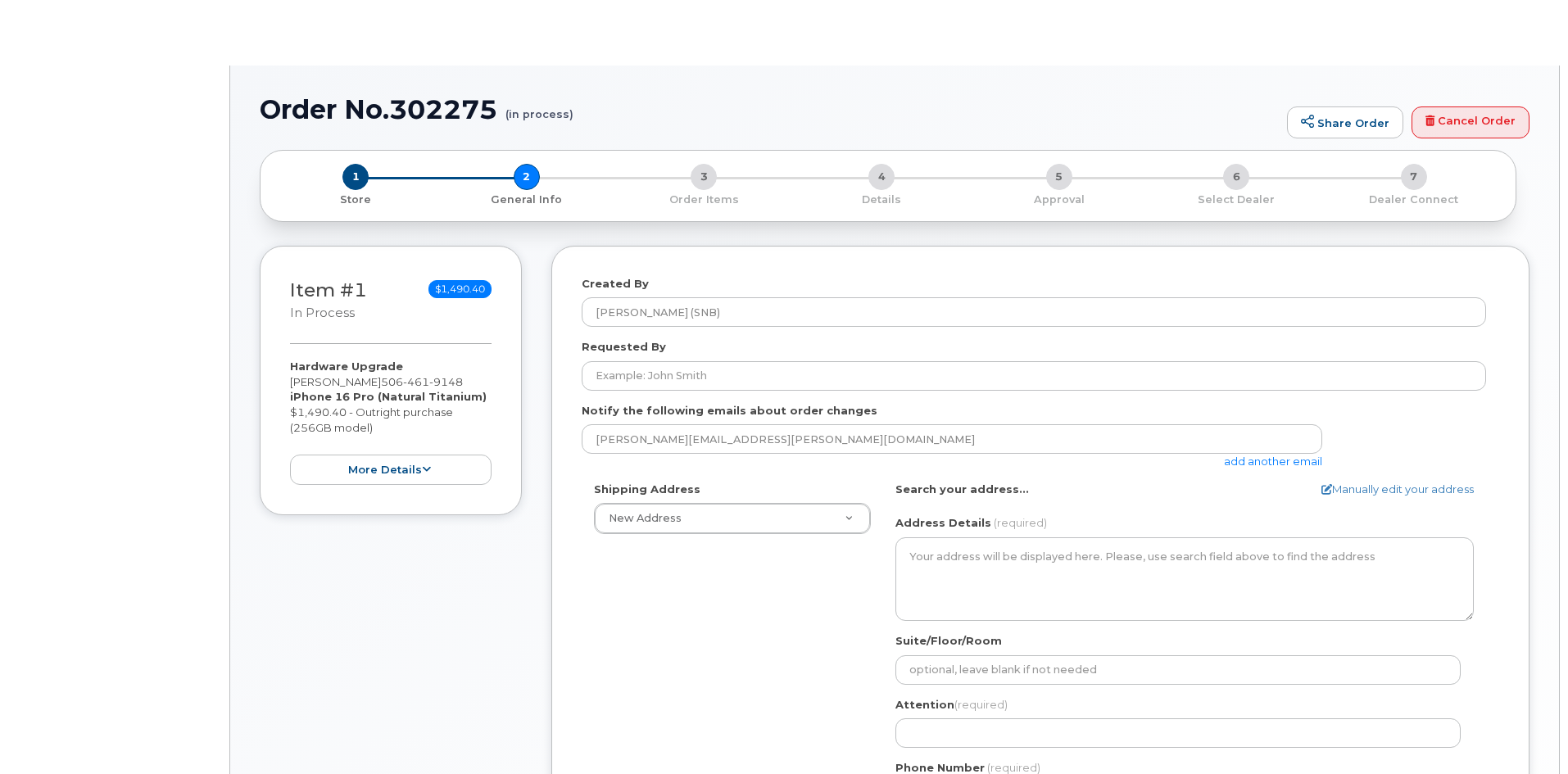
select select
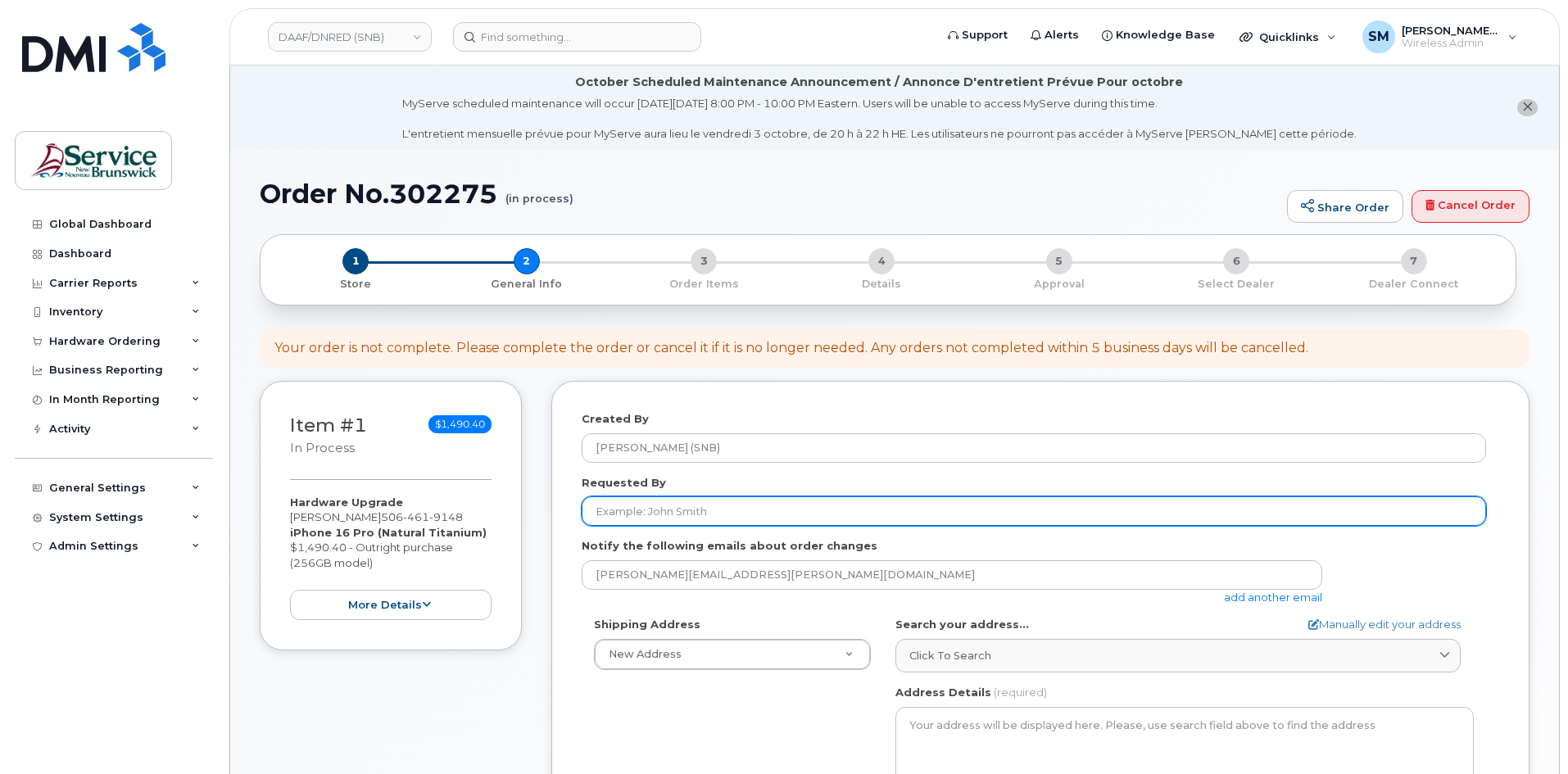
drag, startPoint x: 719, startPoint y: 504, endPoint x: 732, endPoint y: 501, distance: 13.3
click at [719, 504] on input "Requested By" at bounding box center [1034, 511] width 904 height 29
paste input "[EMAIL_ADDRESS][DOMAIN_NAME]"
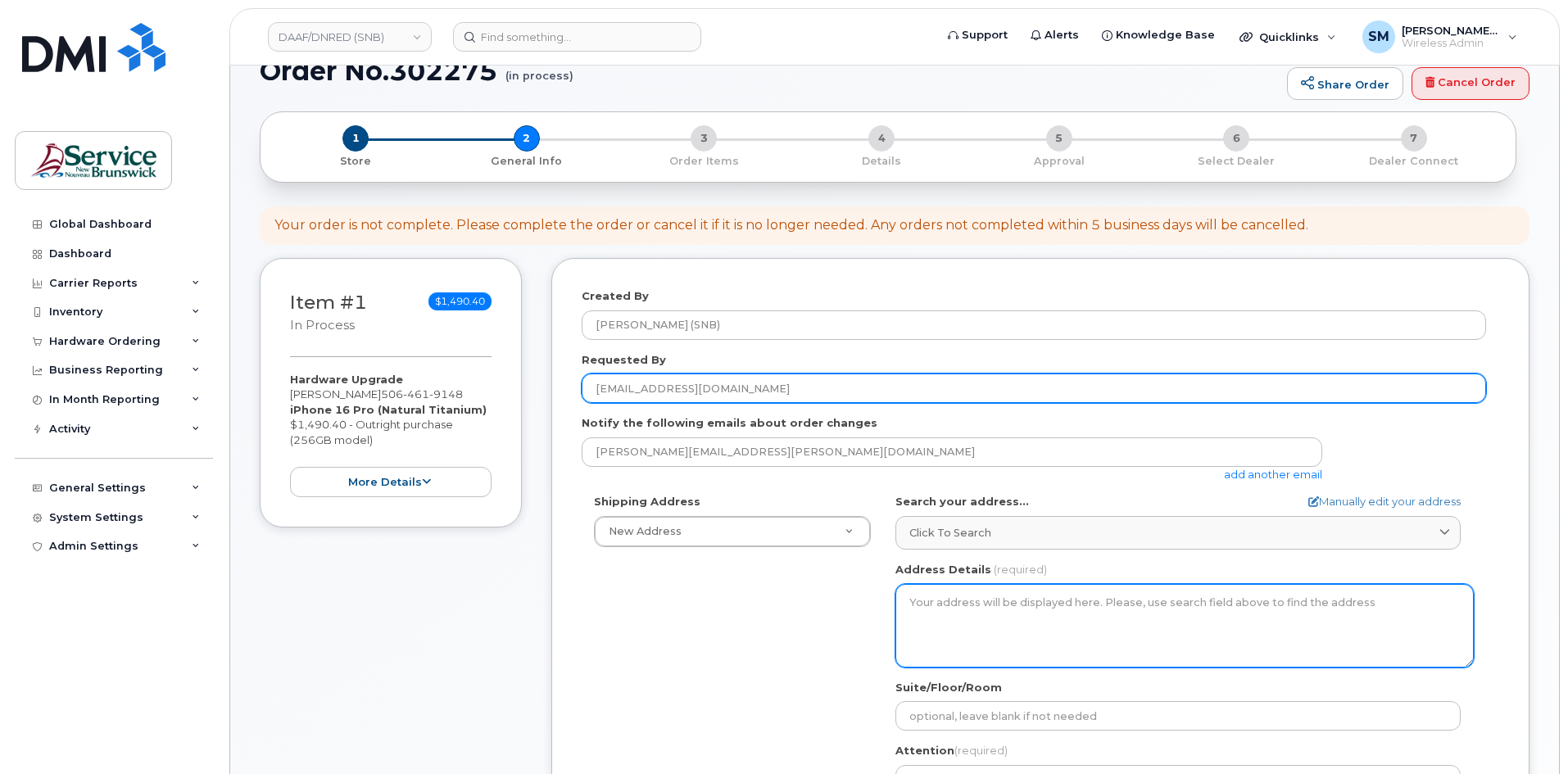
scroll to position [328, 0]
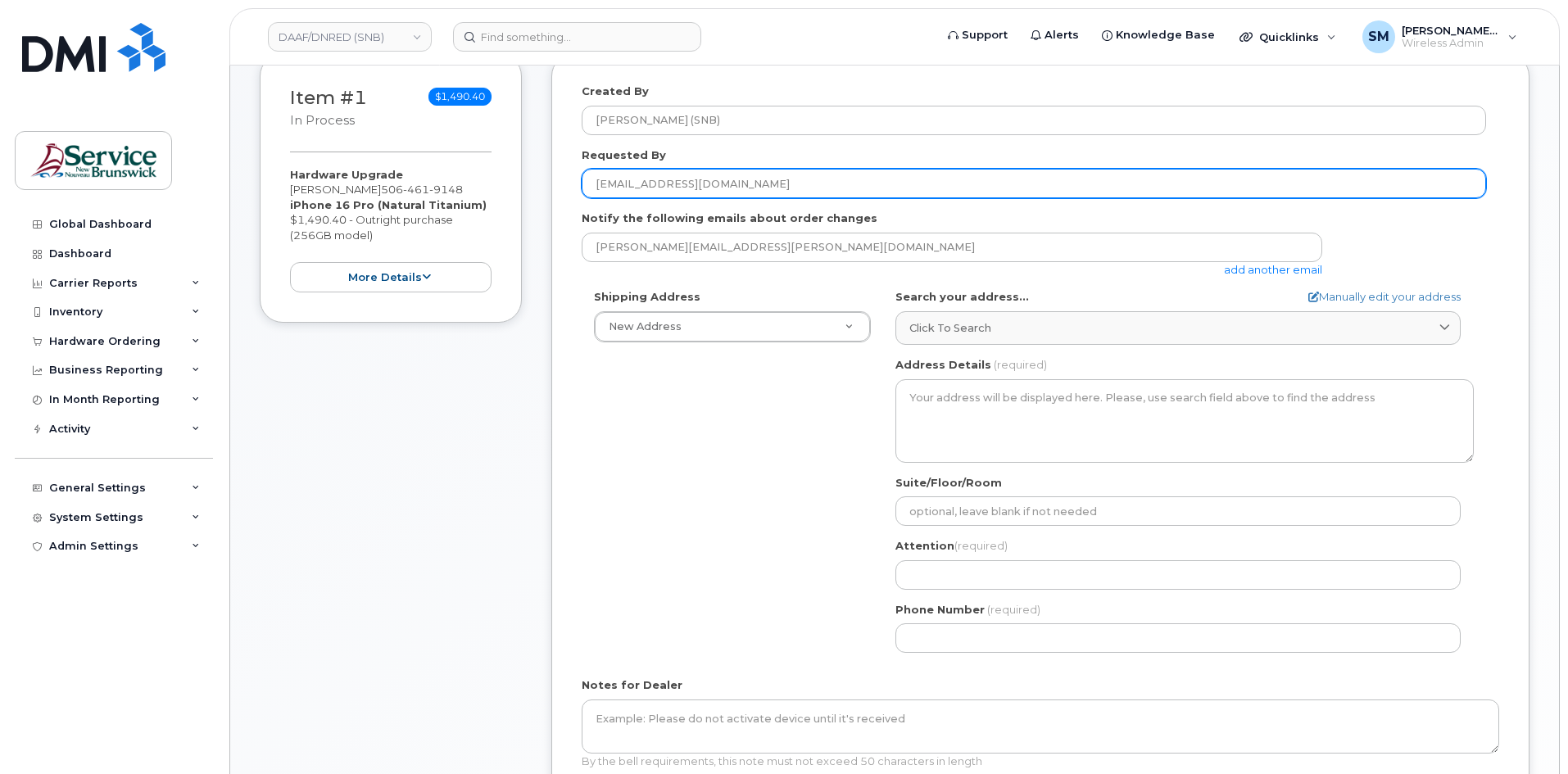
type input "[EMAIL_ADDRESS][DOMAIN_NAME]"
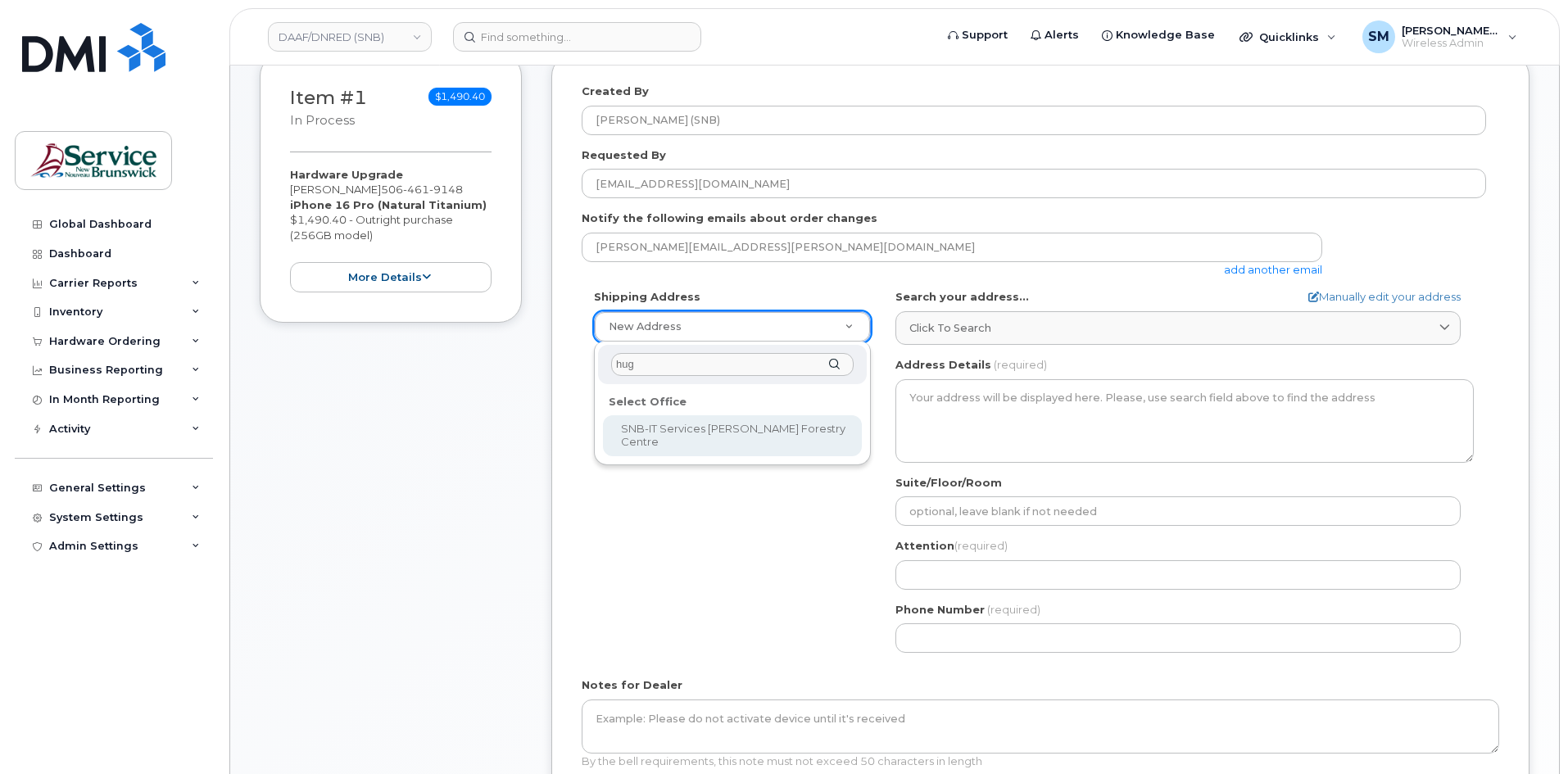
type input "[PERSON_NAME]"
type input "'"
select select
type textarea "[STREET_ADDRESS] [STREET_ADDRESS]"
type input "[PERSON_NAME]"
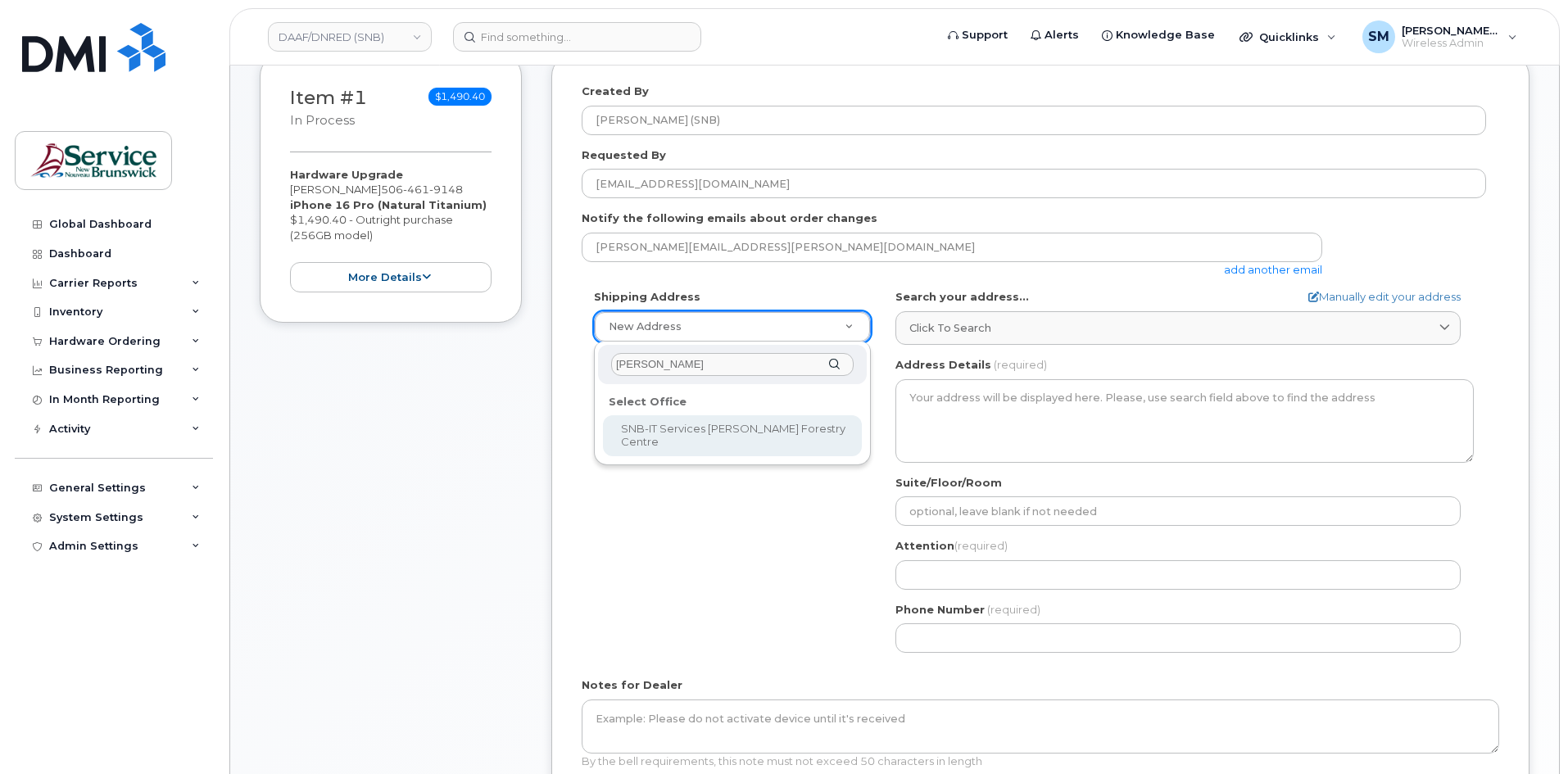
type input "'"
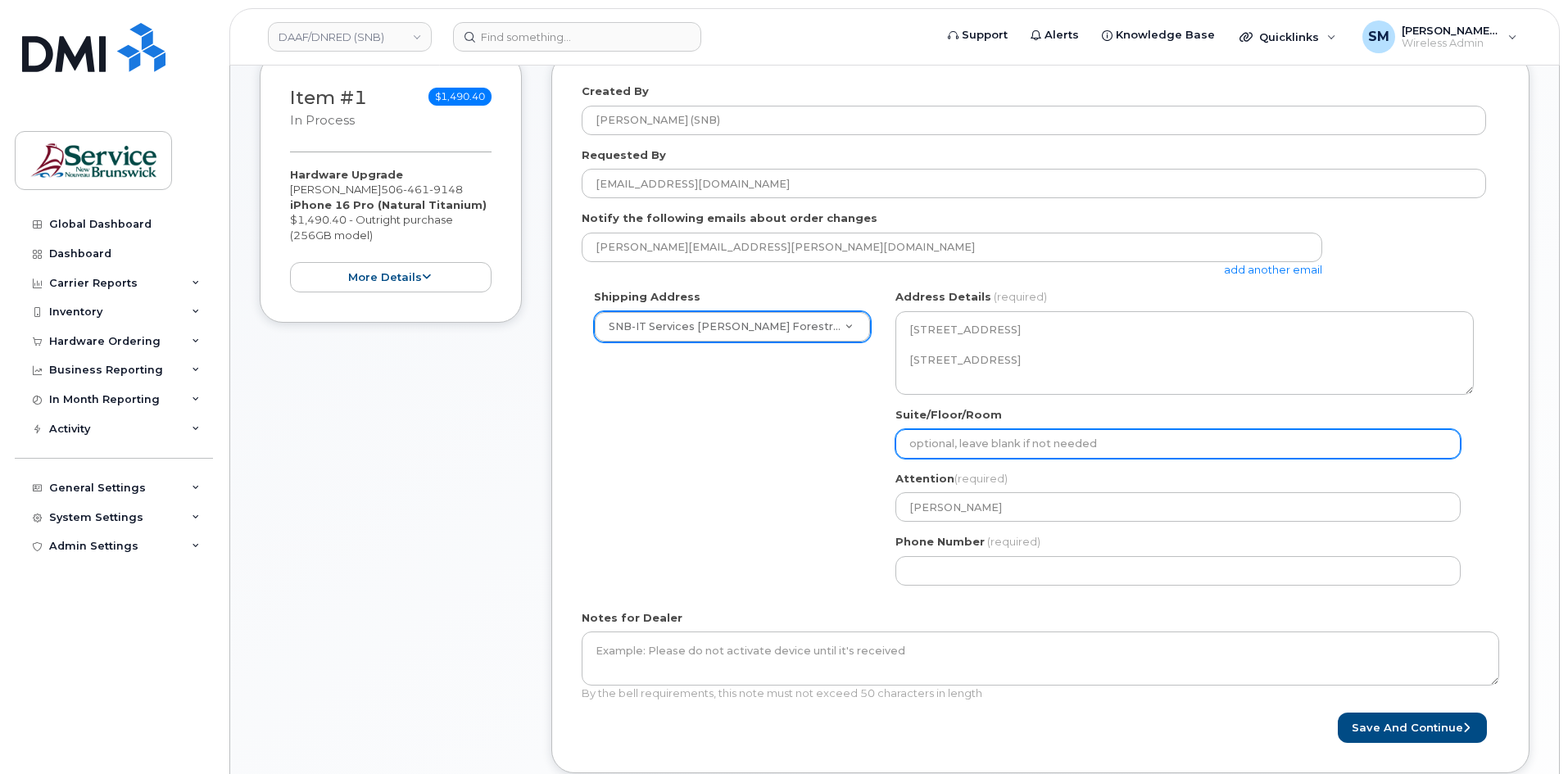
click at [988, 443] on input "Suite/Floor/Room" at bounding box center [1178, 444] width 565 height 29
paste input "WO0000000492416"
select select
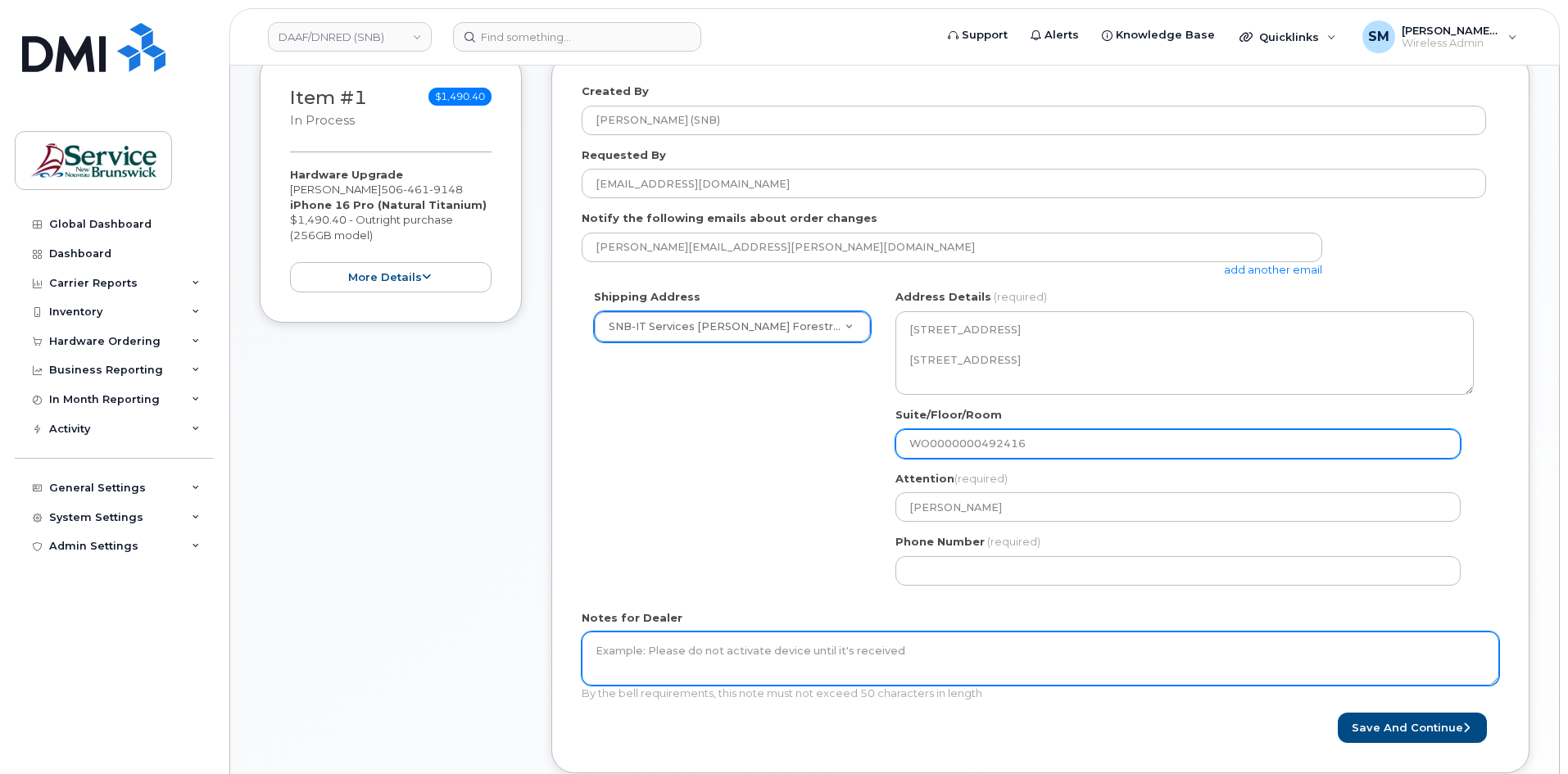
type input "WO0000000492416"
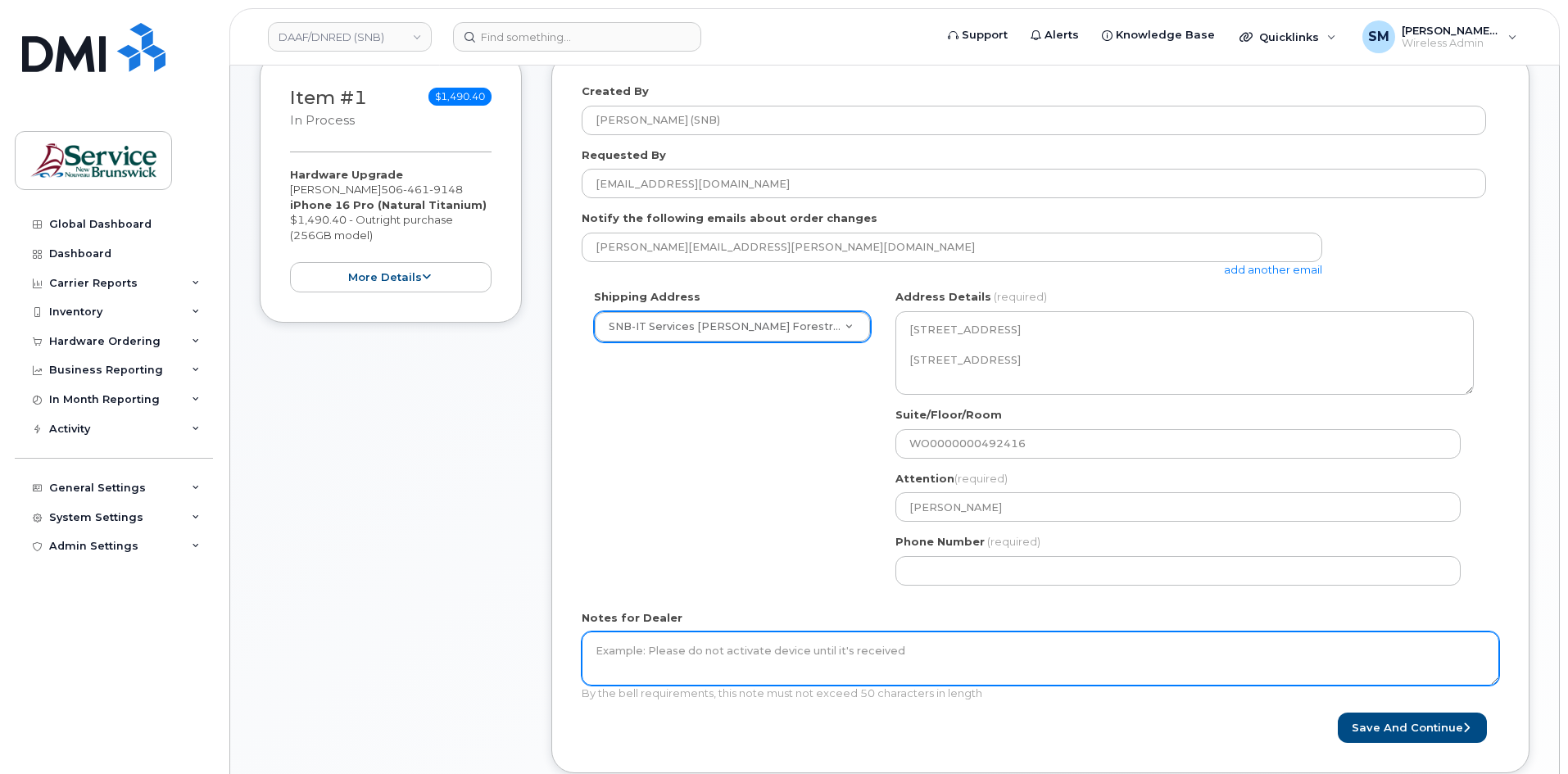
click at [872, 657] on textarea "Notes for Dealer" at bounding box center [1040, 658] width 917 height 54
paste textarea "WO0000000492416"
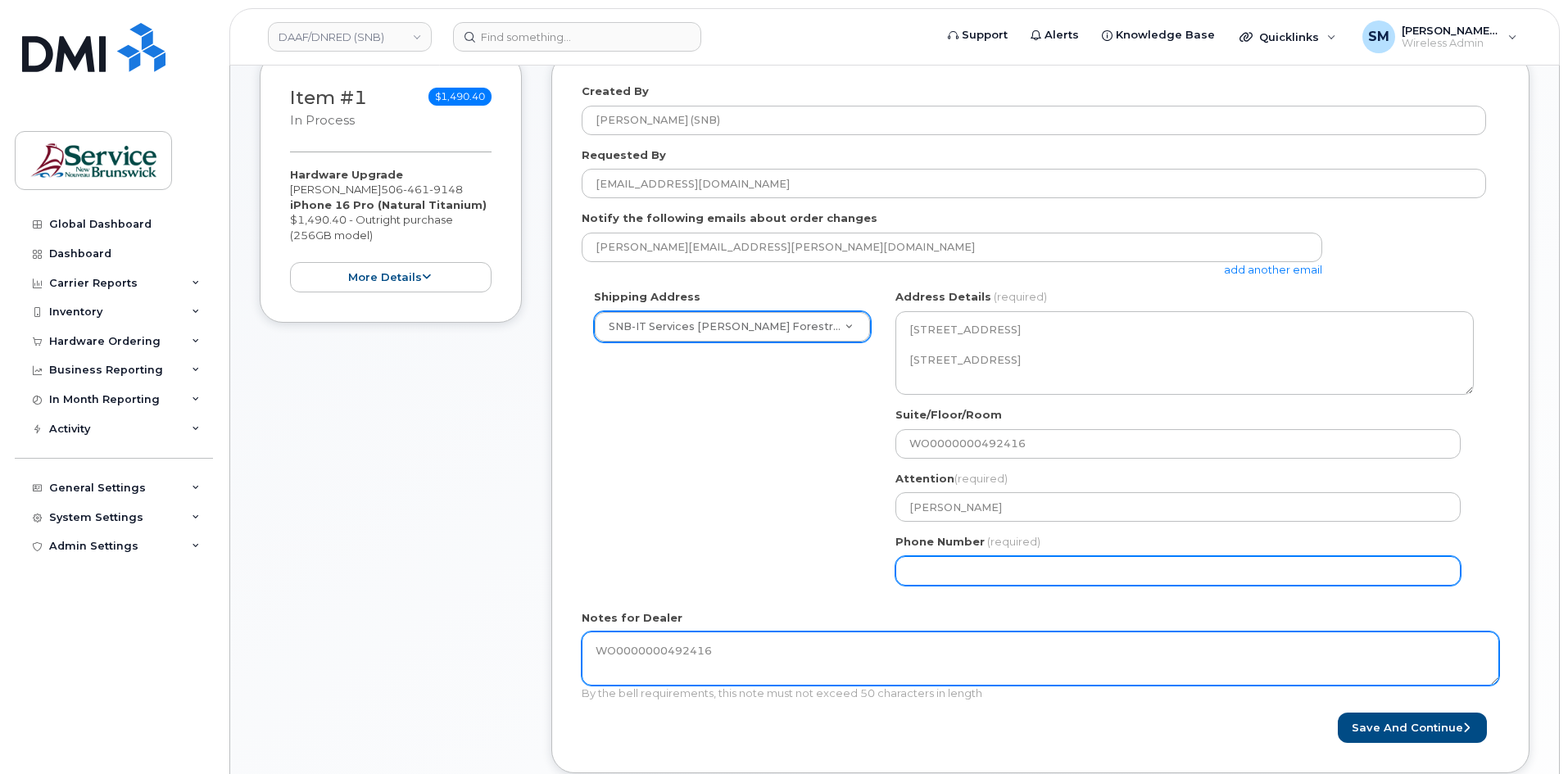
type textarea "WO0000000492416"
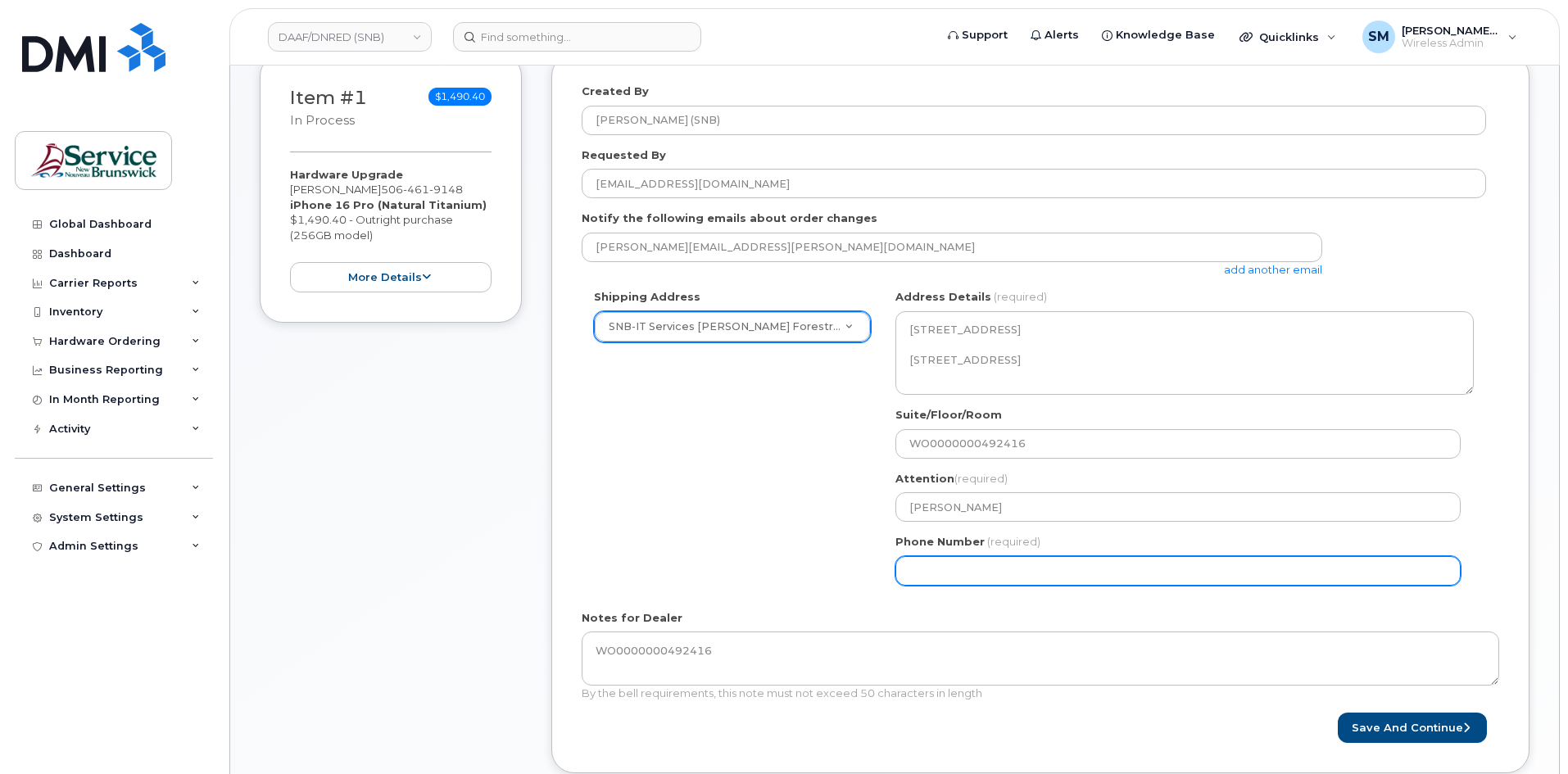
click at [1129, 573] on input "Phone Number" at bounding box center [1178, 571] width 565 height 29
select select
type input "506639633"
select select
type input "5066396338"
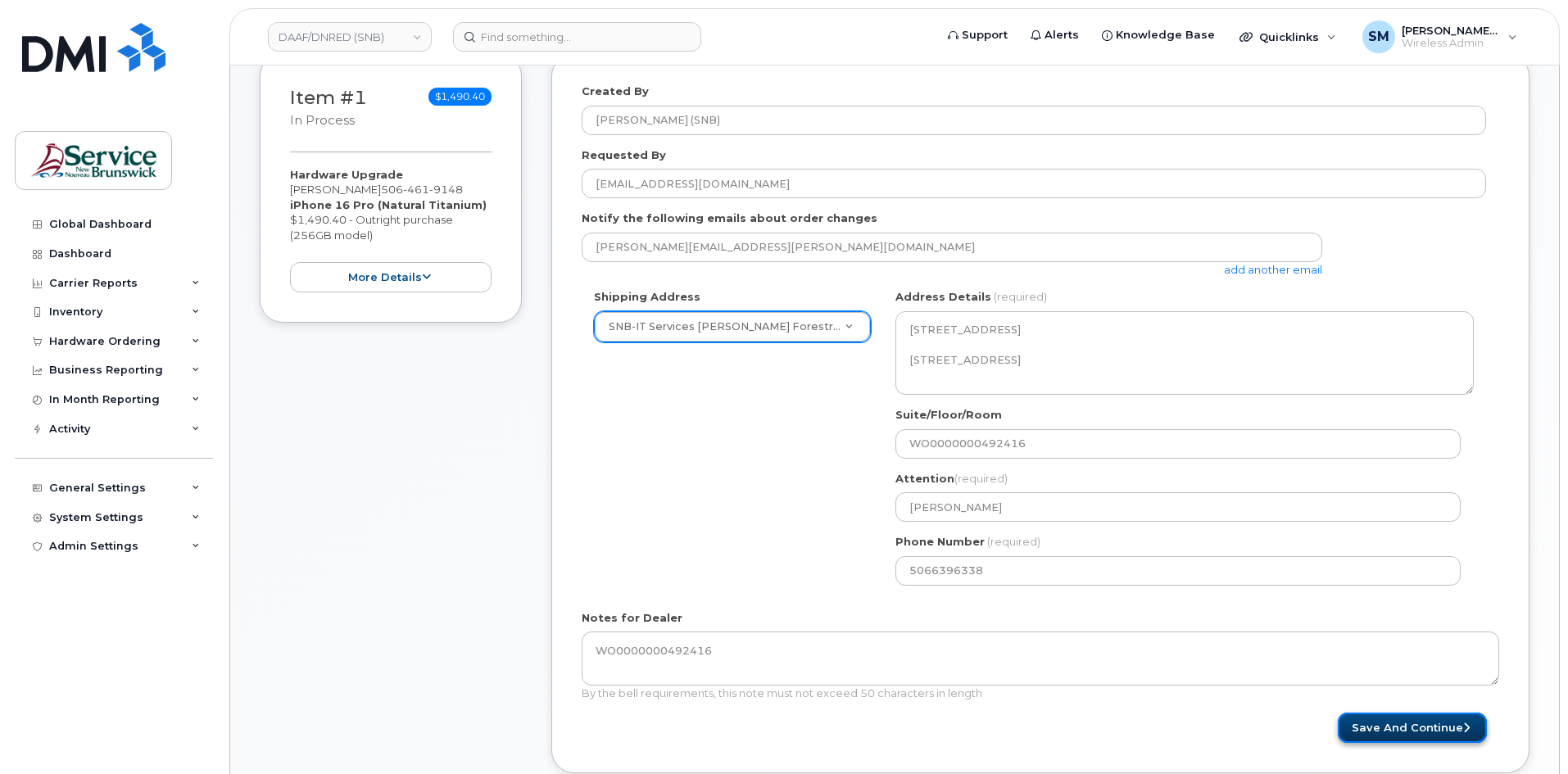
click at [1407, 718] on button "Save and Continue" at bounding box center [1412, 727] width 149 height 30
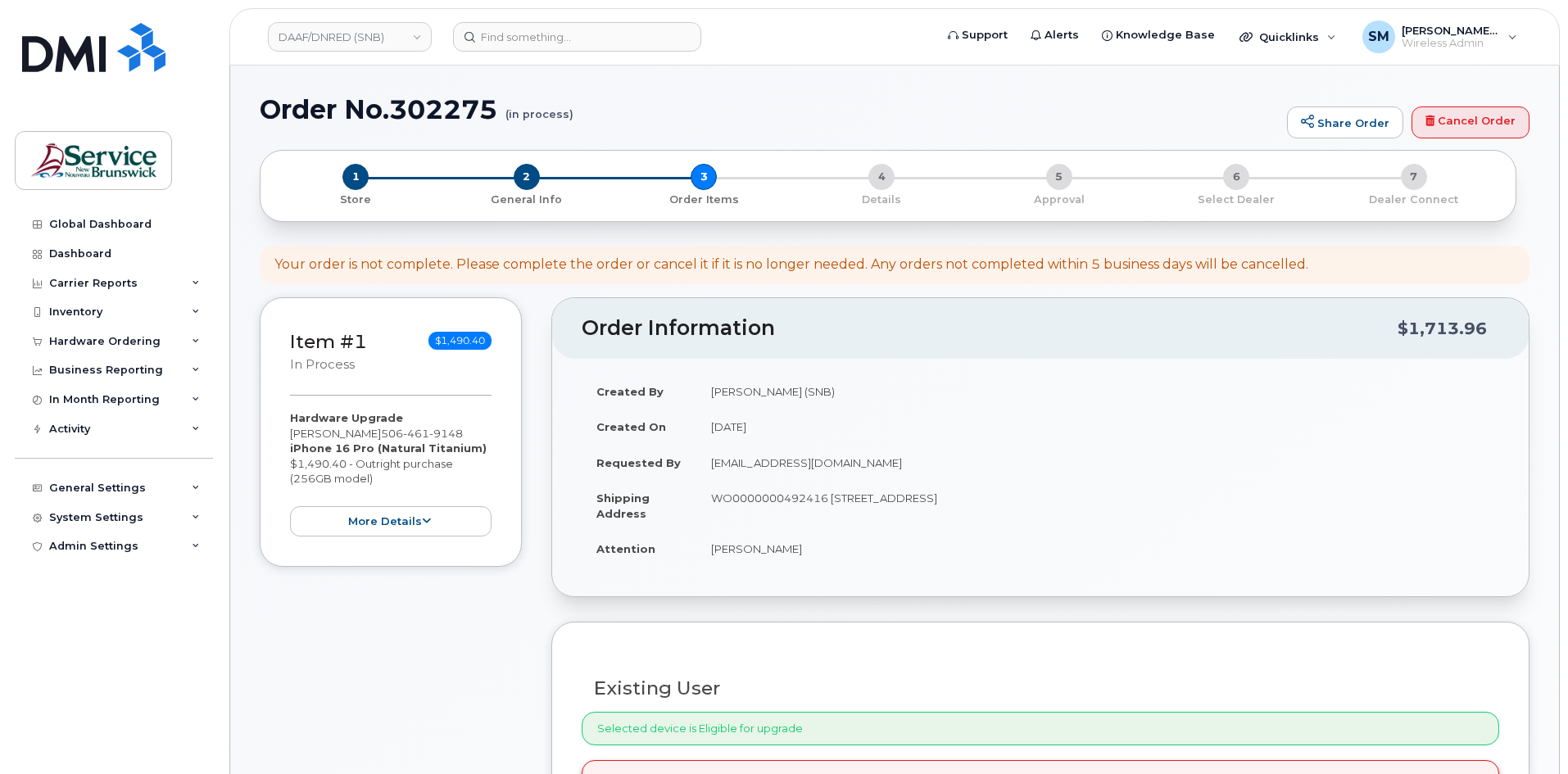
select select
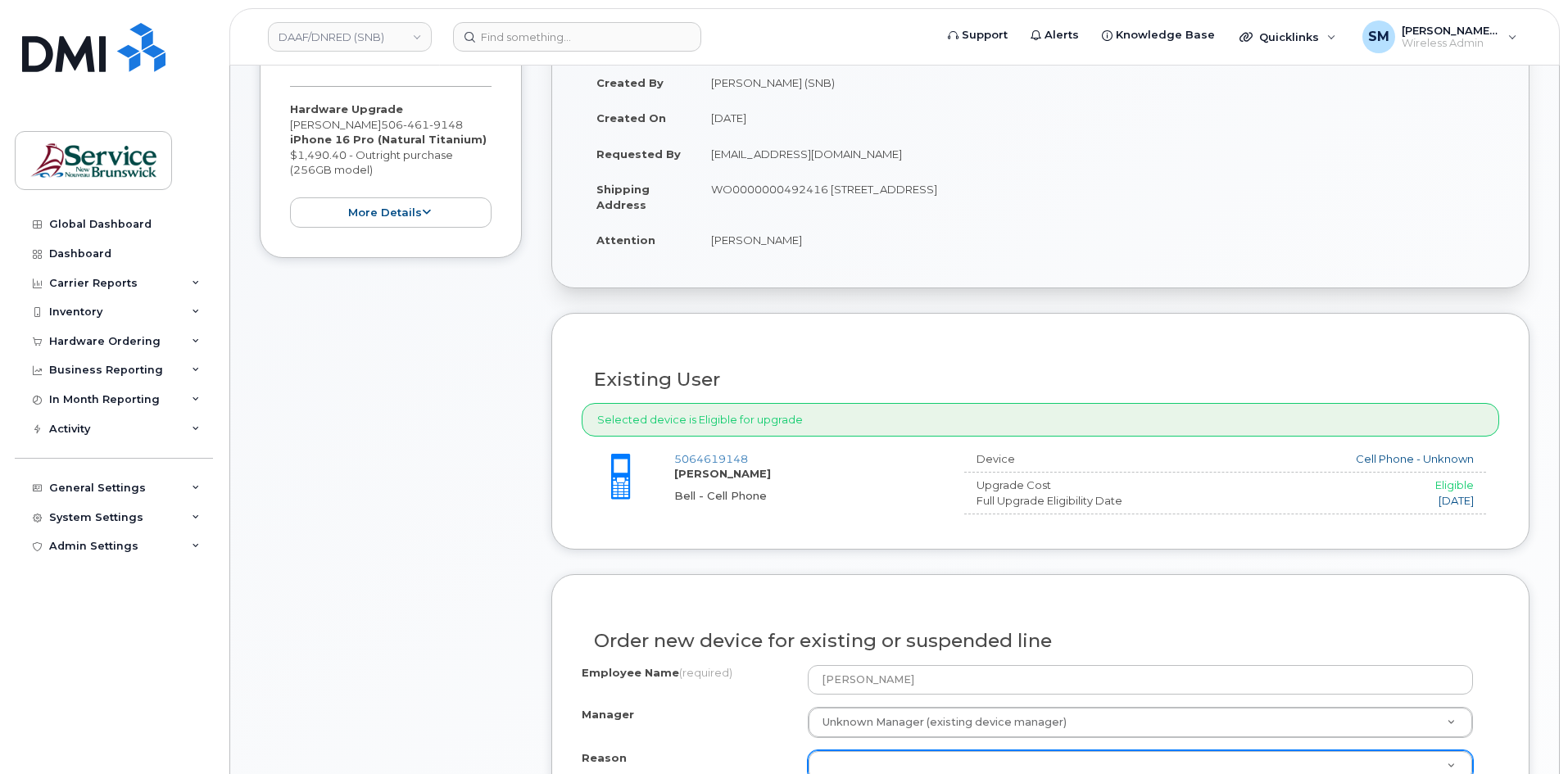
scroll to position [410, 0]
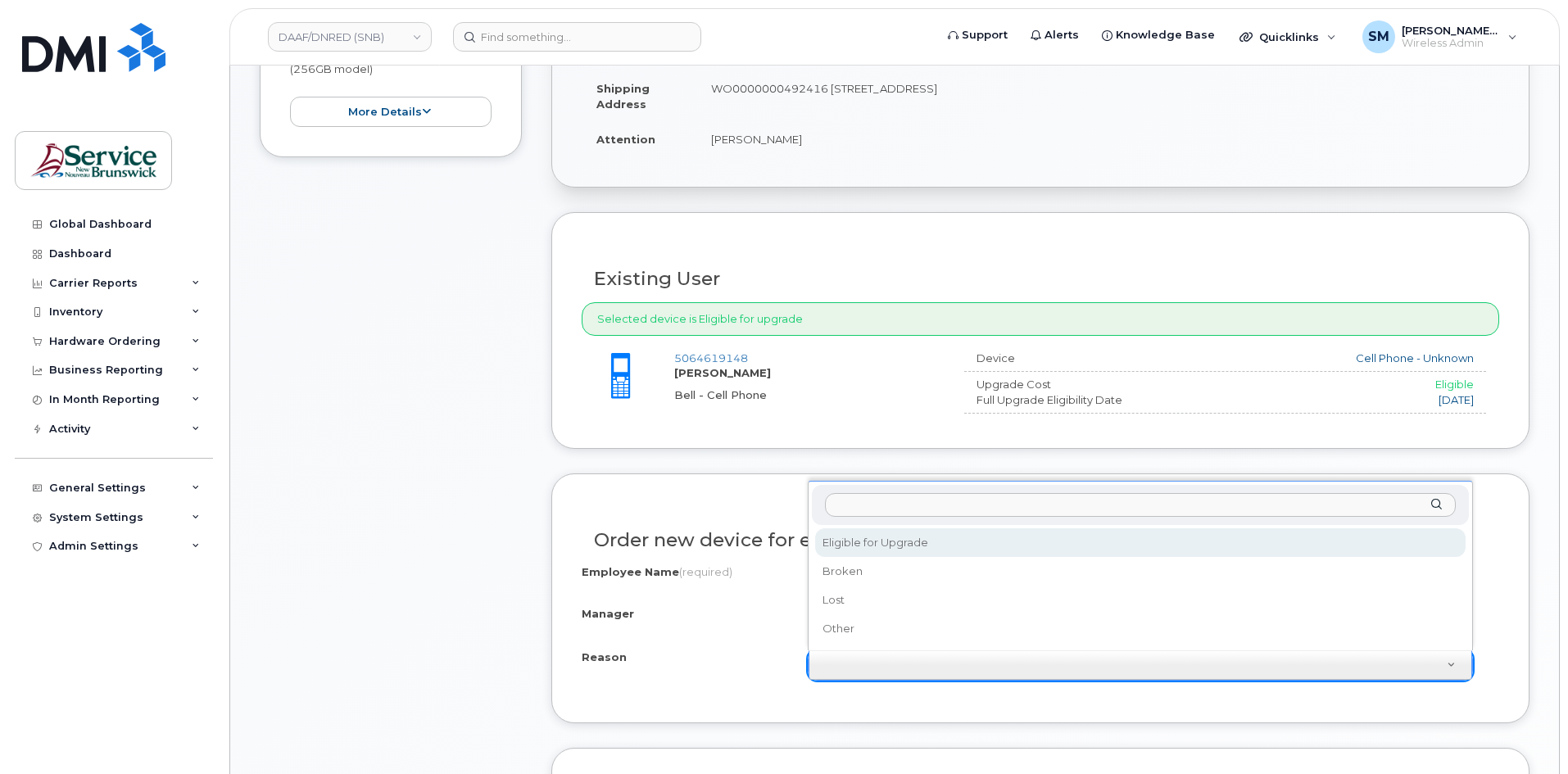
select select "eligible_for_upgrade"
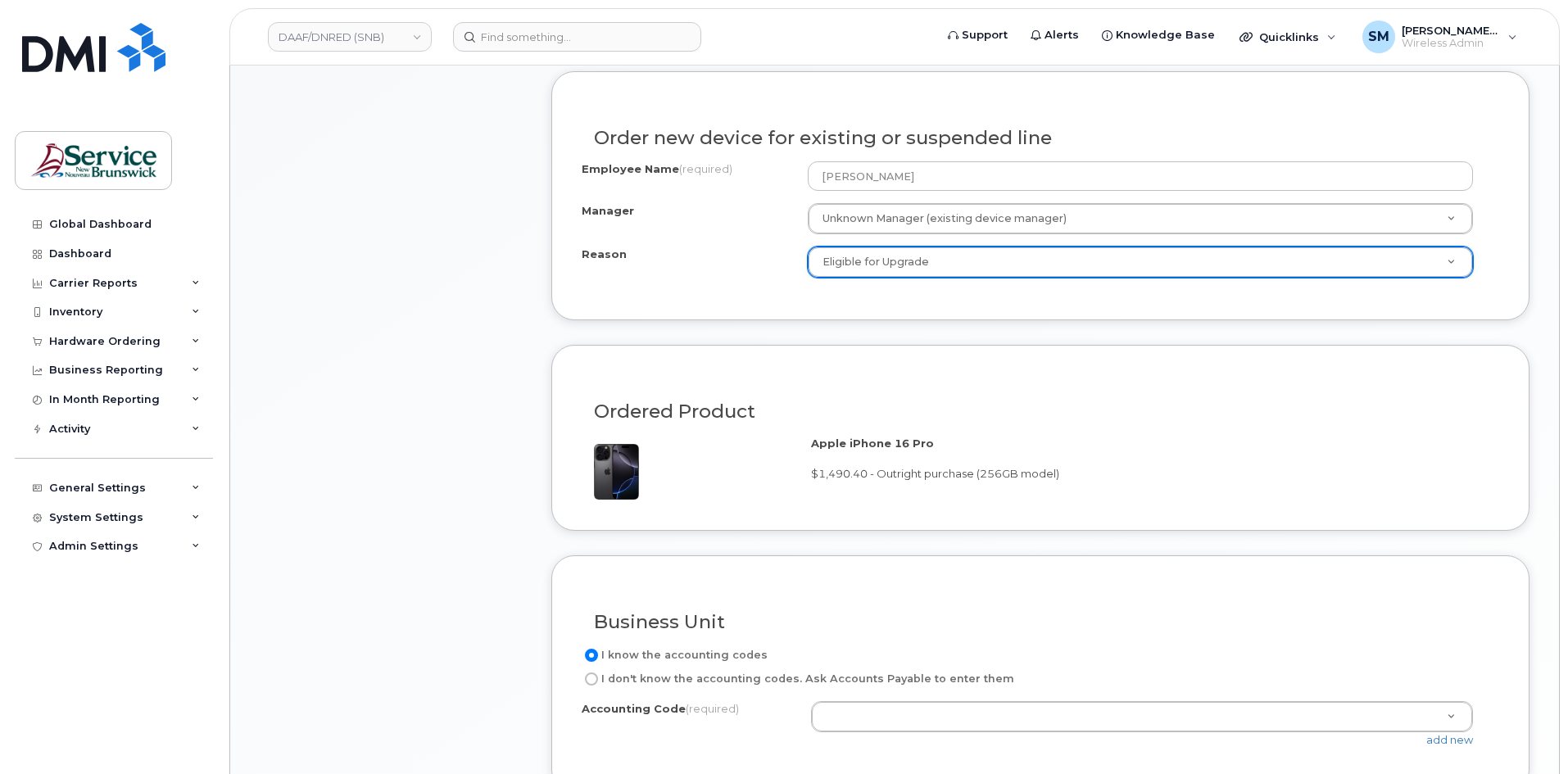
scroll to position [1067, 0]
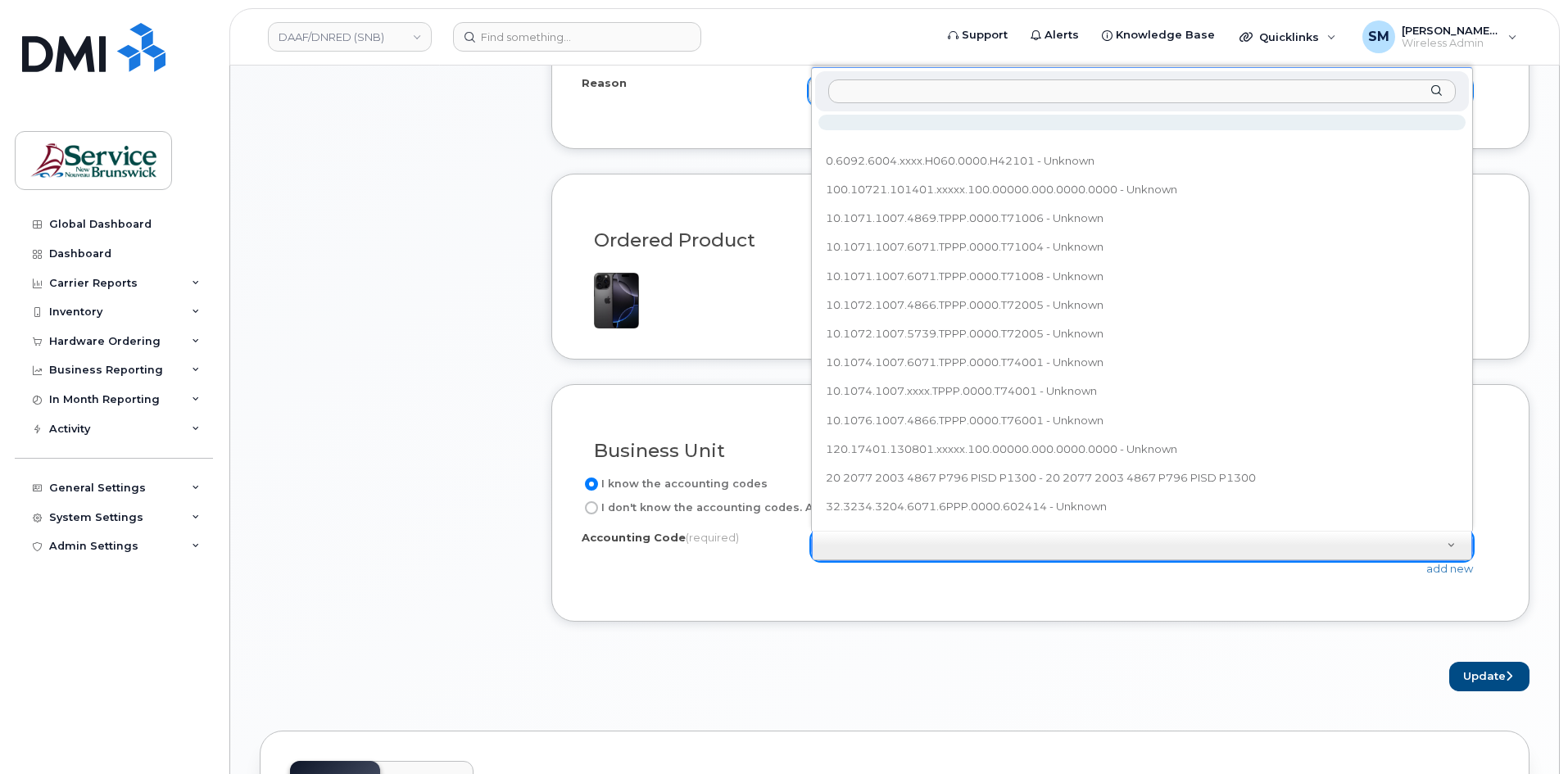
type input "10.1073.1007.4866.TPPP.0000.T73001"
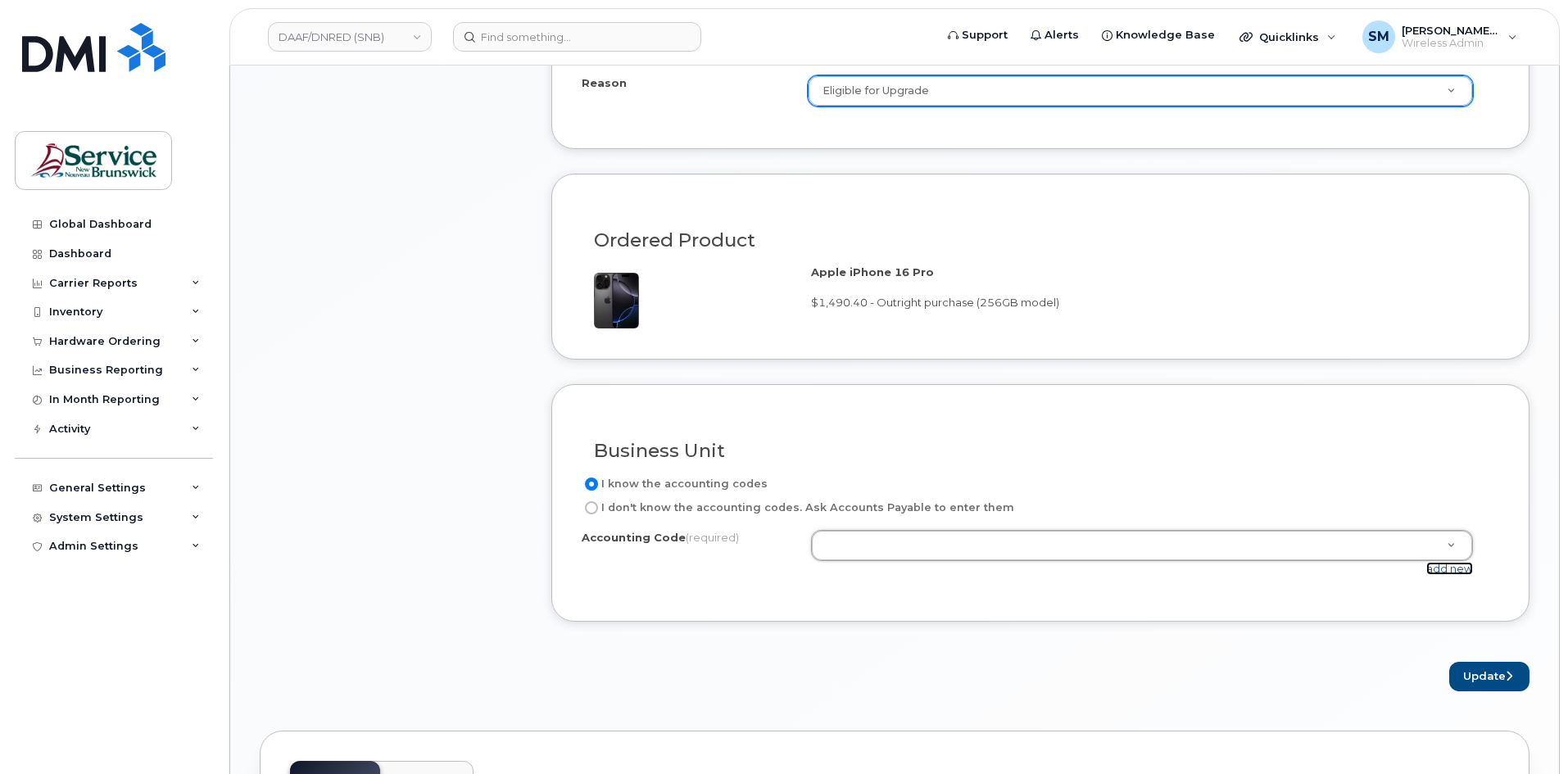
click at [1446, 571] on link "add new" at bounding box center [1449, 568] width 47 height 13
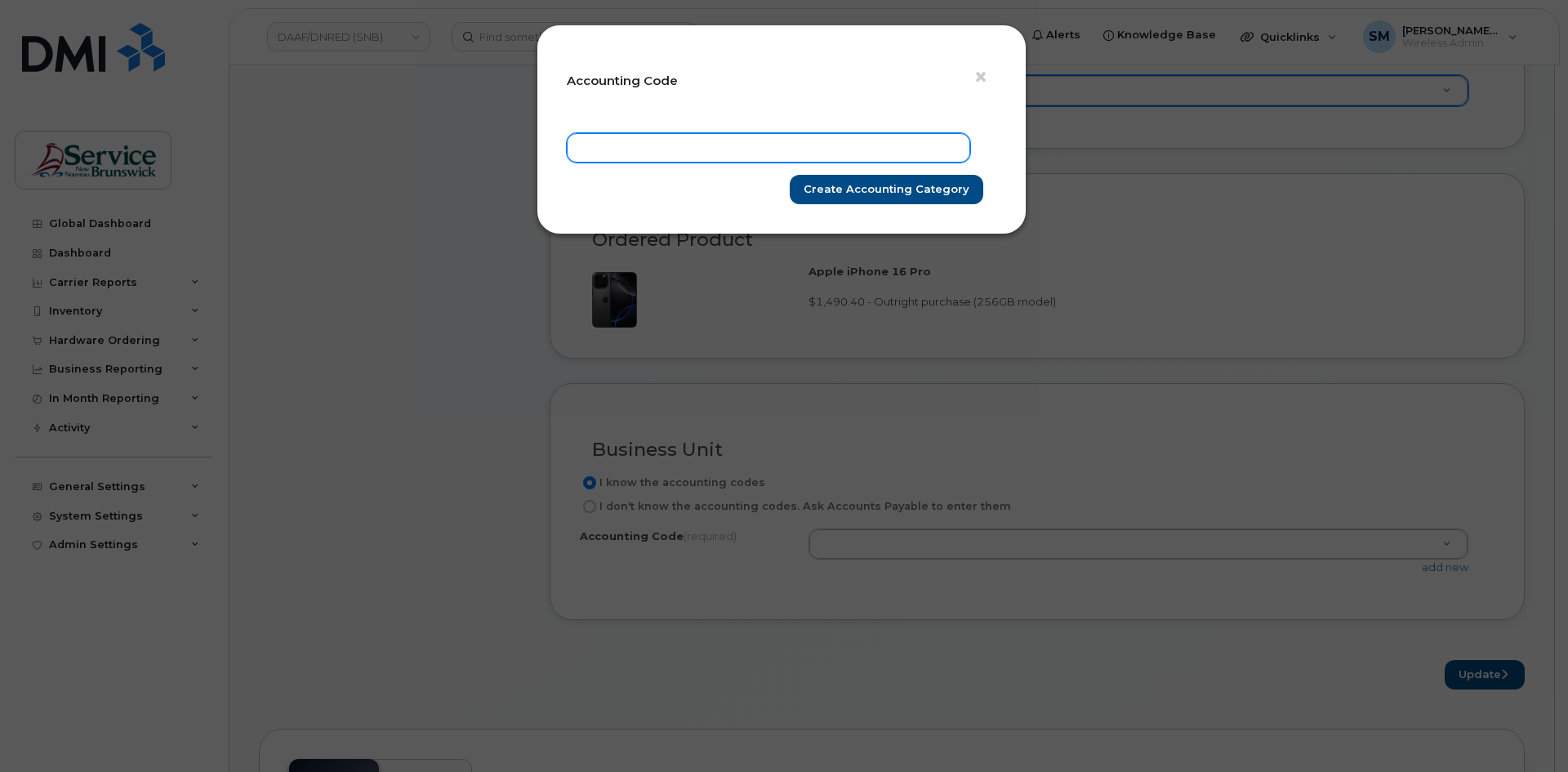
paste input "10.1073.1007.4866.TPPP.0000.T73001"
type input "10.1073.1007.4866.TPPP.0000.T73001"
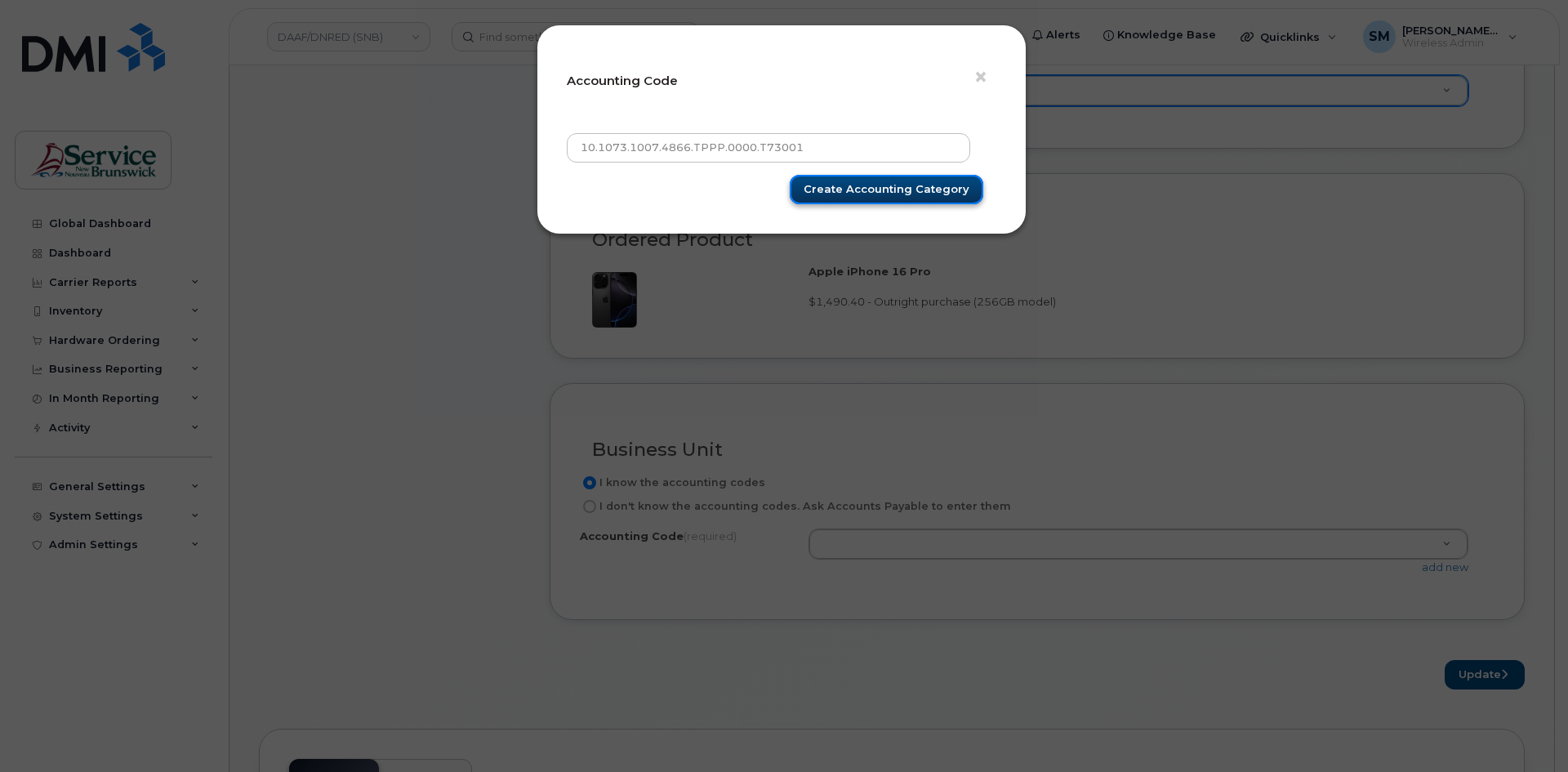
click at [884, 194] on input "Create Accounting category" at bounding box center [886, 189] width 194 height 30
type input "Create Accounting category"
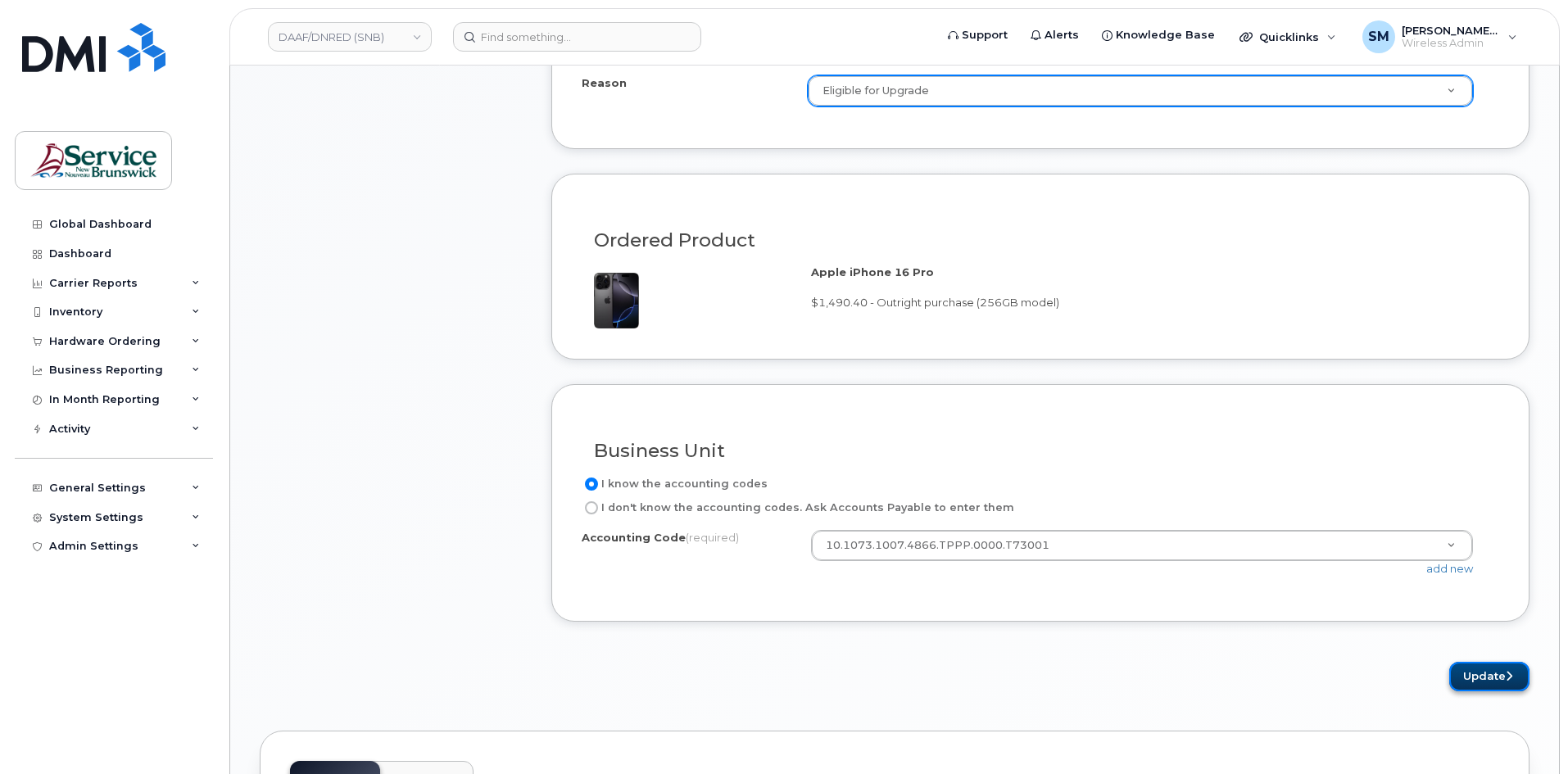
click at [1512, 675] on icon "submit" at bounding box center [1508, 676] width 6 height 11
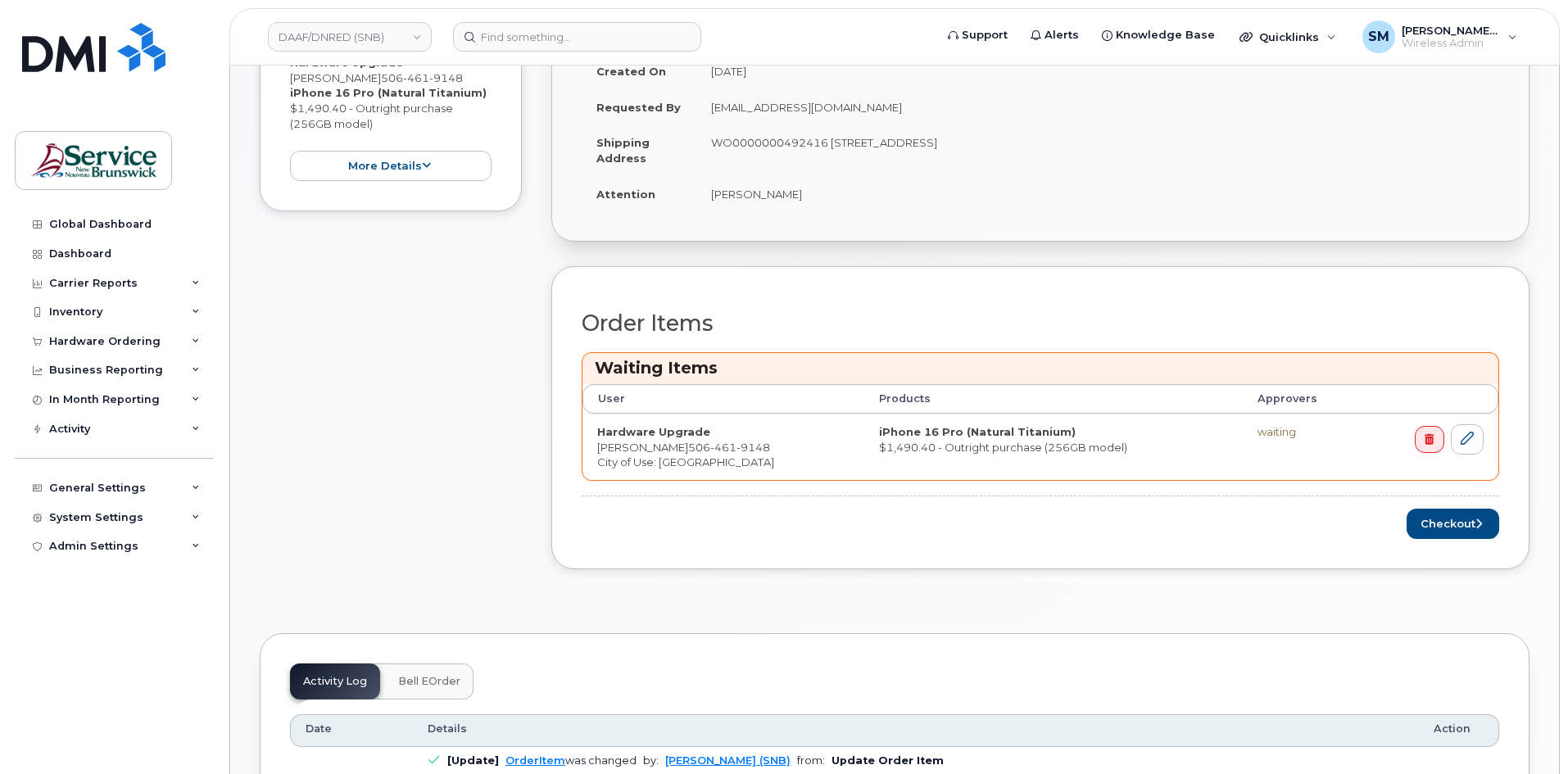
scroll to position [819, 0]
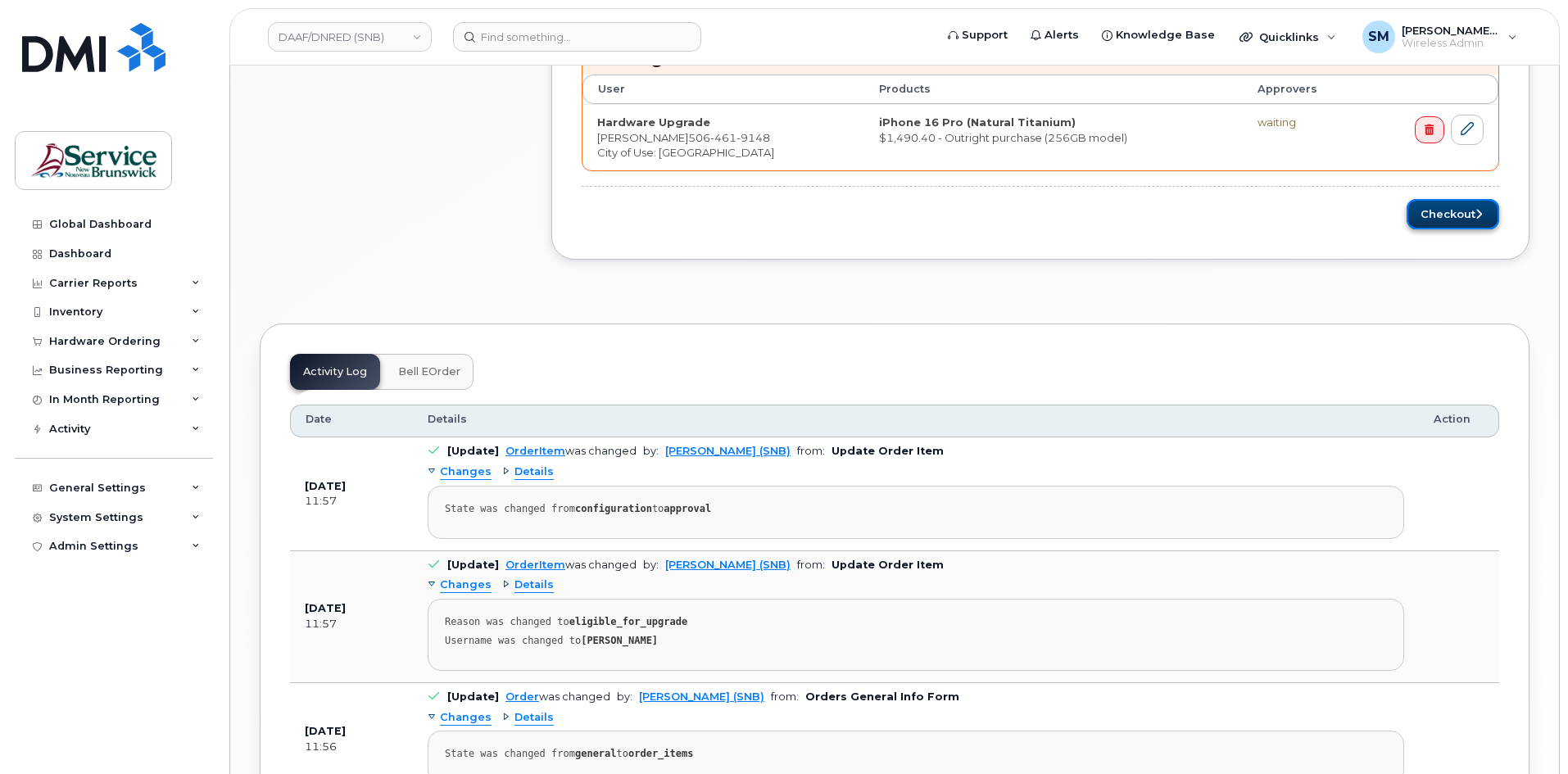
click at [1491, 211] on button "Checkout" at bounding box center [1453, 214] width 93 height 30
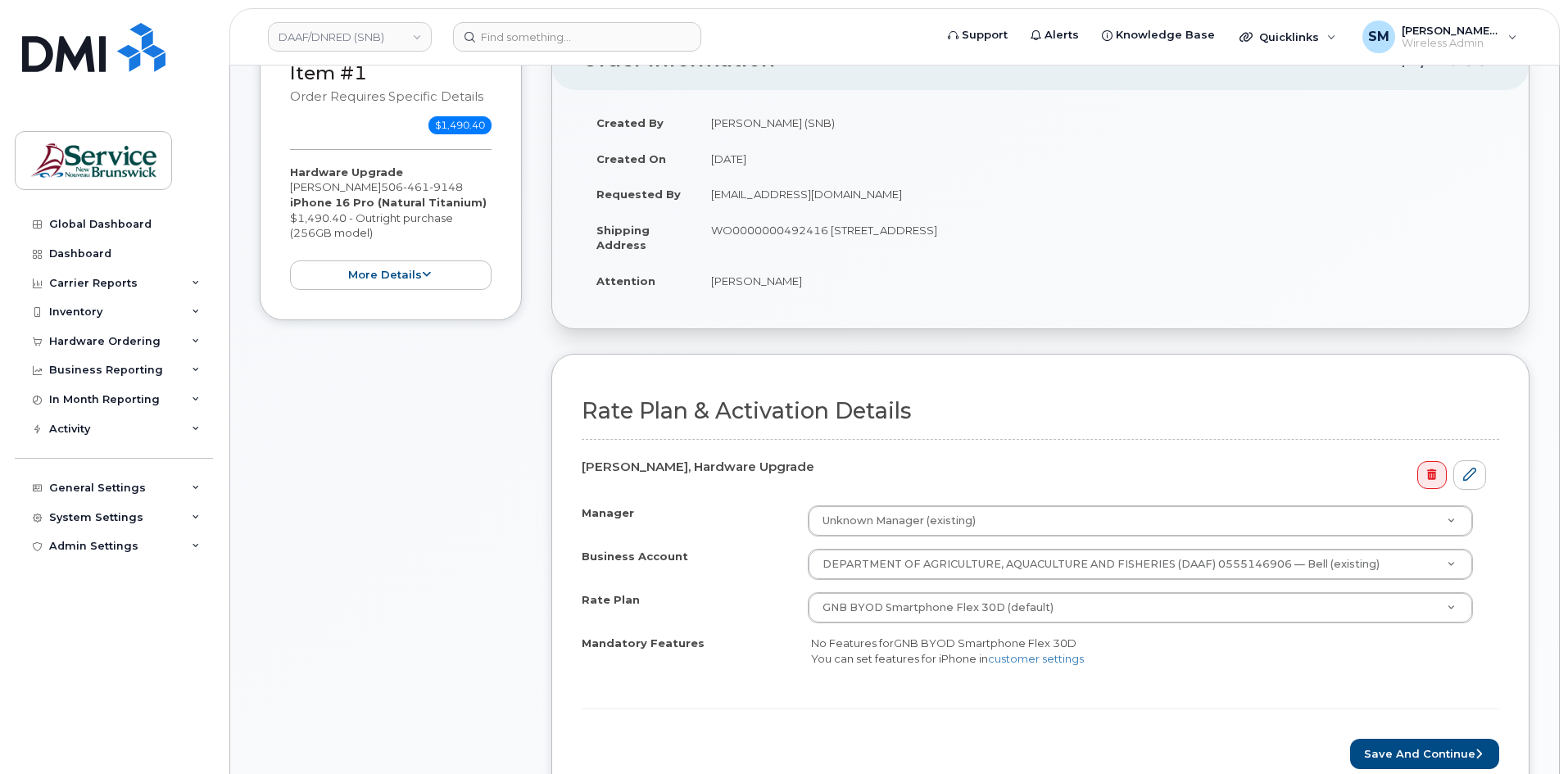
scroll to position [491, 0]
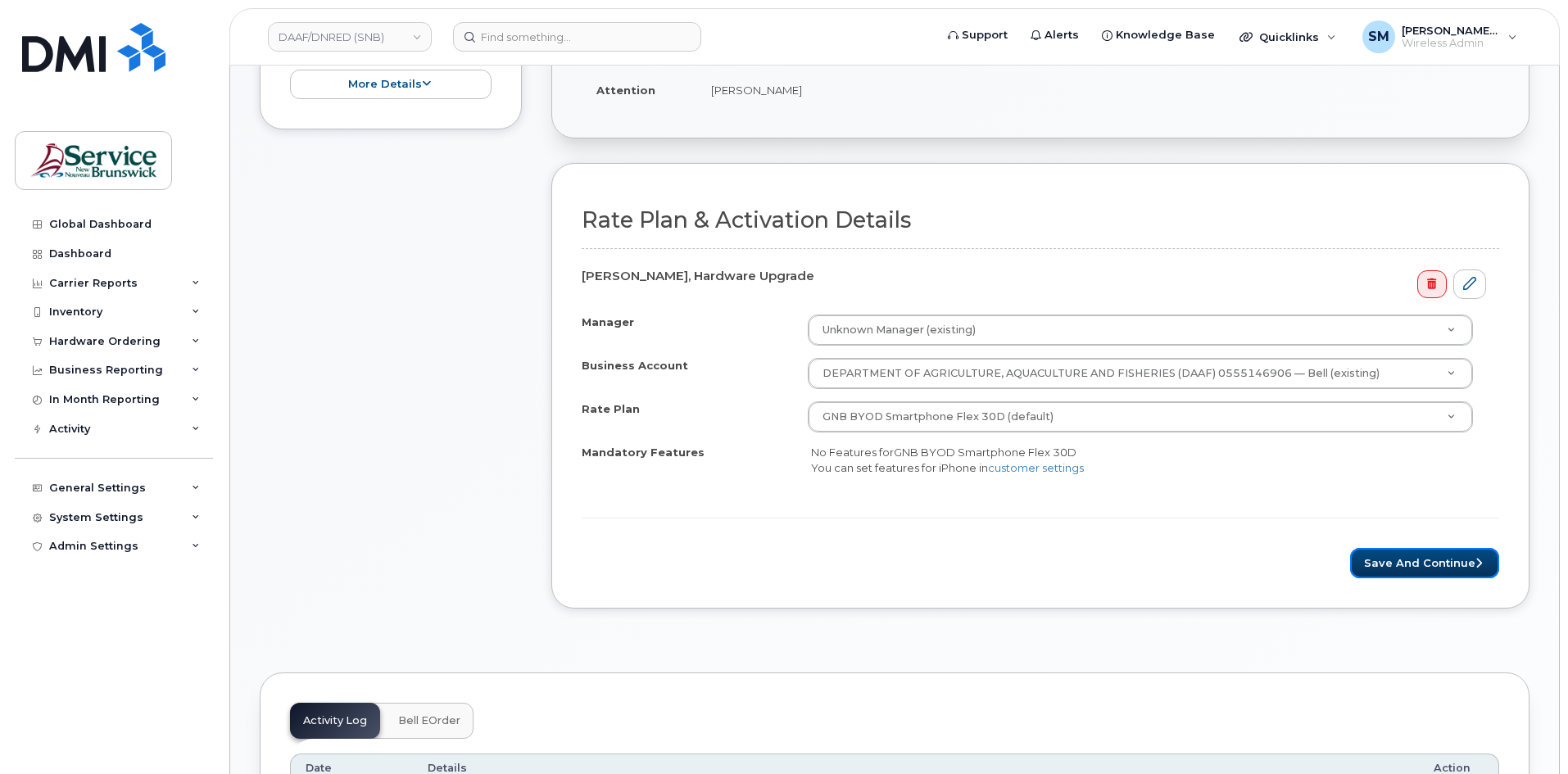
click at [1399, 559] on button "Save and Continue" at bounding box center [1424, 562] width 149 height 30
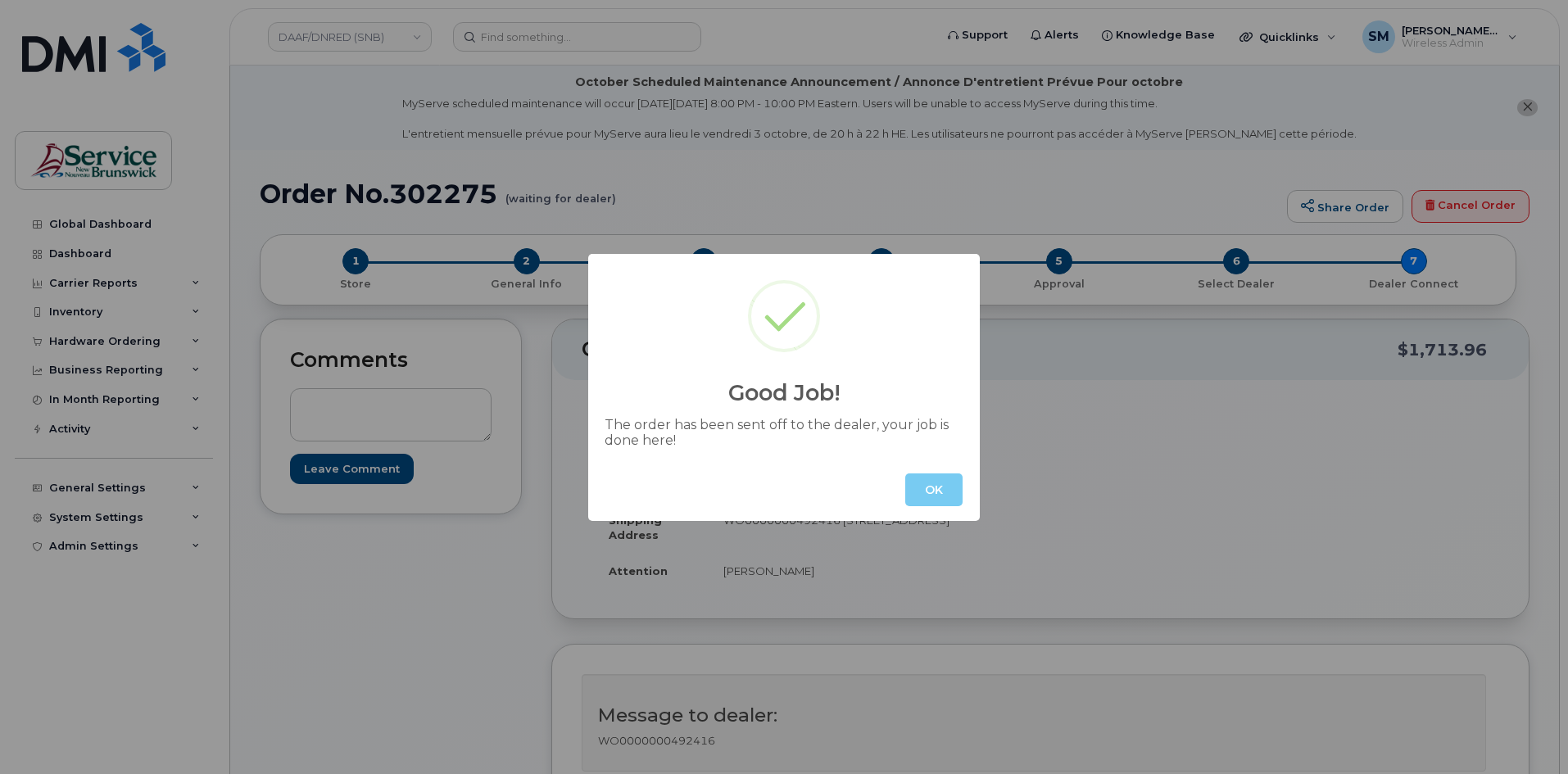
click at [939, 491] on button "OK" at bounding box center [934, 490] width 57 height 33
